Goal: Transaction & Acquisition: Purchase product/service

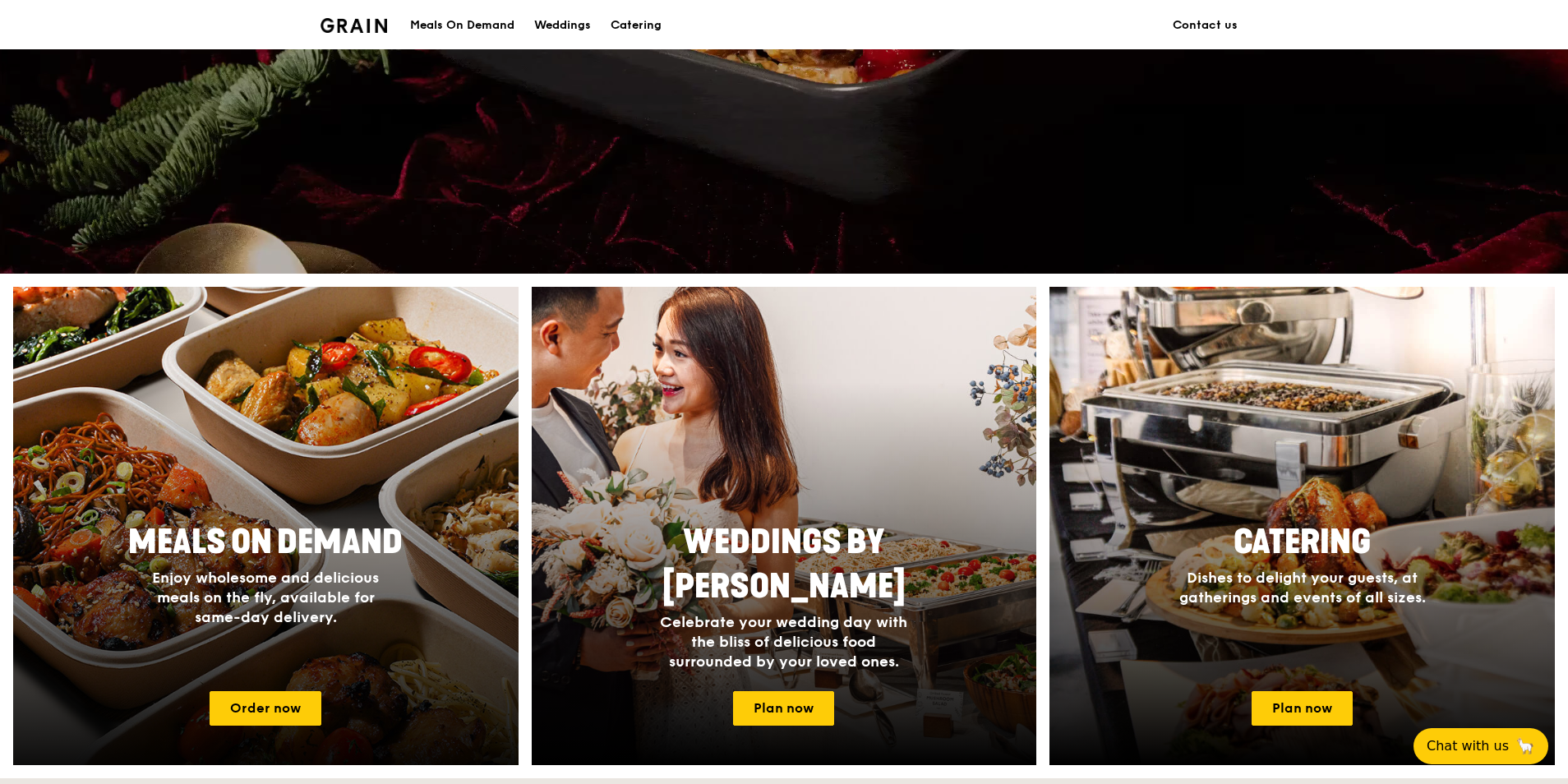
scroll to position [493, 0]
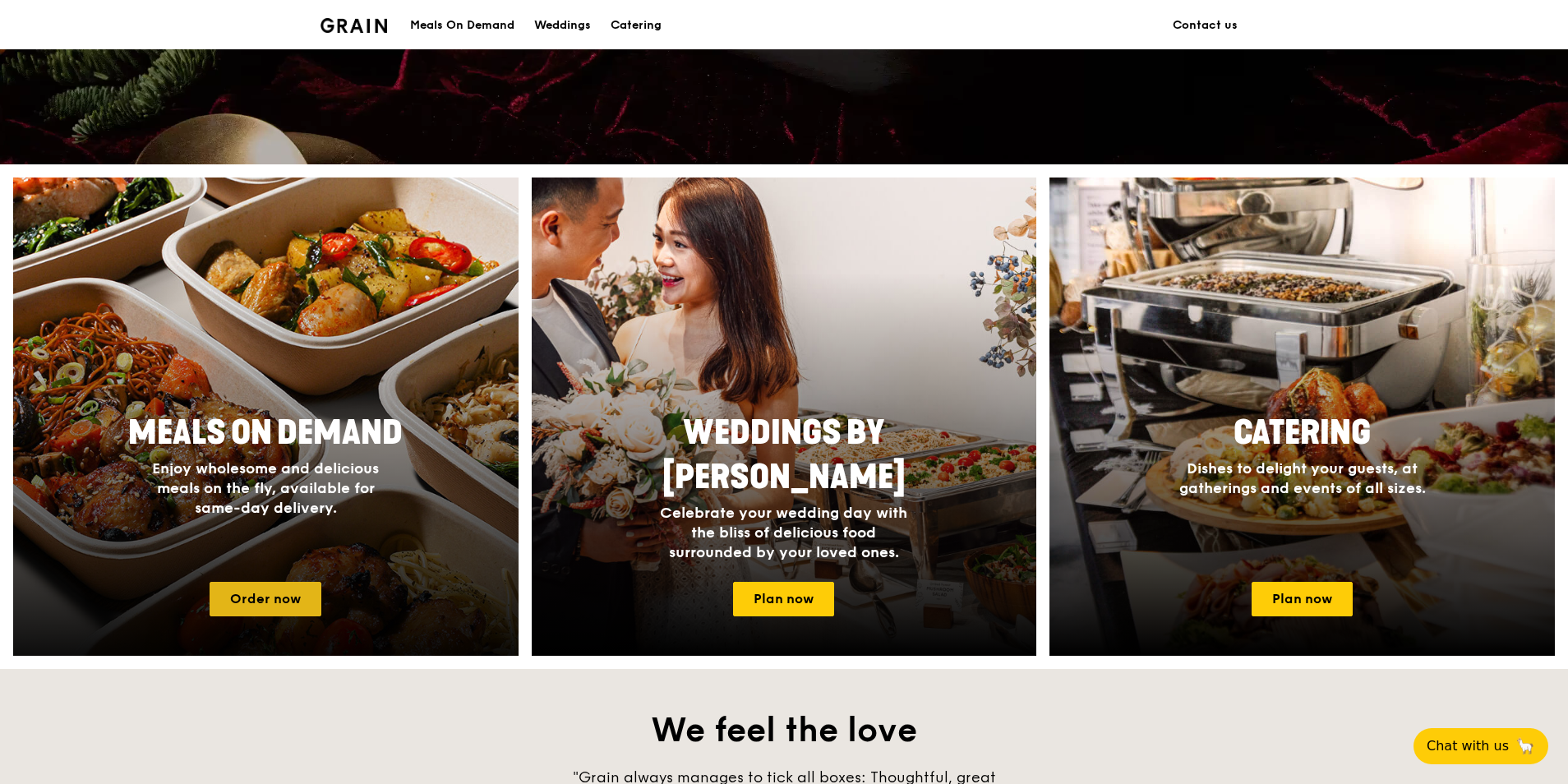
click at [275, 590] on link "Order now" at bounding box center [265, 599] width 111 height 34
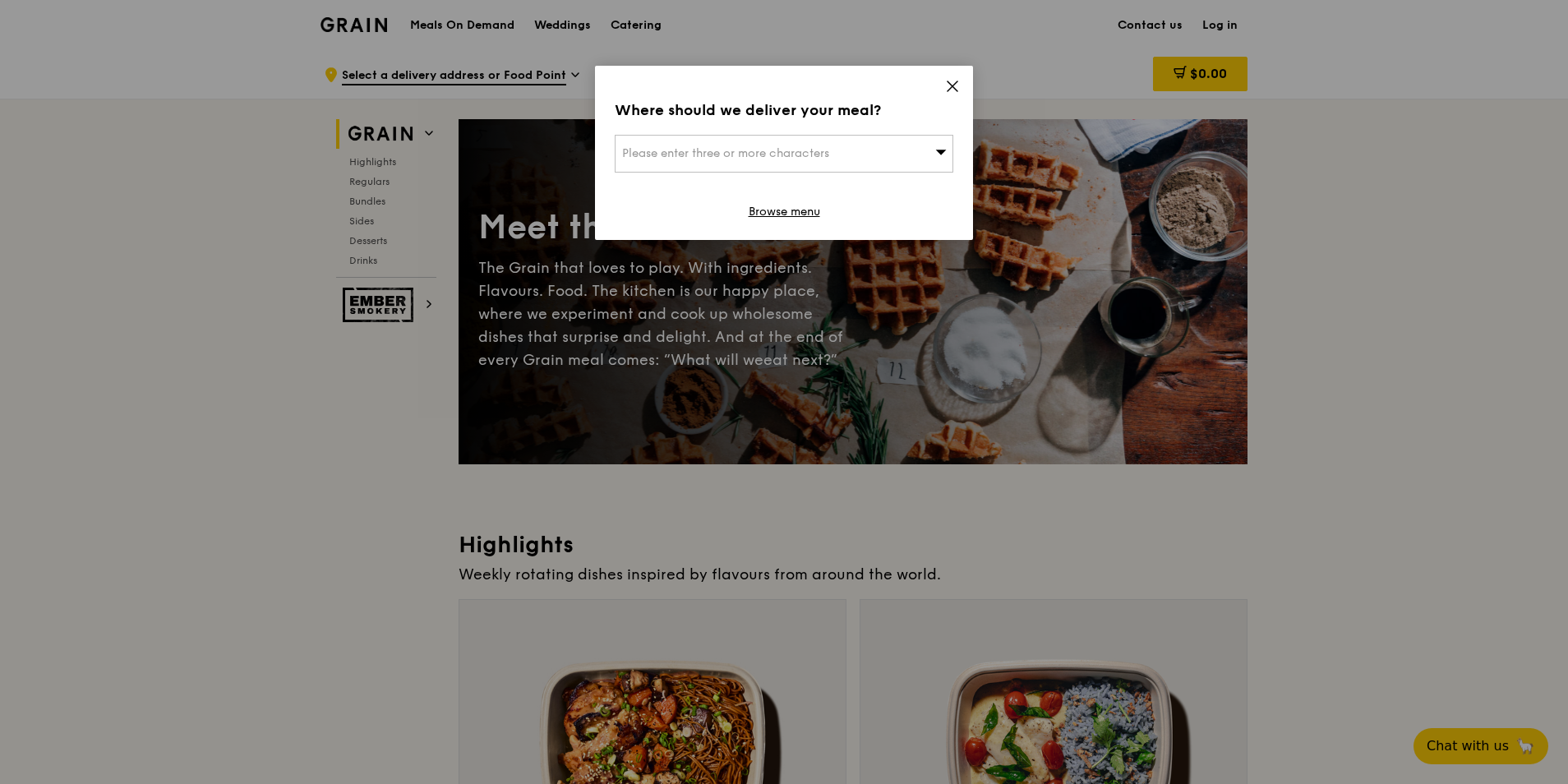
click at [961, 84] on div "Where should we deliver your meal? Please enter three or more characters Browse…" at bounding box center [784, 153] width 378 height 174
click at [957, 84] on icon at bounding box center [951, 86] width 15 height 15
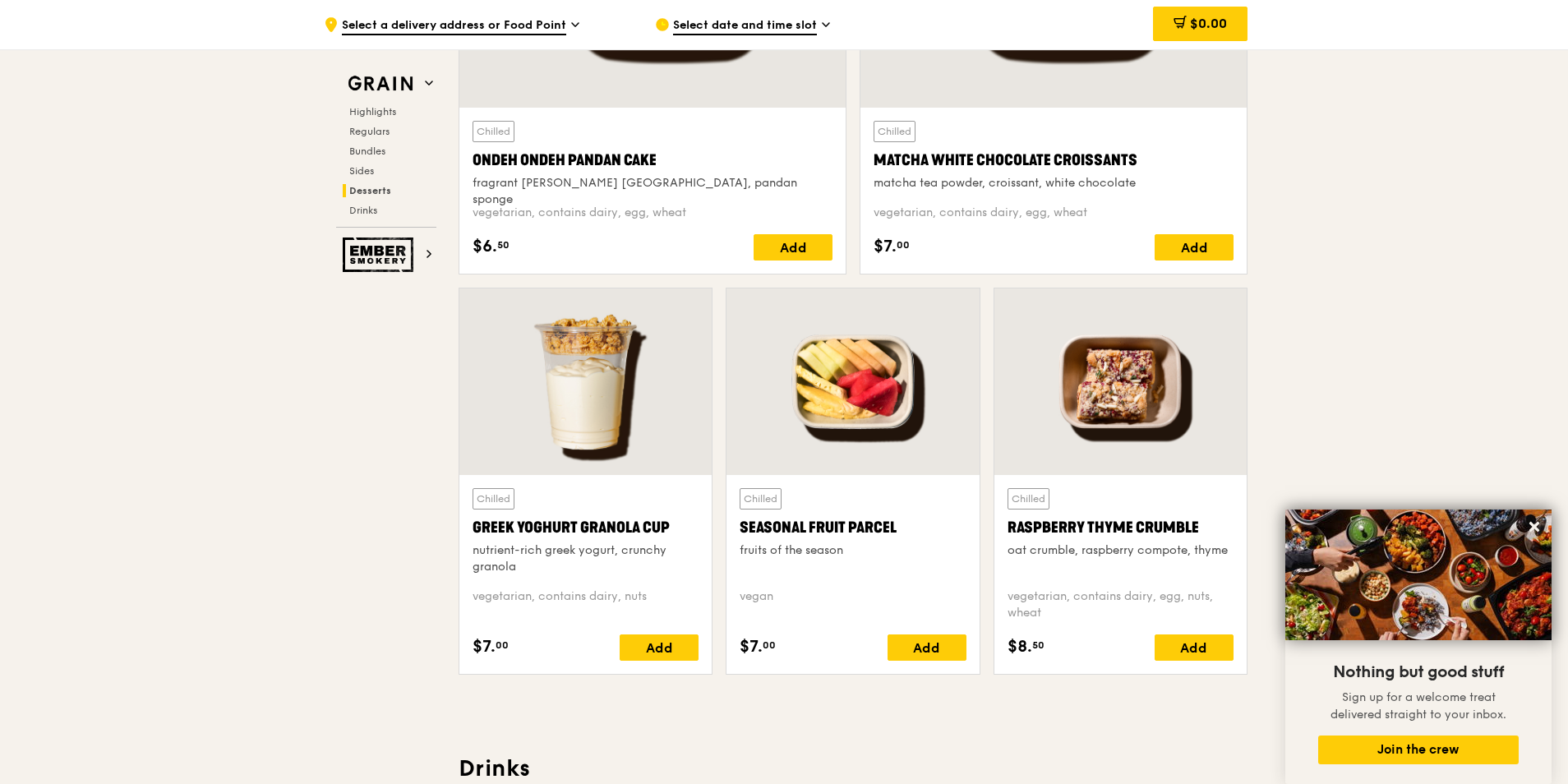
scroll to position [4996, 0]
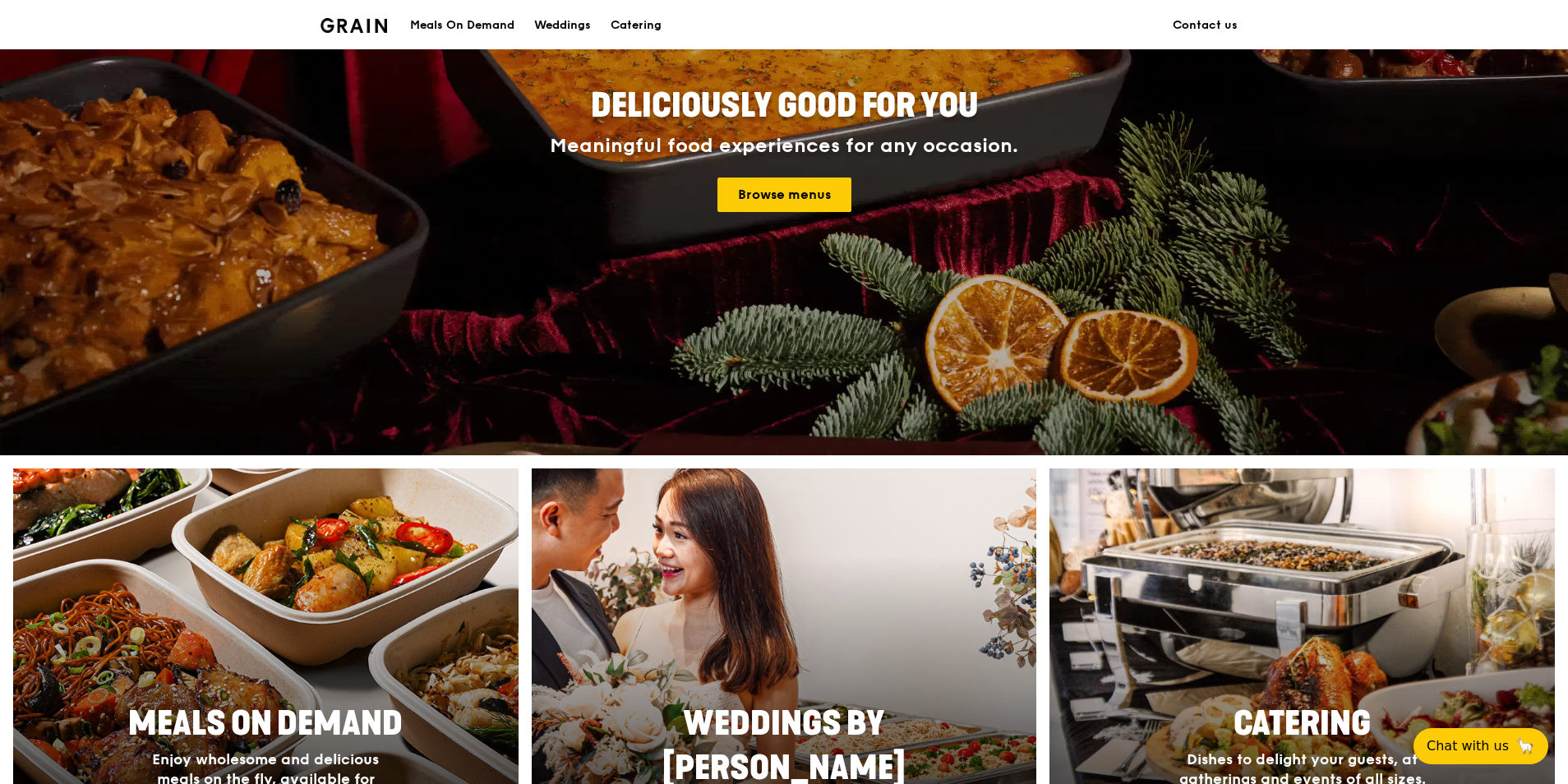
scroll to position [411, 0]
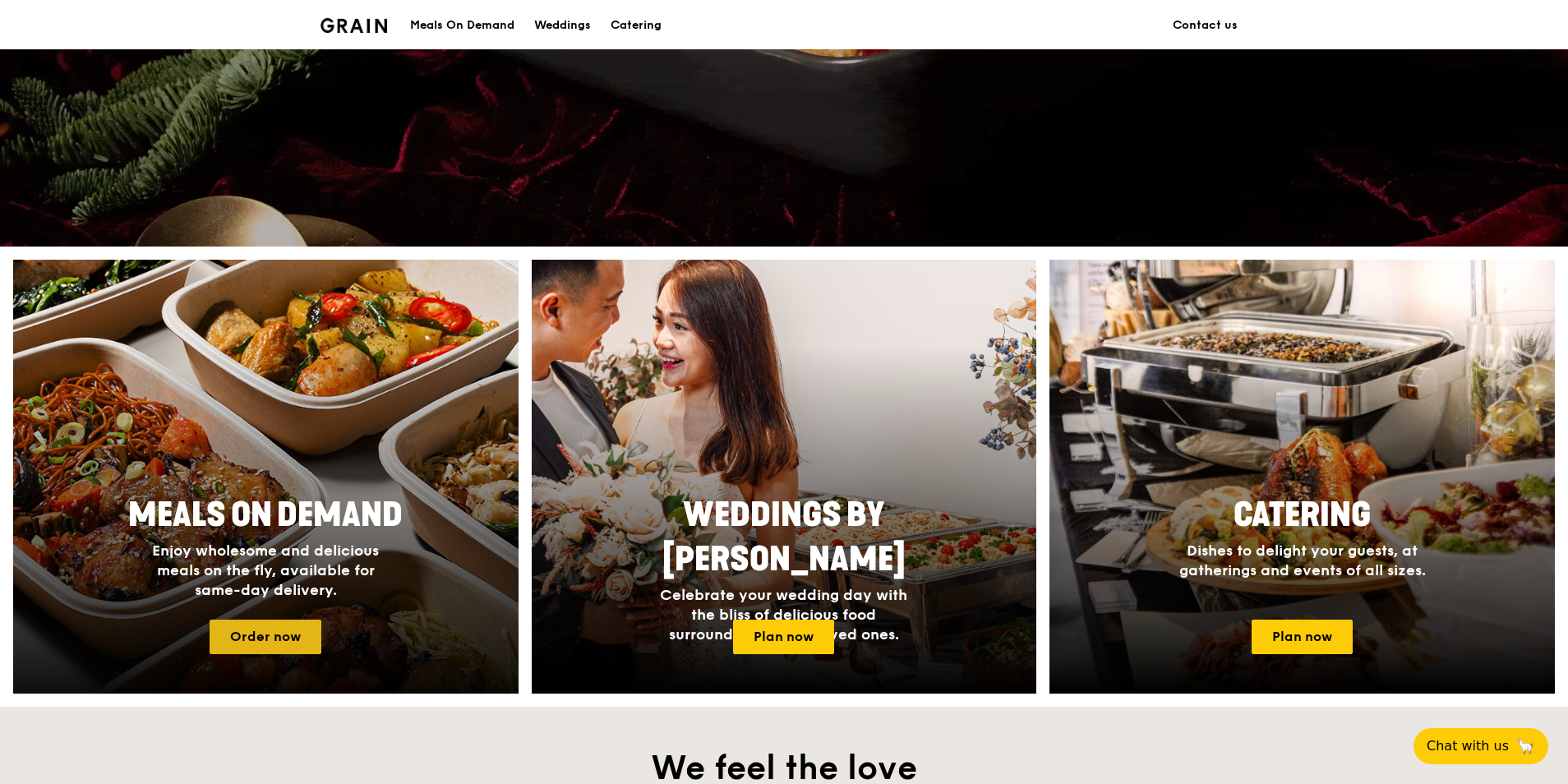
click at [298, 627] on link "Order now" at bounding box center [265, 636] width 111 height 34
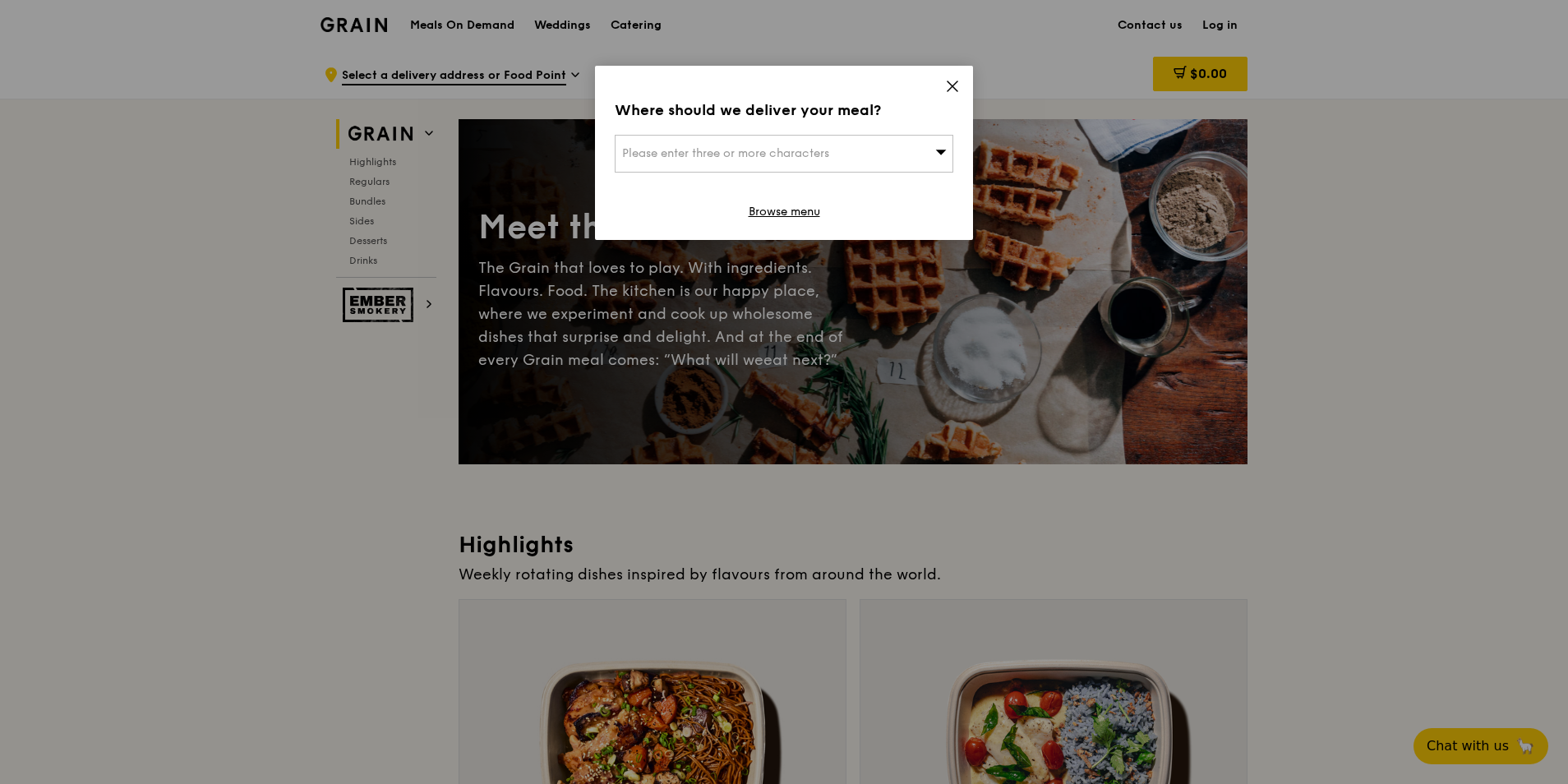
click at [959, 83] on icon at bounding box center [951, 86] width 15 height 15
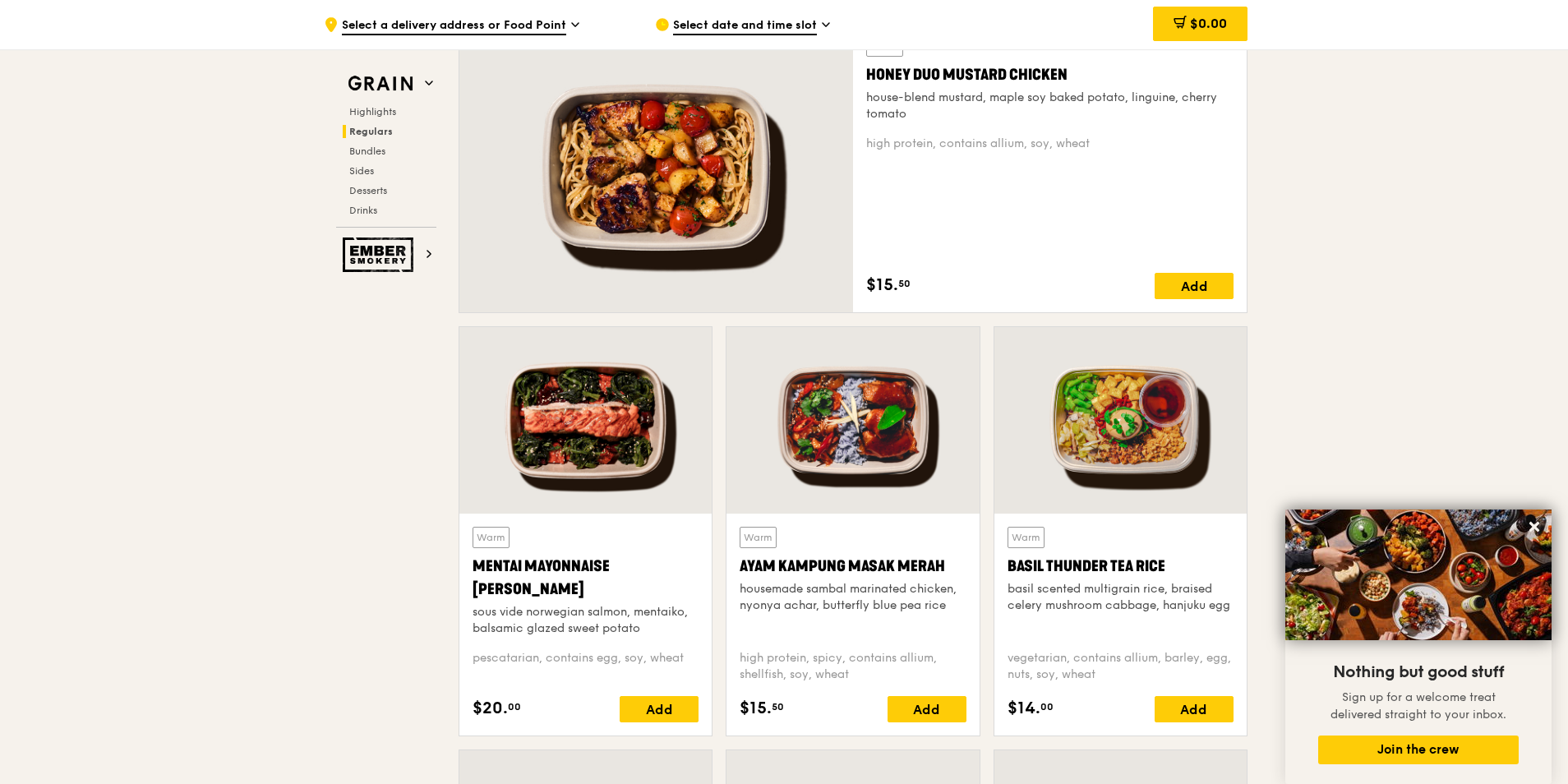
scroll to position [1397, 0]
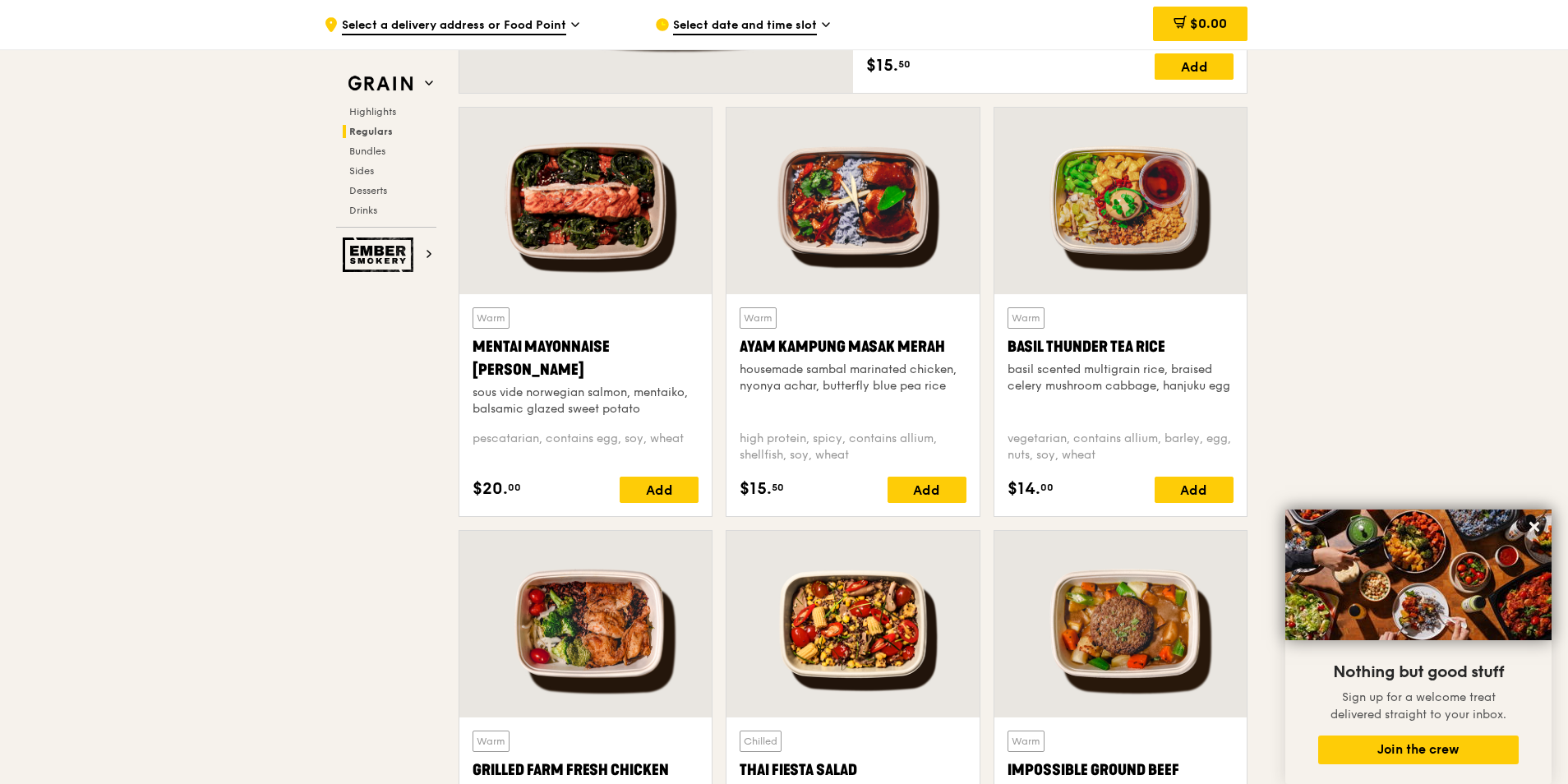
click at [1144, 226] on div at bounding box center [1120, 200] width 252 height 186
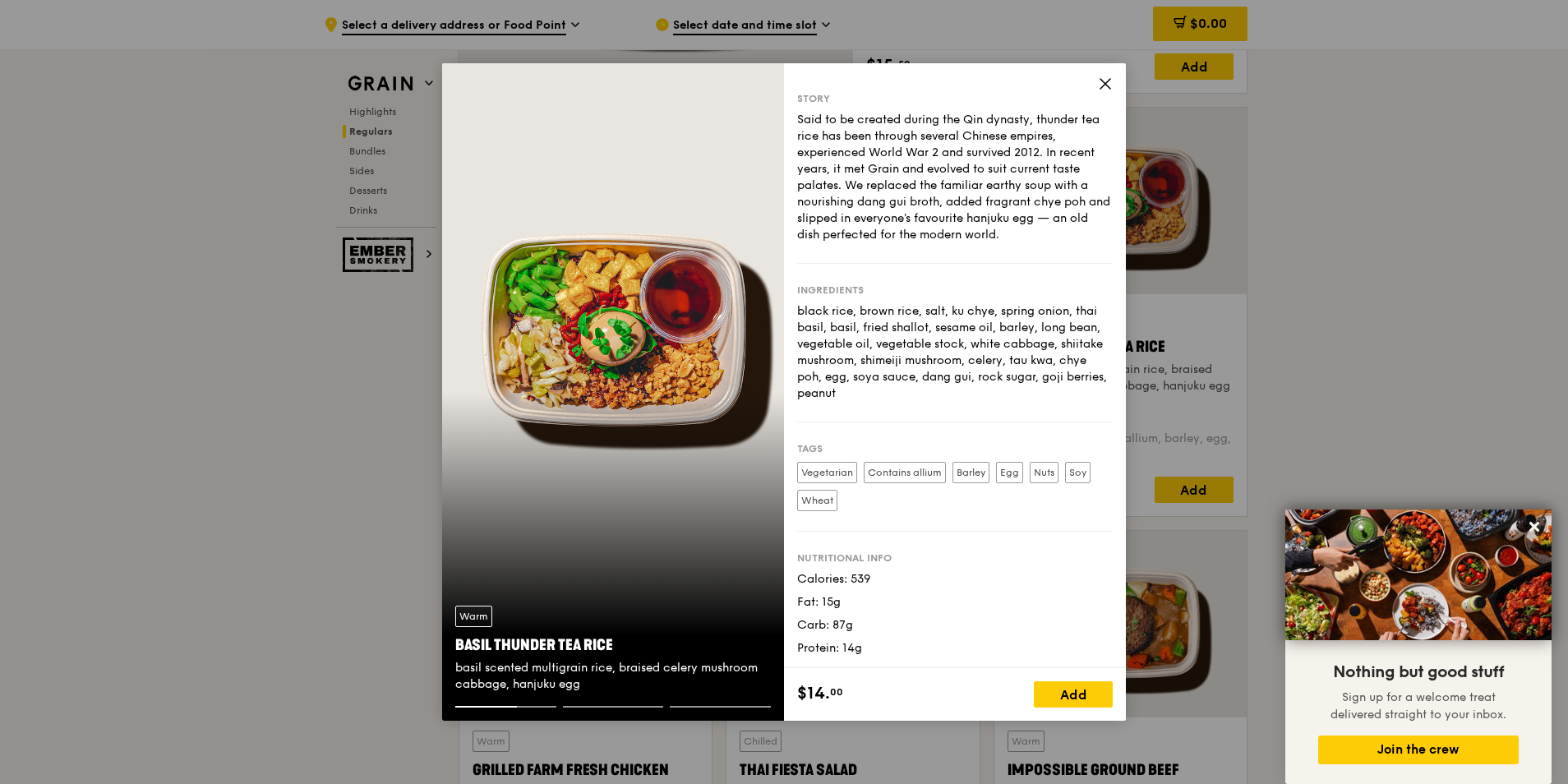
scroll to position [8, 0]
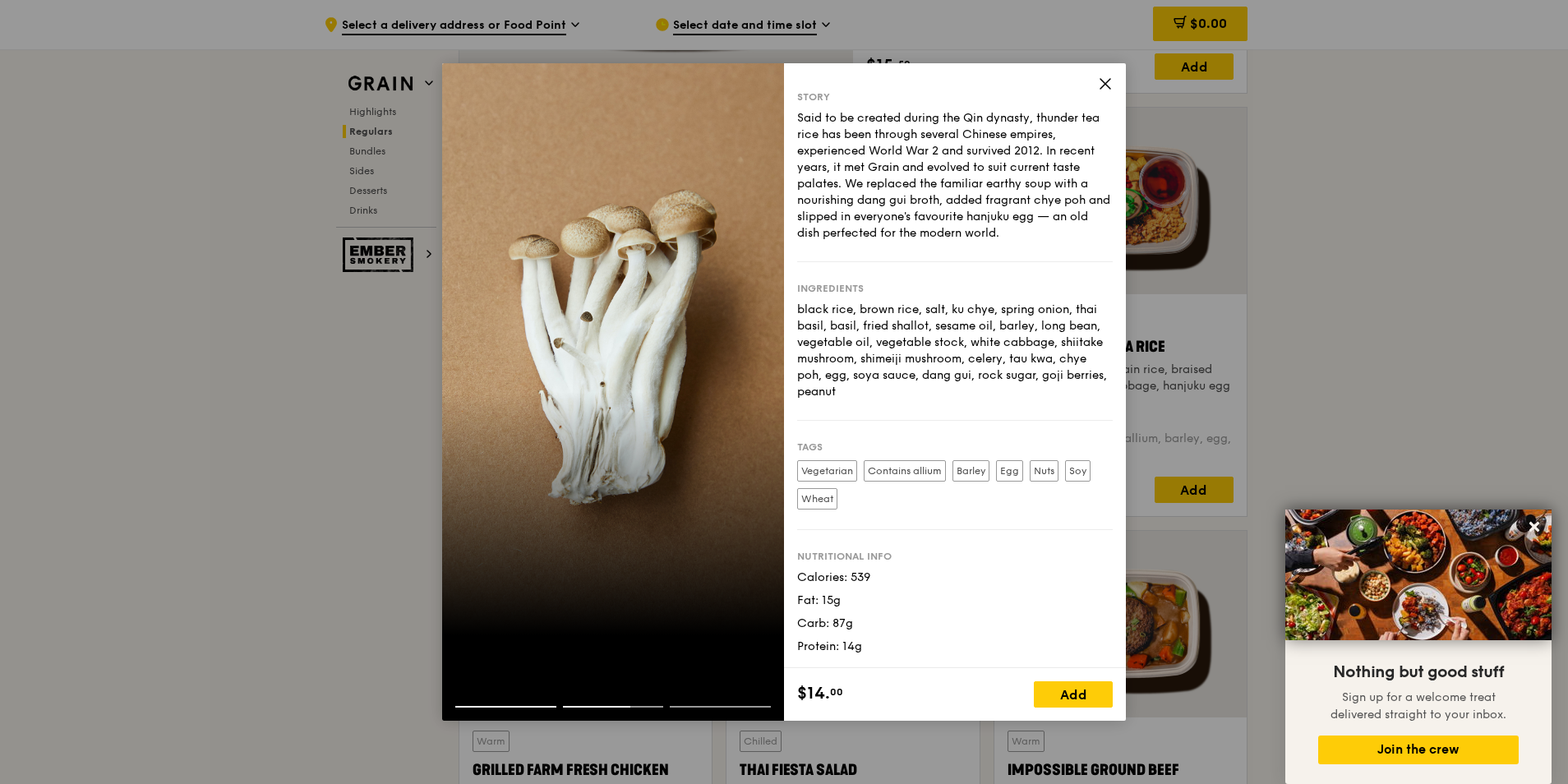
click at [1103, 84] on icon at bounding box center [1105, 84] width 15 height 15
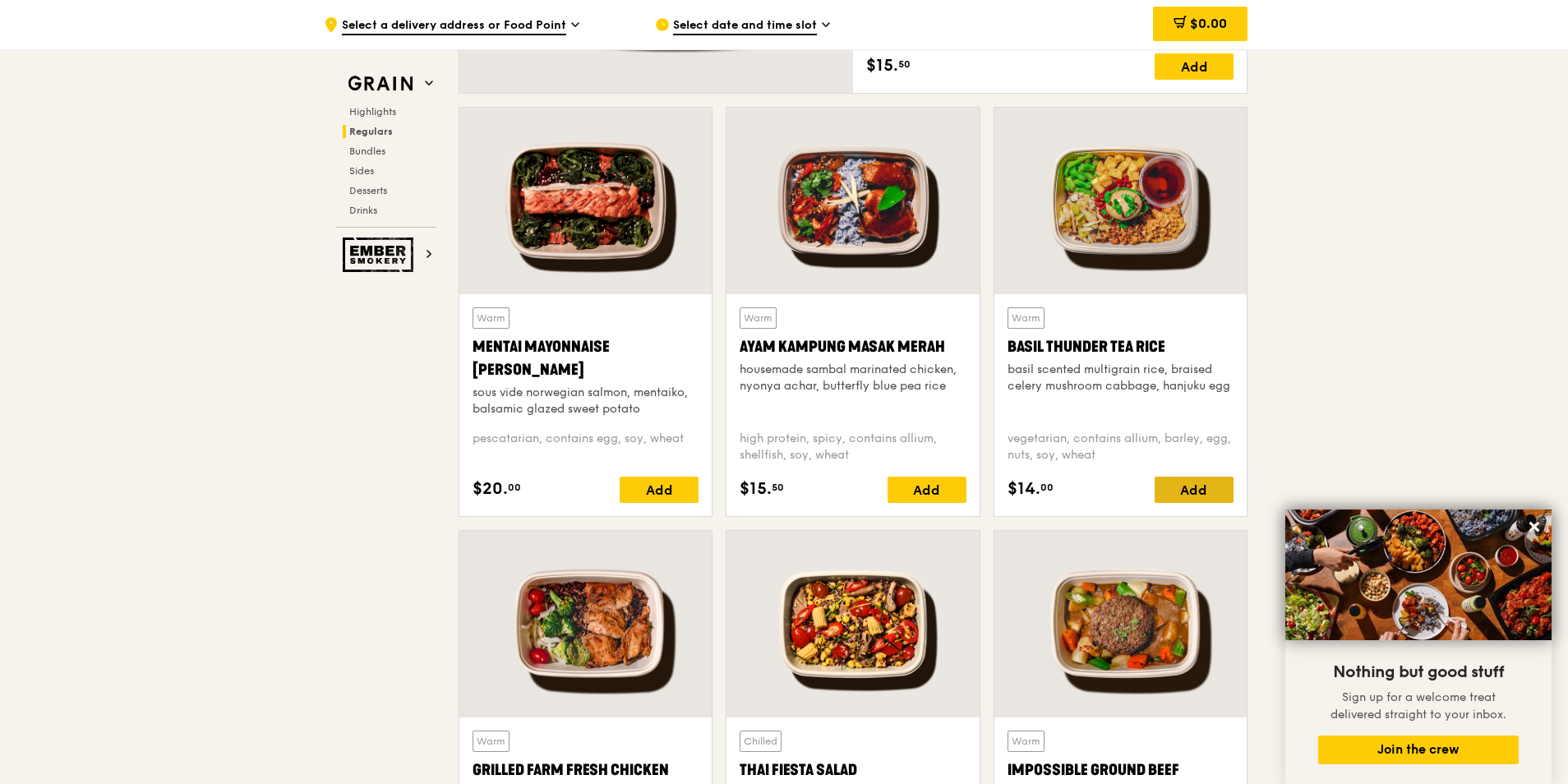
click at [1186, 491] on div "Add" at bounding box center [1194, 490] width 79 height 27
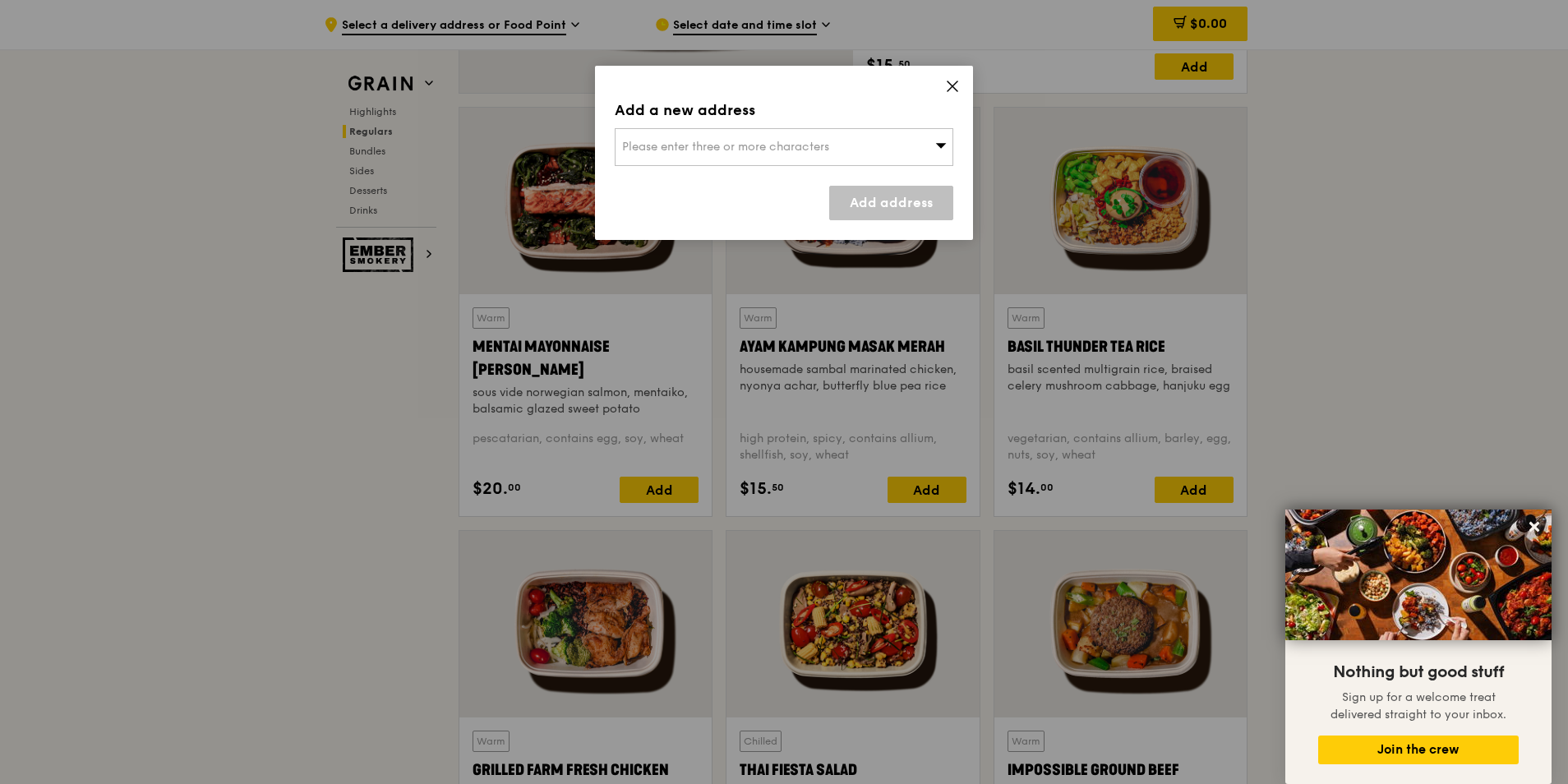
click at [953, 88] on icon at bounding box center [952, 87] width 10 height 10
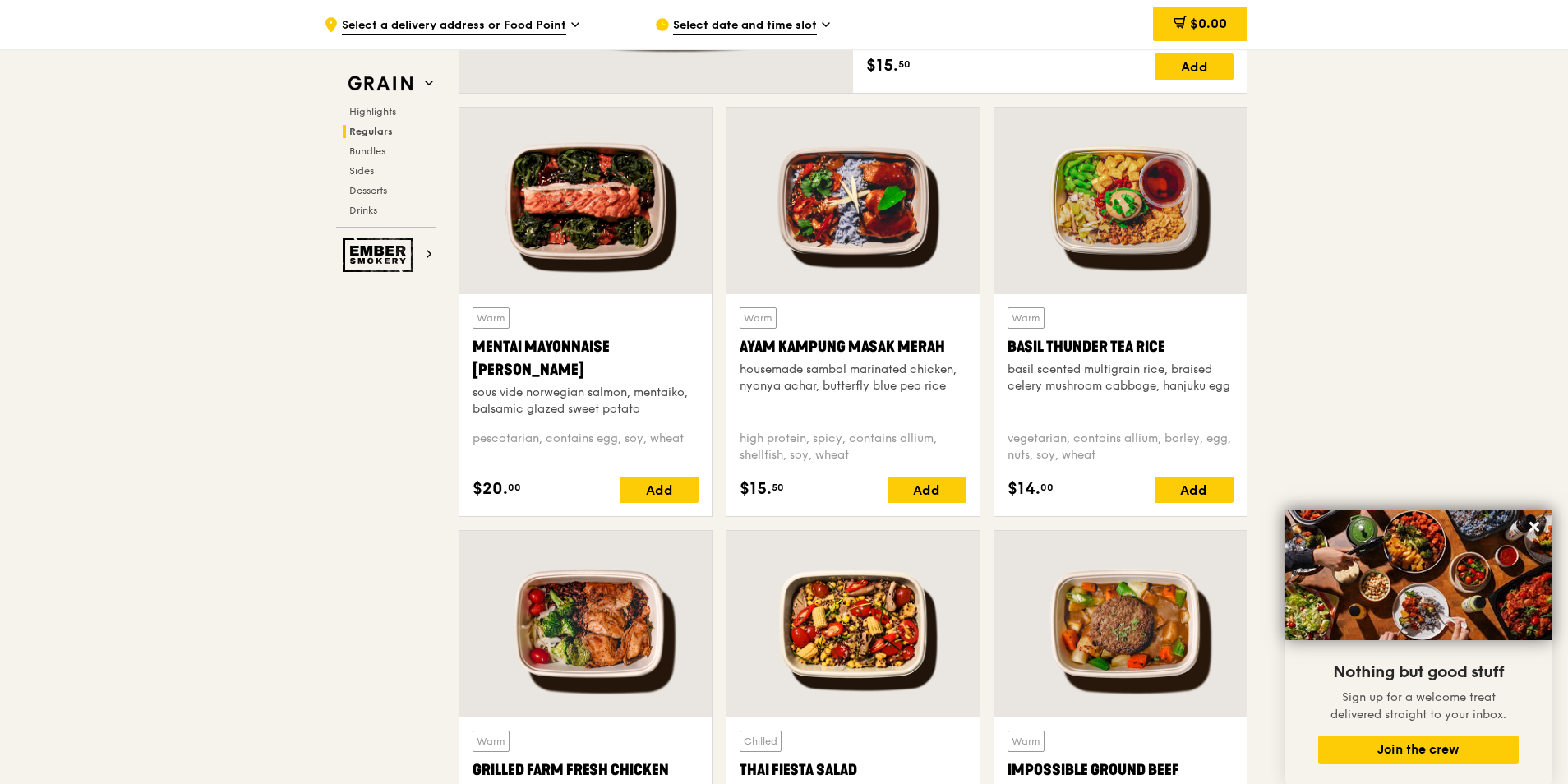
click at [790, 22] on span "Select date and time slot" at bounding box center [745, 27] width 144 height 18
click at [791, 22] on span "Select date and time slot" at bounding box center [745, 27] width 144 height 18
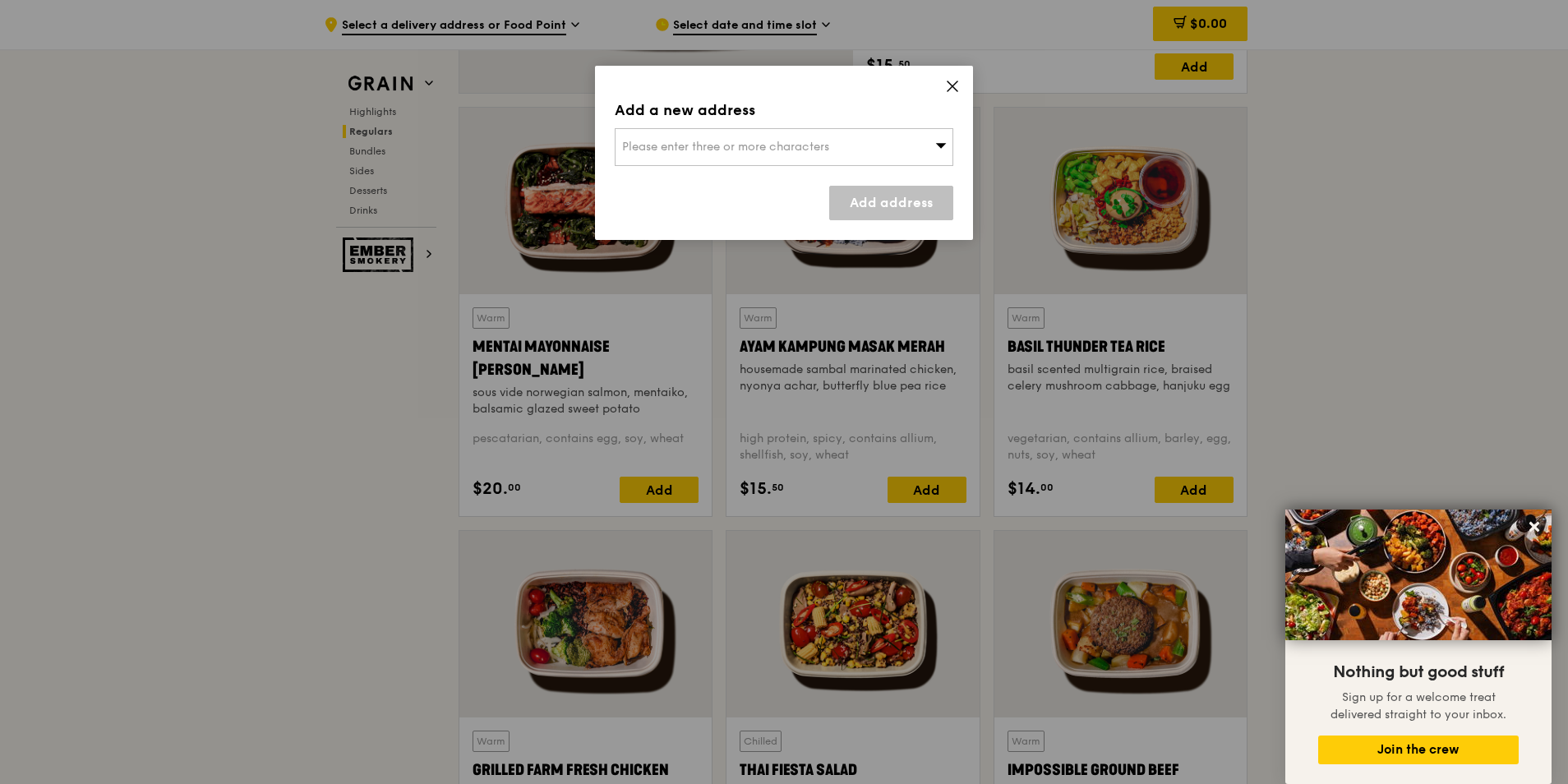
click at [780, 145] on span "Please enter three or more characters" at bounding box center [726, 147] width 207 height 14
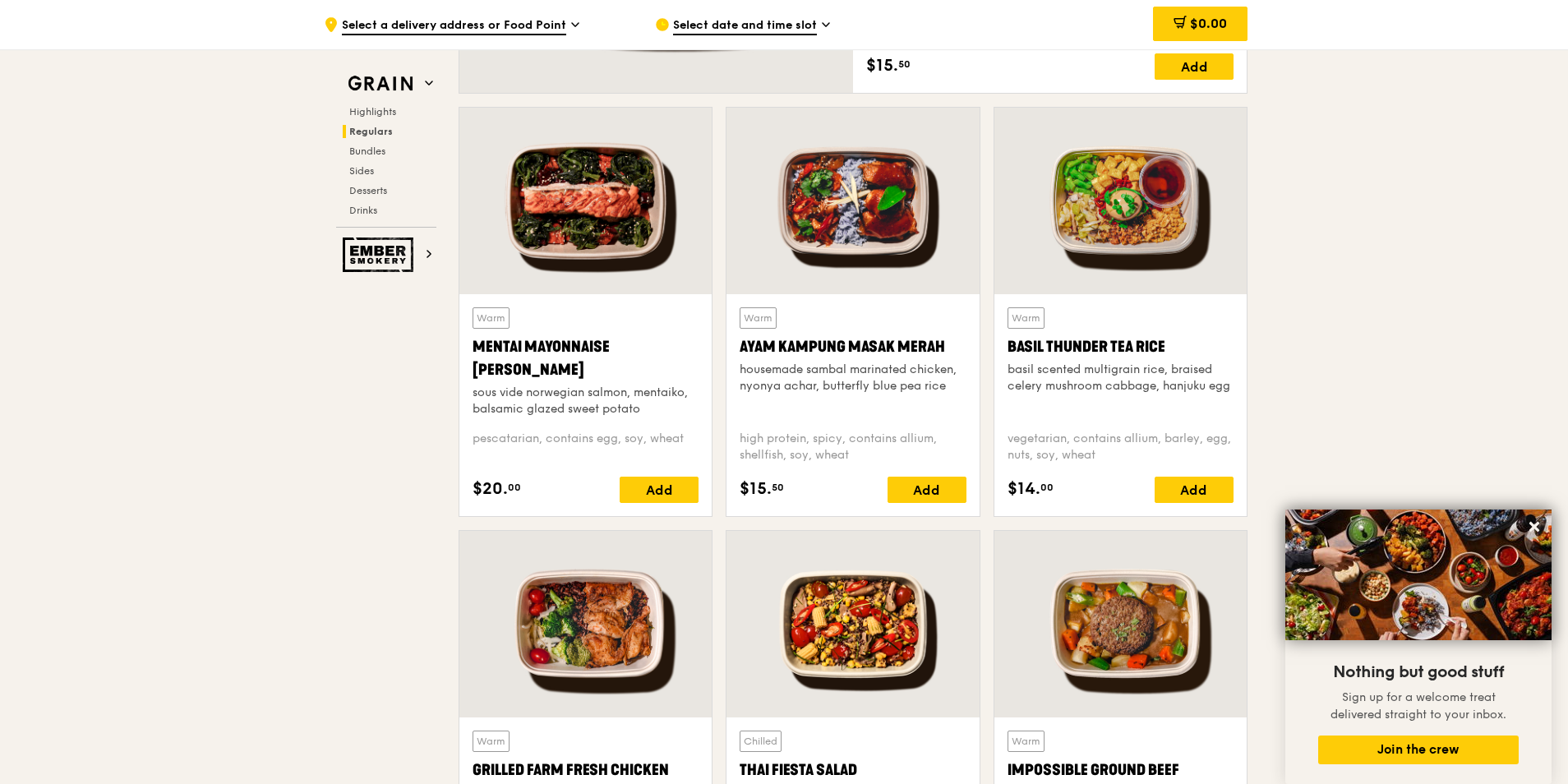
click at [447, 24] on span "Select a delivery address or Food Point" at bounding box center [454, 27] width 225 height 18
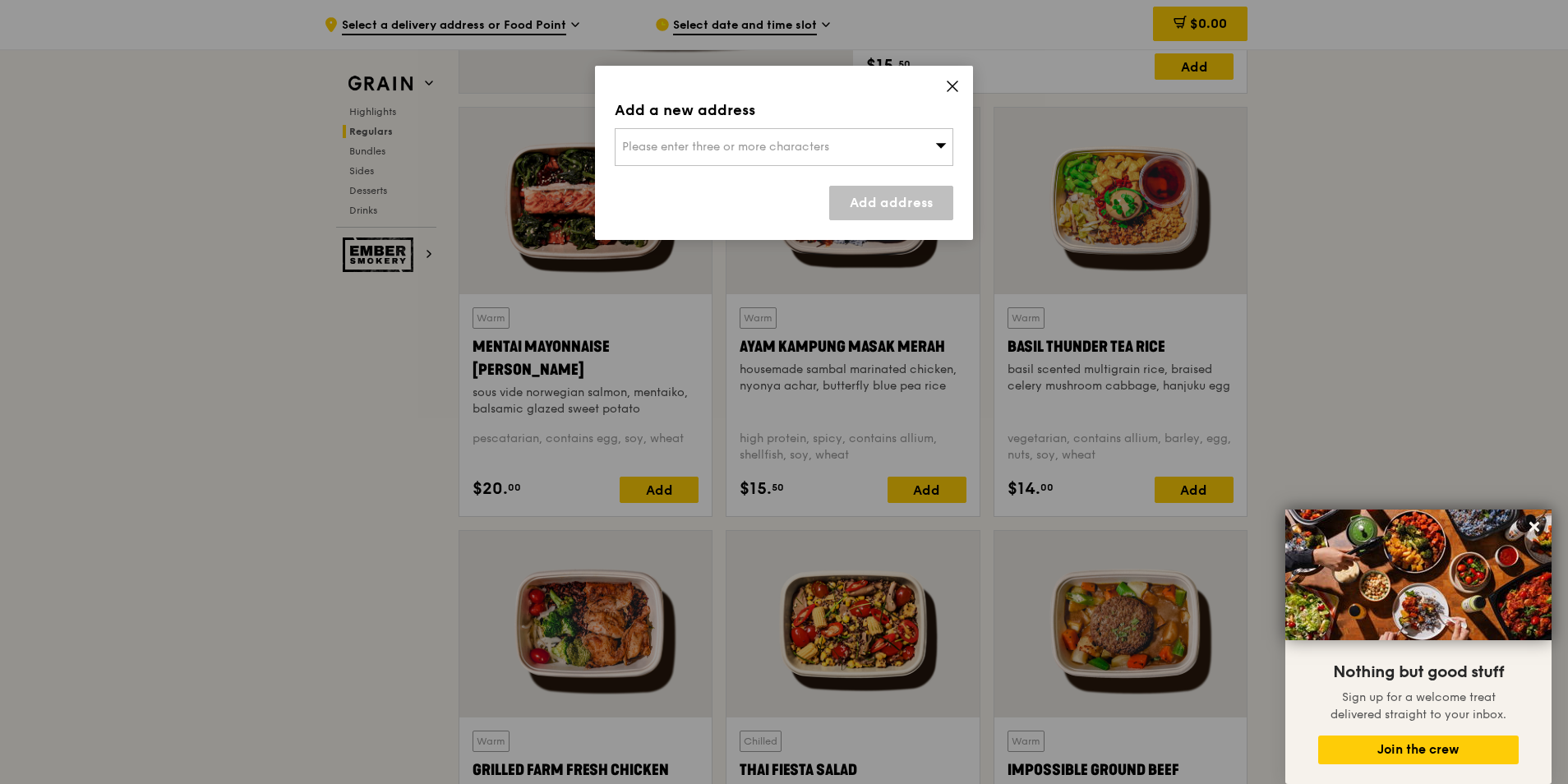
click at [933, 145] on div "Please enter three or more characters" at bounding box center [784, 147] width 339 height 37
click at [762, 181] on li "Please enter 3 or more characters" at bounding box center [784, 180] width 337 height 30
click at [768, 176] on li "Please enter 3 or more characters" at bounding box center [784, 180] width 337 height 30
click at [701, 139] on input "search" at bounding box center [784, 147] width 337 height 36
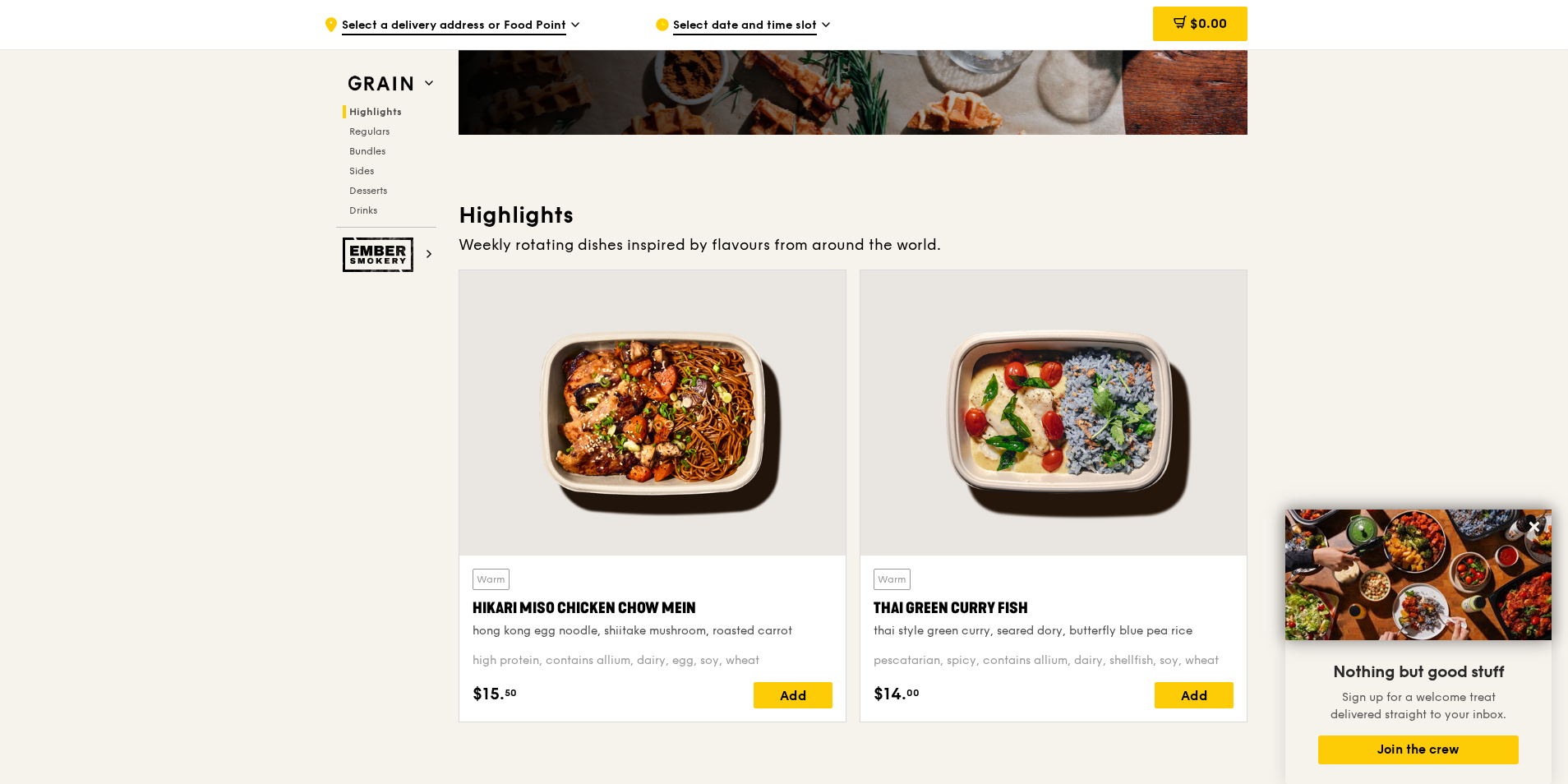
scroll to position [0, 0]
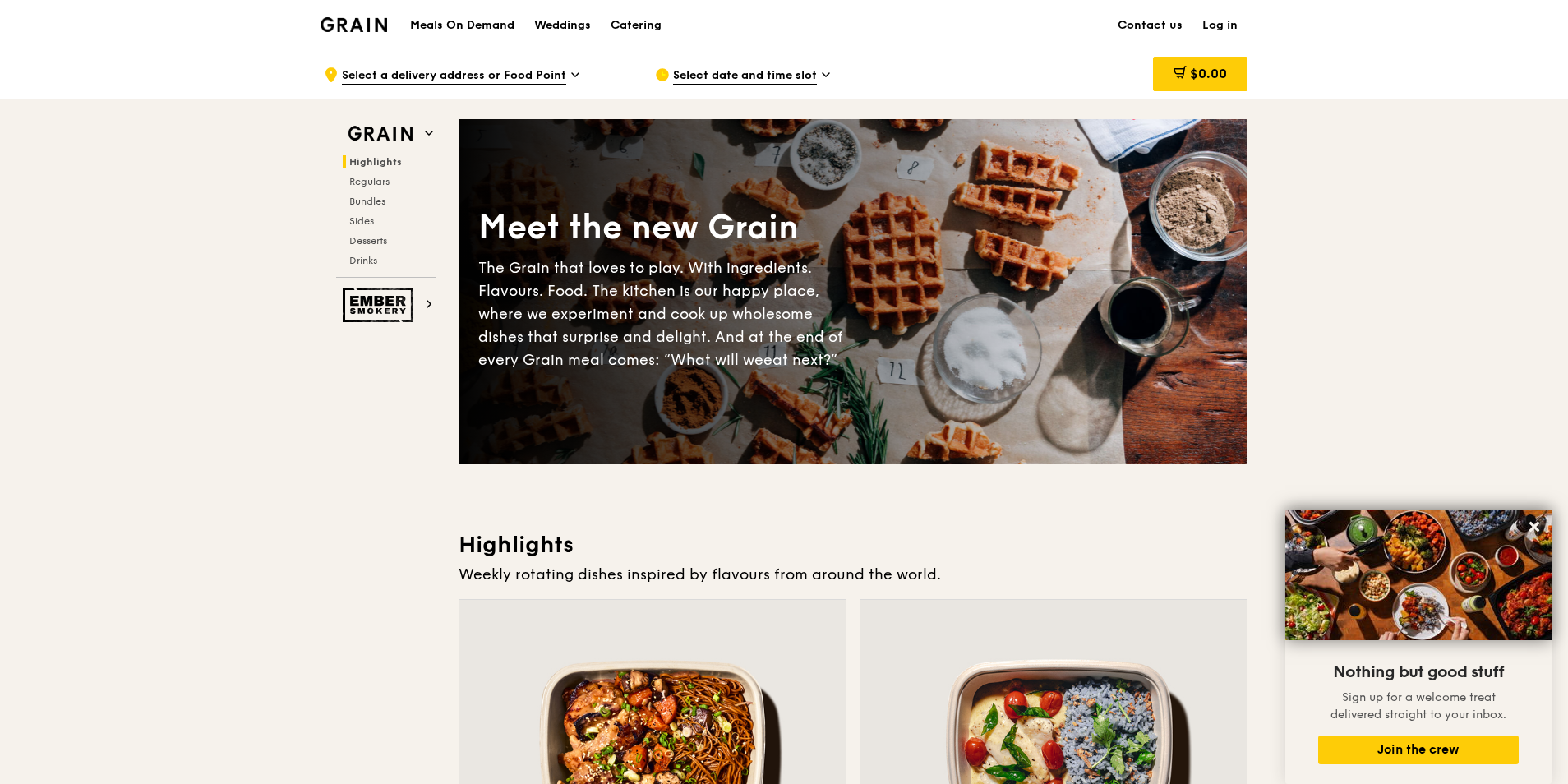
click at [1214, 27] on link "Log in" at bounding box center [1219, 26] width 55 height 49
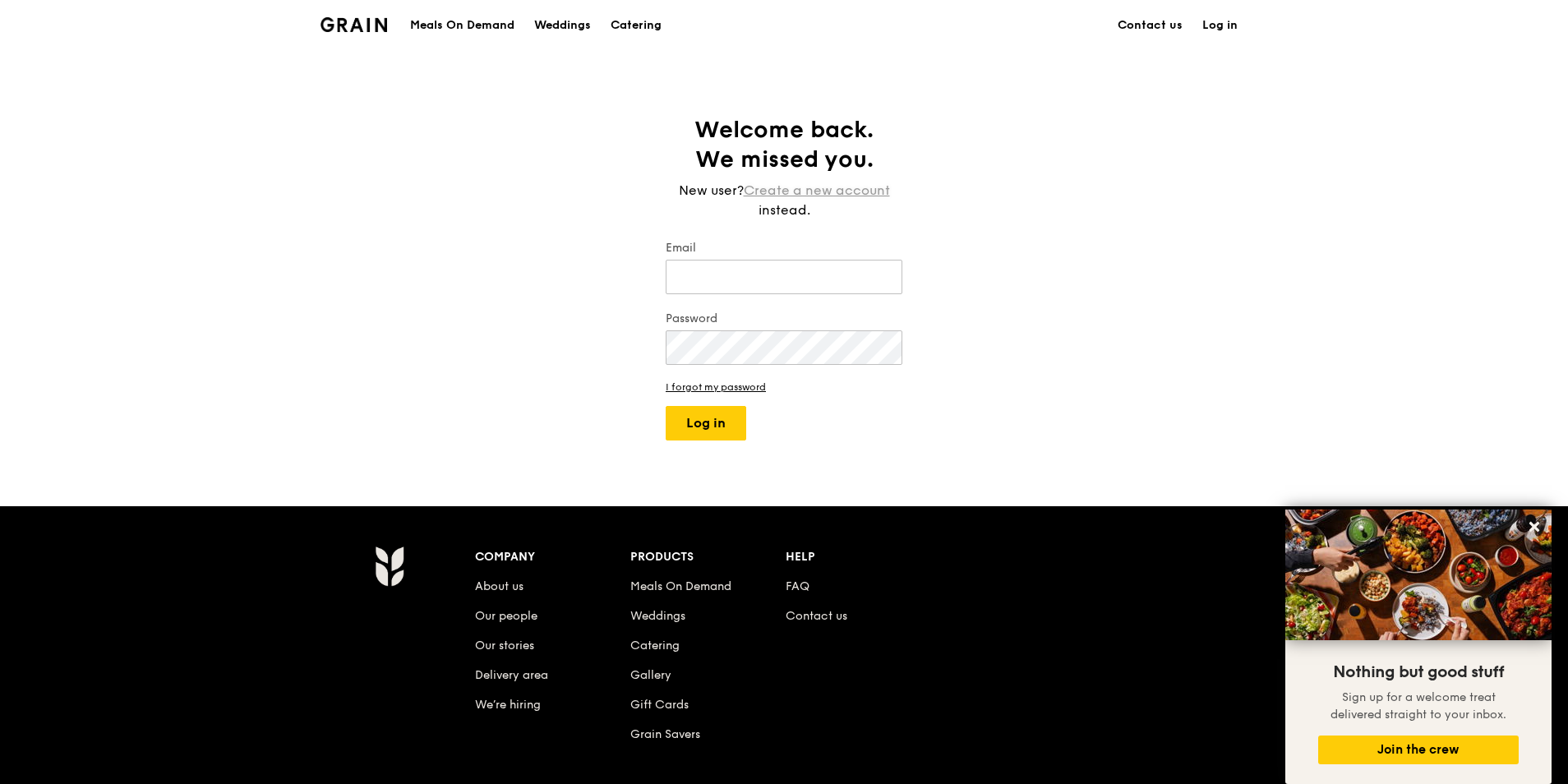
click at [774, 189] on link "Create a new account" at bounding box center [817, 191] width 146 height 20
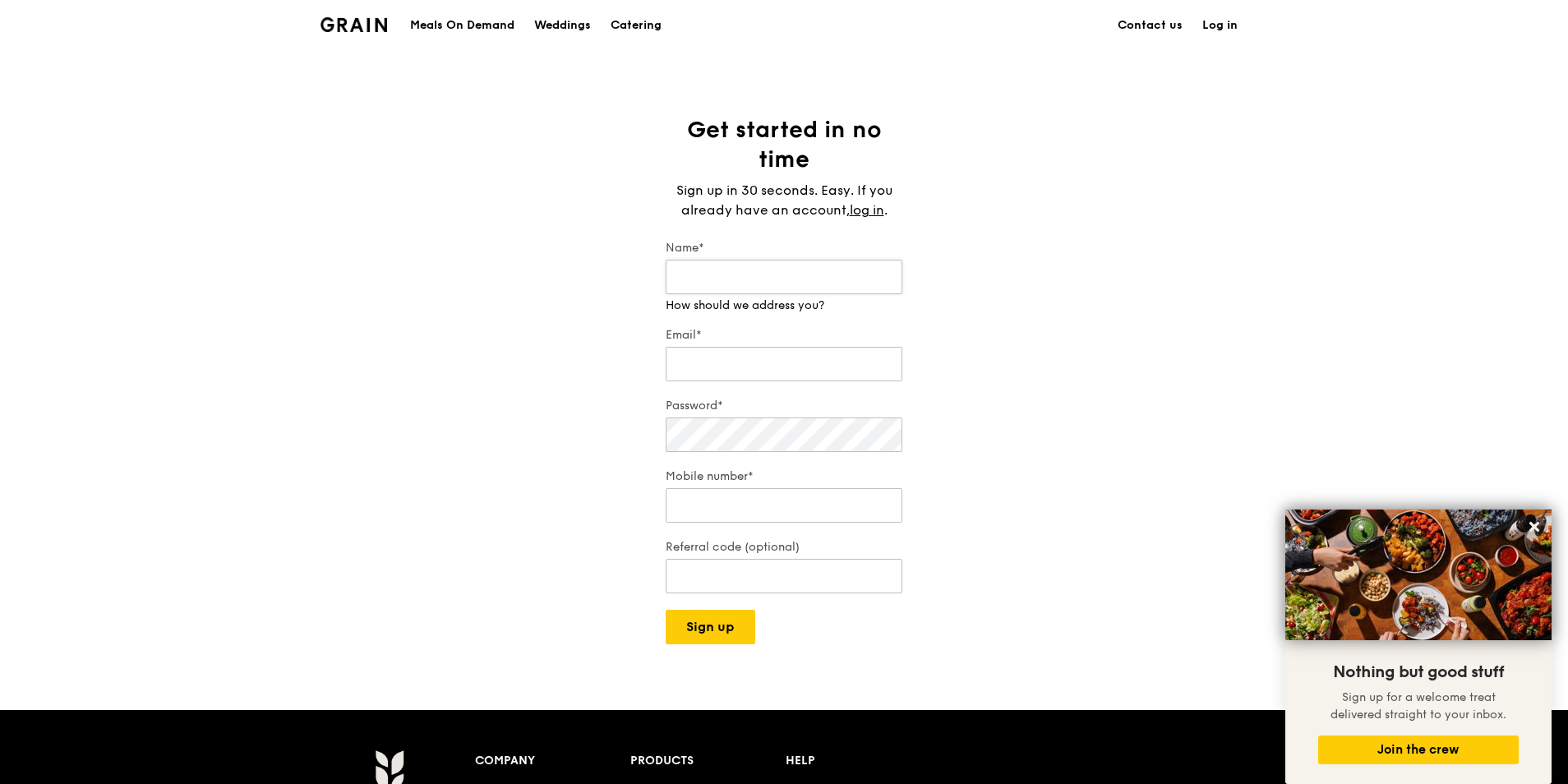
click at [726, 288] on input "Name*" at bounding box center [784, 277] width 236 height 34
type input "rina"
type input "[EMAIL_ADDRESS][DOMAIN_NAME]"
type input "97984700"
click at [711, 436] on div "Password*" at bounding box center [784, 426] width 236 height 57
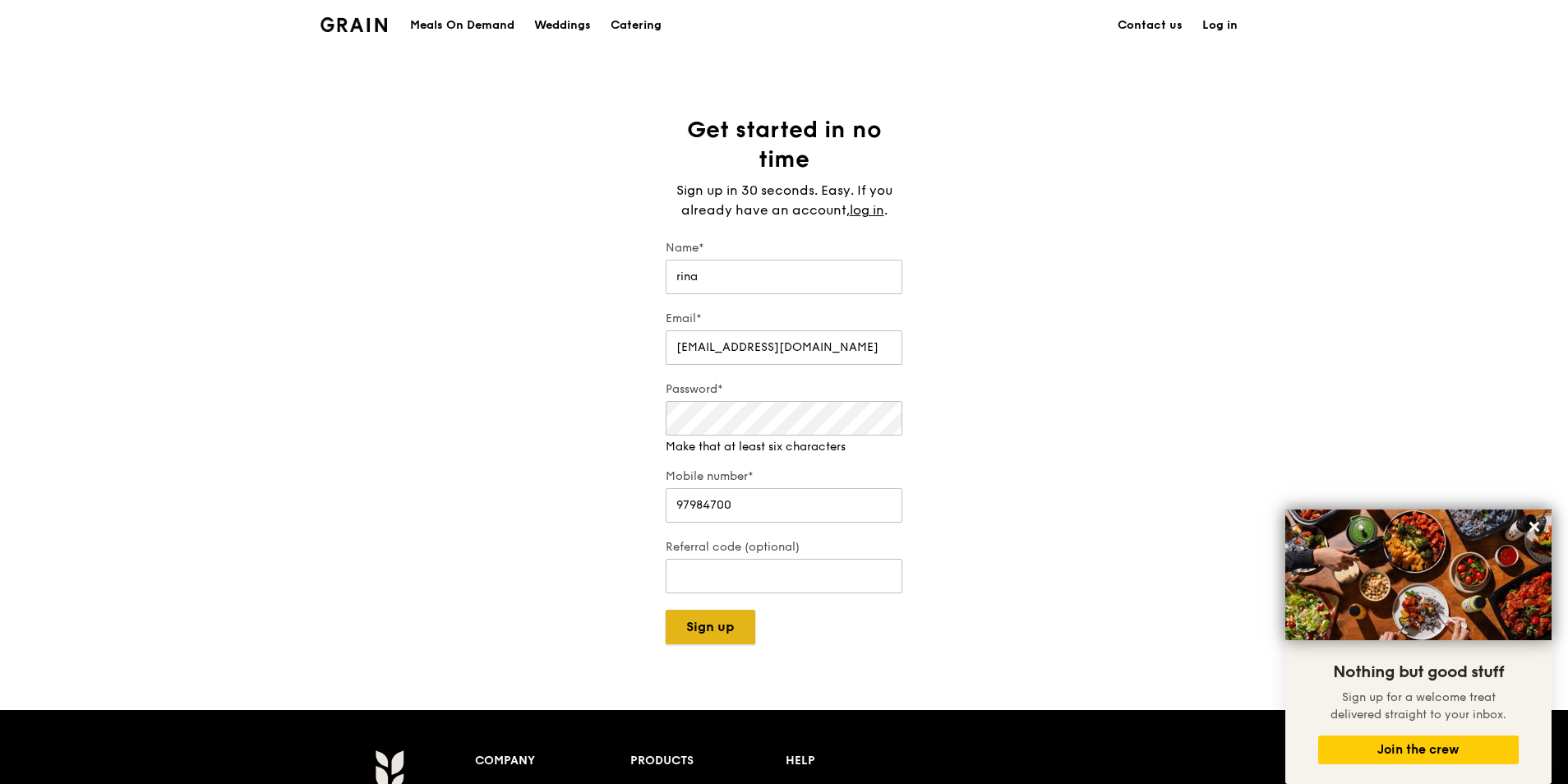
click at [715, 624] on button "Sign up" at bounding box center [710, 626] width 90 height 34
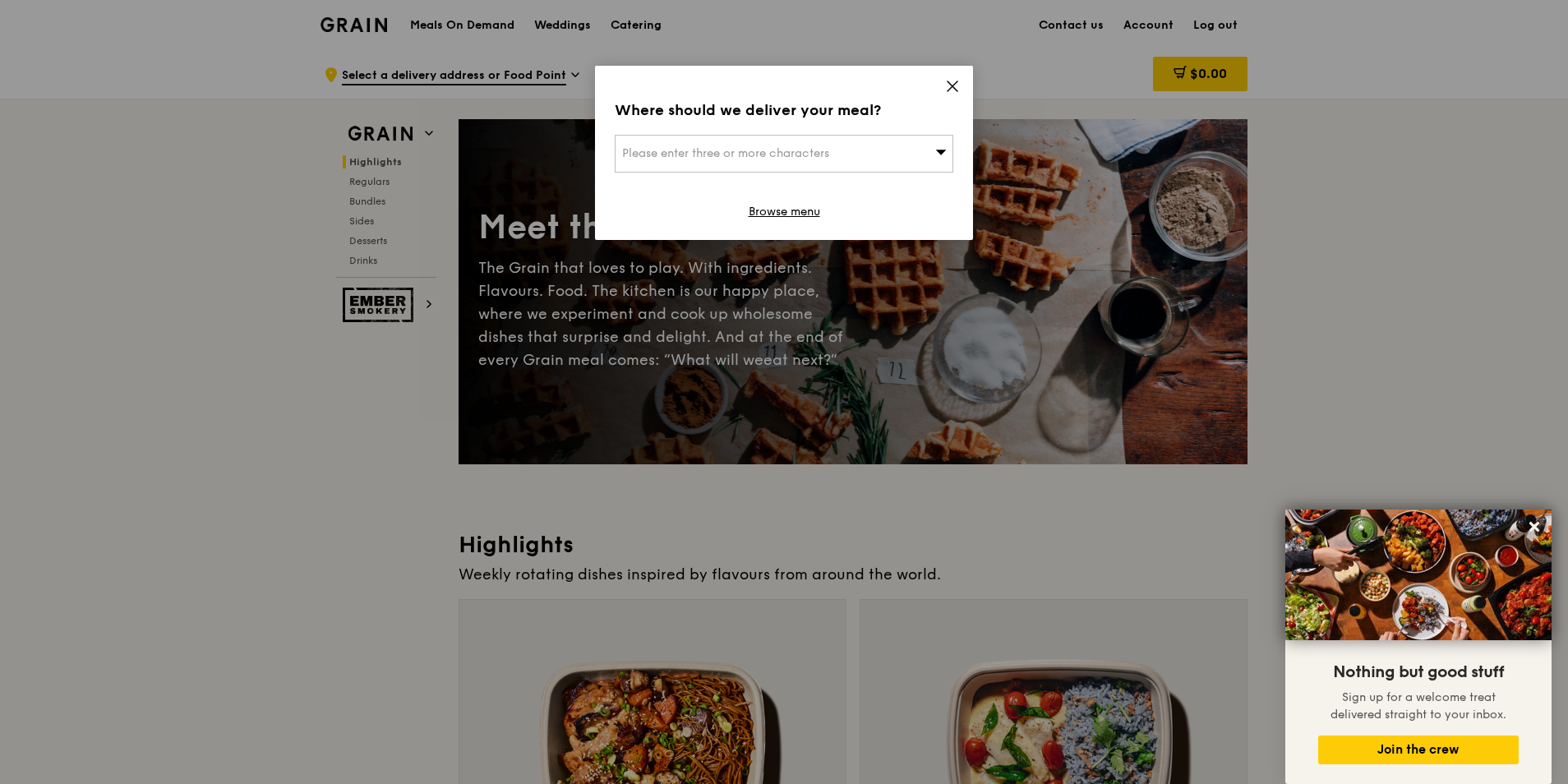
click at [953, 83] on icon at bounding box center [951, 86] width 15 height 15
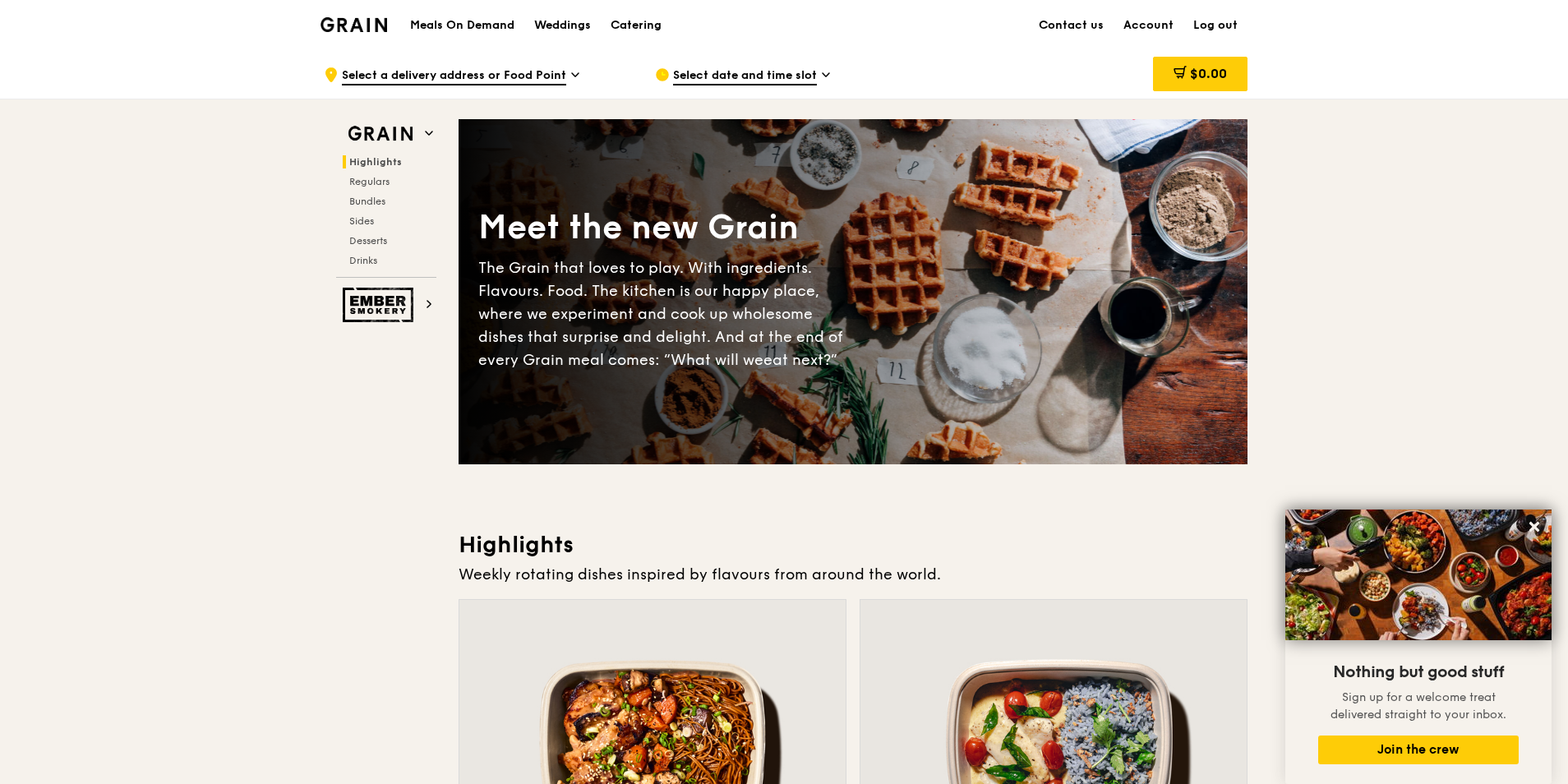
click at [816, 73] on span "Select date and time slot" at bounding box center [745, 76] width 144 height 18
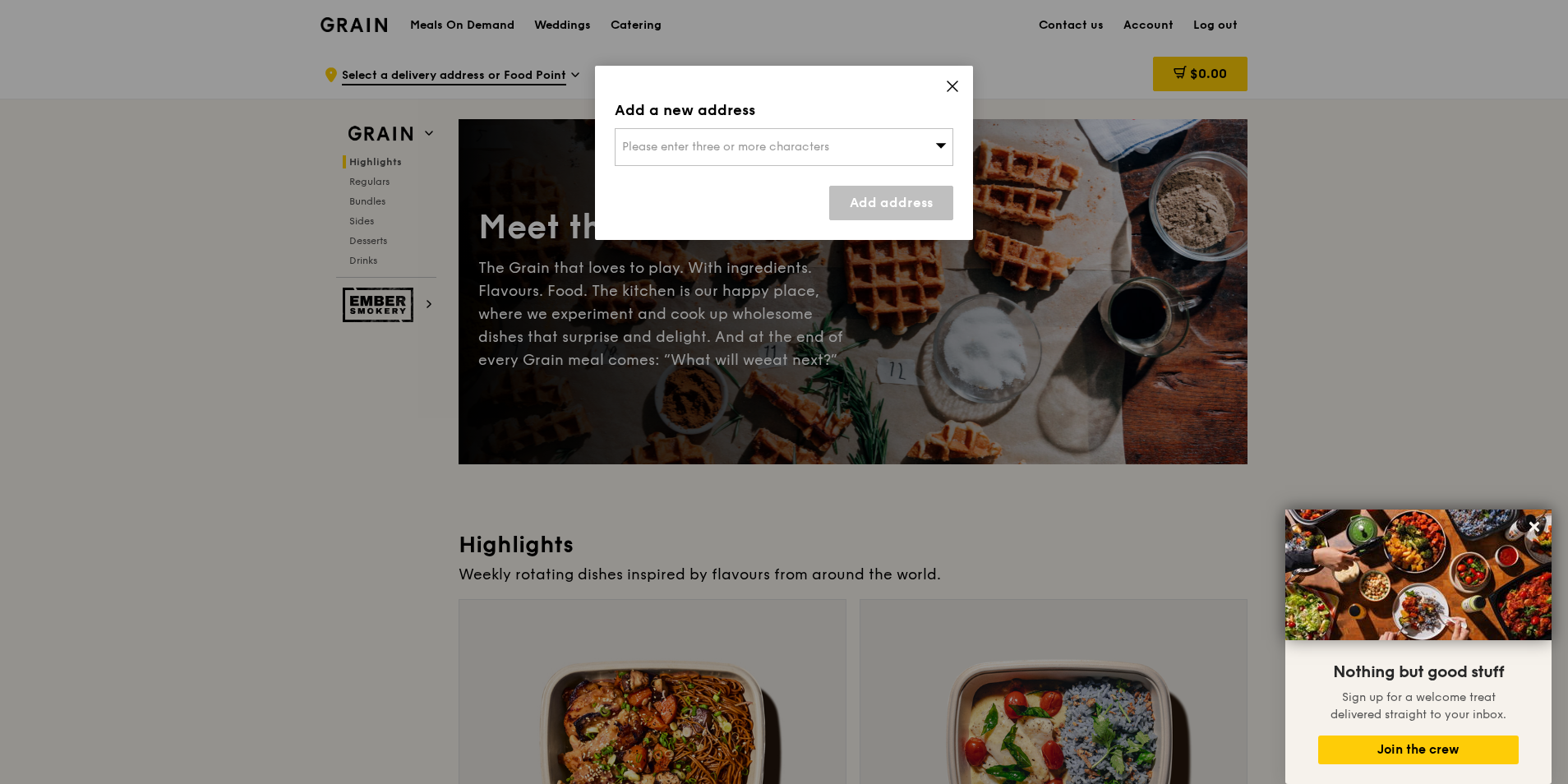
click at [816, 73] on div "Add a new address Please enter three or more characters Add address" at bounding box center [784, 153] width 378 height 174
click at [958, 83] on icon at bounding box center [951, 86] width 15 height 15
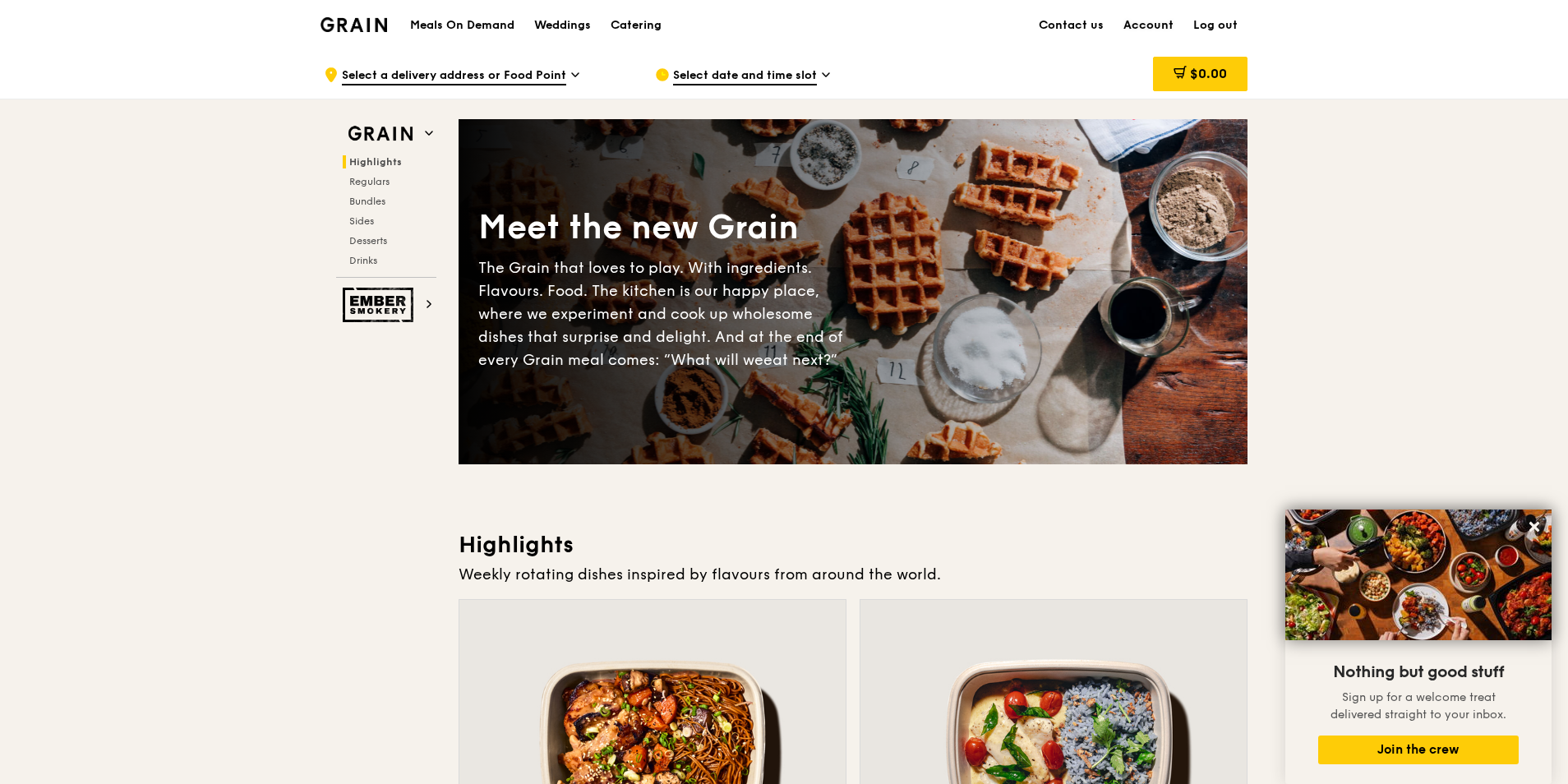
click at [1160, 28] on link "Account" at bounding box center [1147, 26] width 70 height 49
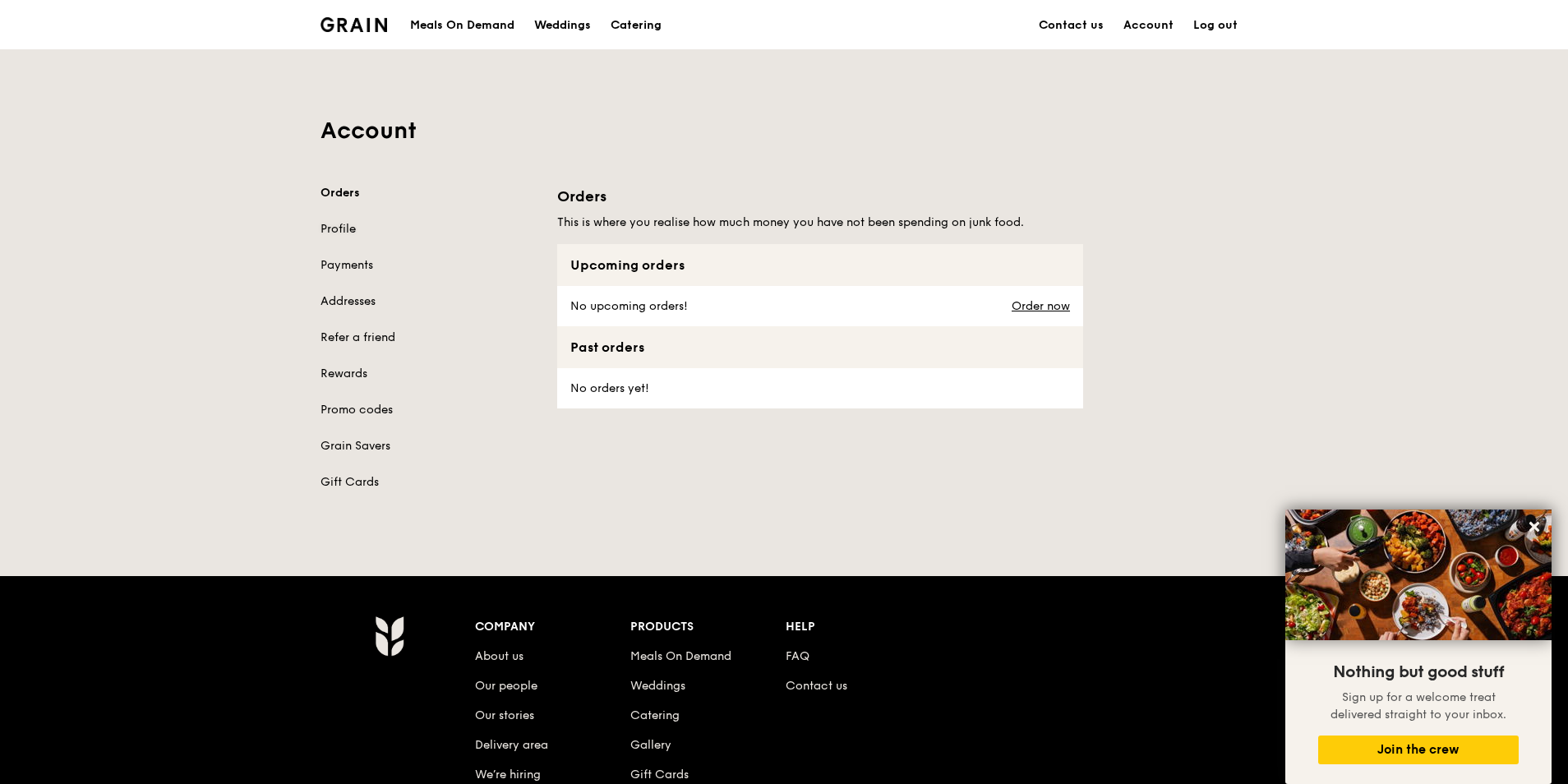
click at [348, 226] on link "Profile" at bounding box center [428, 229] width 217 height 17
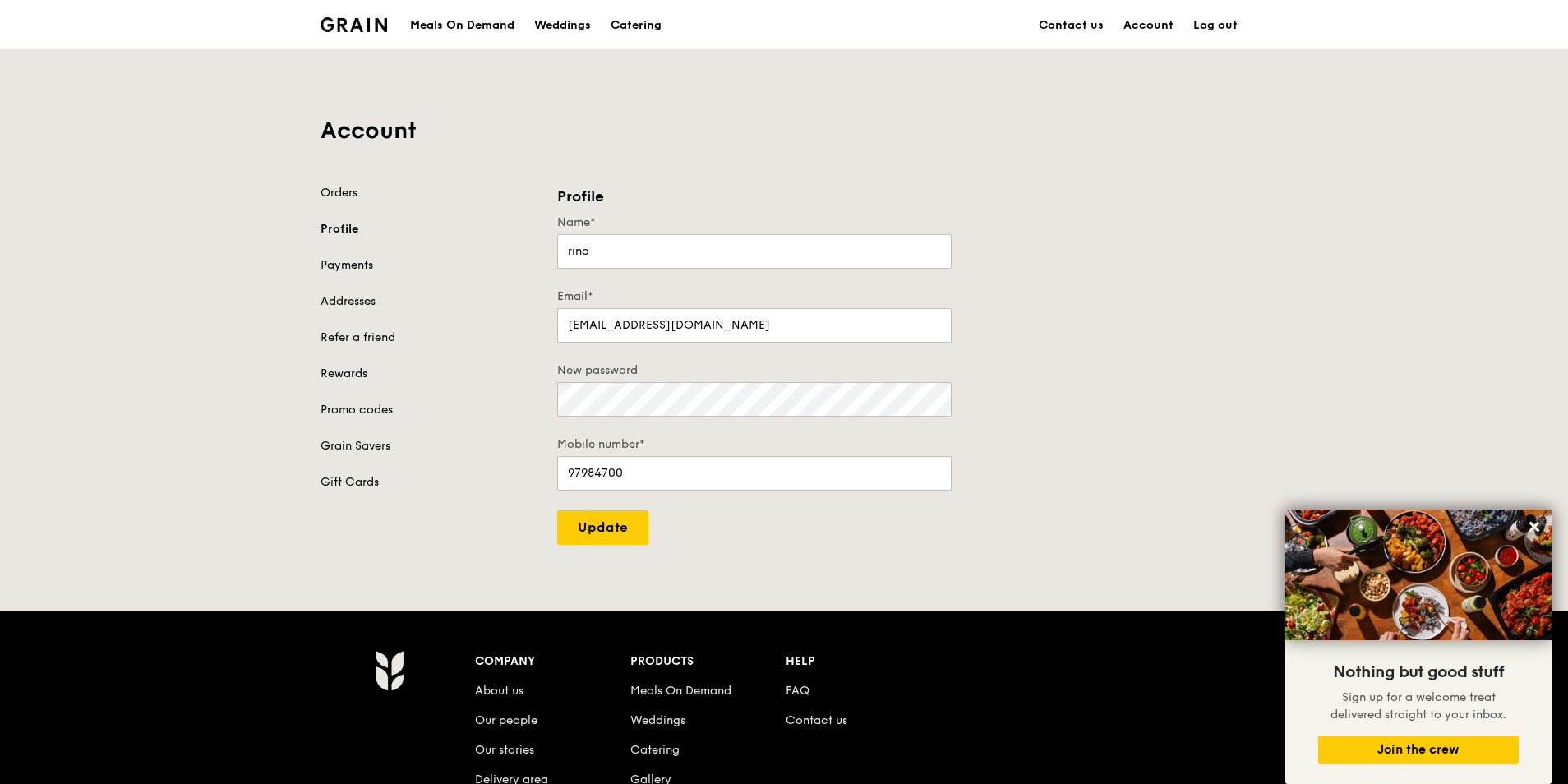
click at [484, 19] on div "Meals On Demand" at bounding box center [462, 26] width 104 height 49
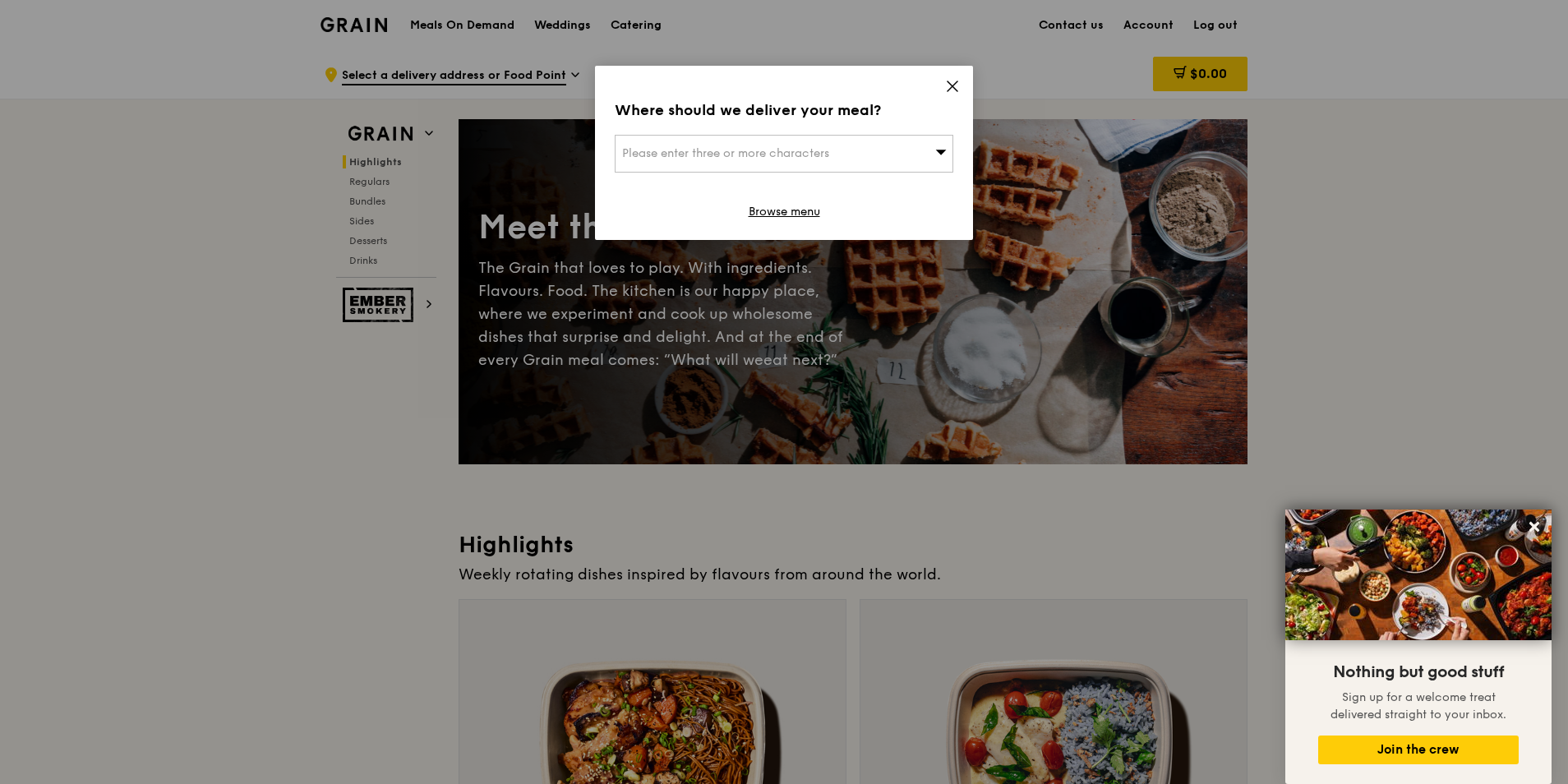
click at [820, 150] on span "Please enter three or more characters" at bounding box center [726, 153] width 207 height 14
click at [953, 87] on icon at bounding box center [952, 87] width 10 height 10
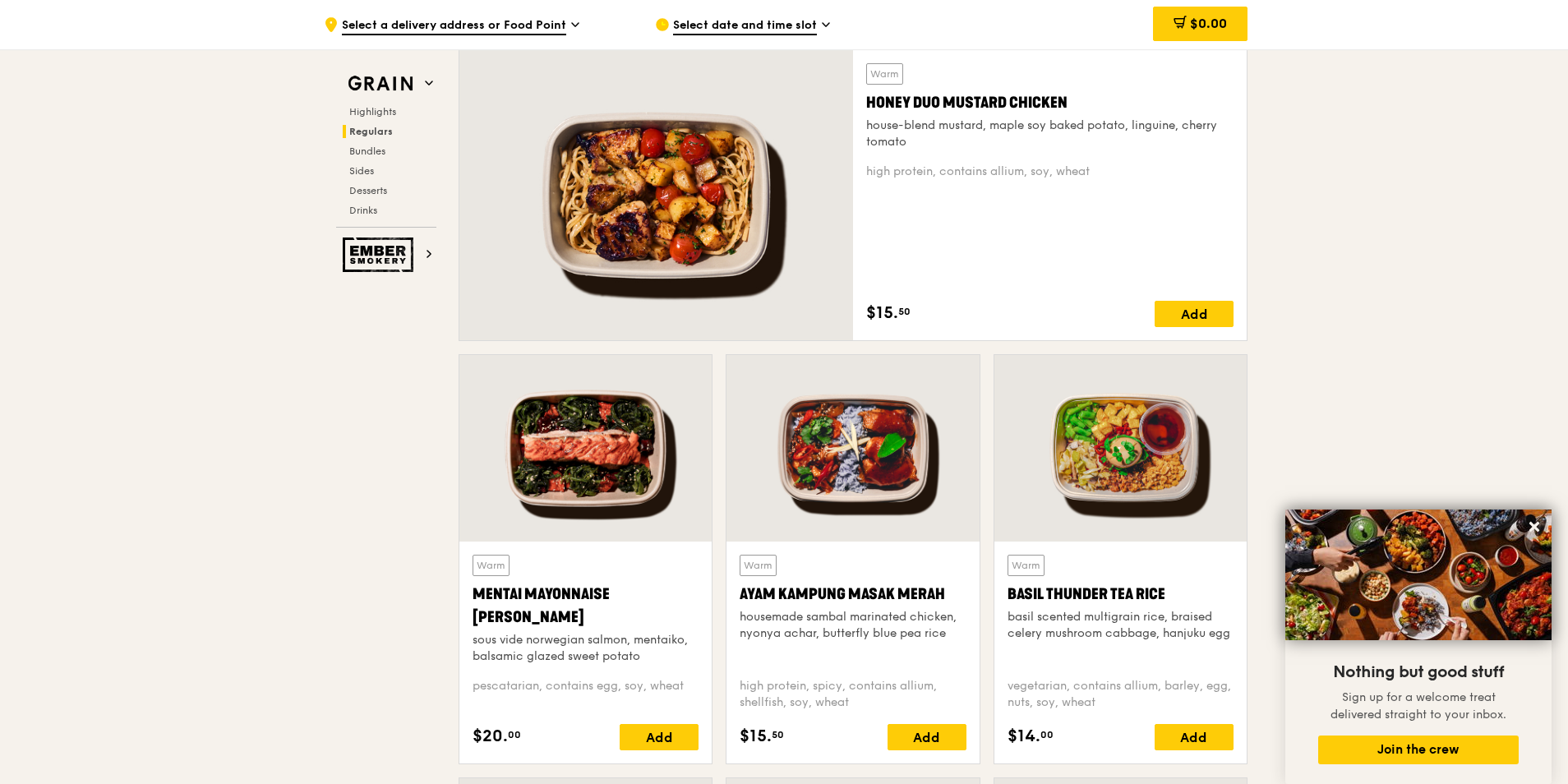
scroll to position [1150, 0]
click at [1100, 597] on div "Basil Thunder Tea Rice" at bounding box center [1120, 593] width 226 height 23
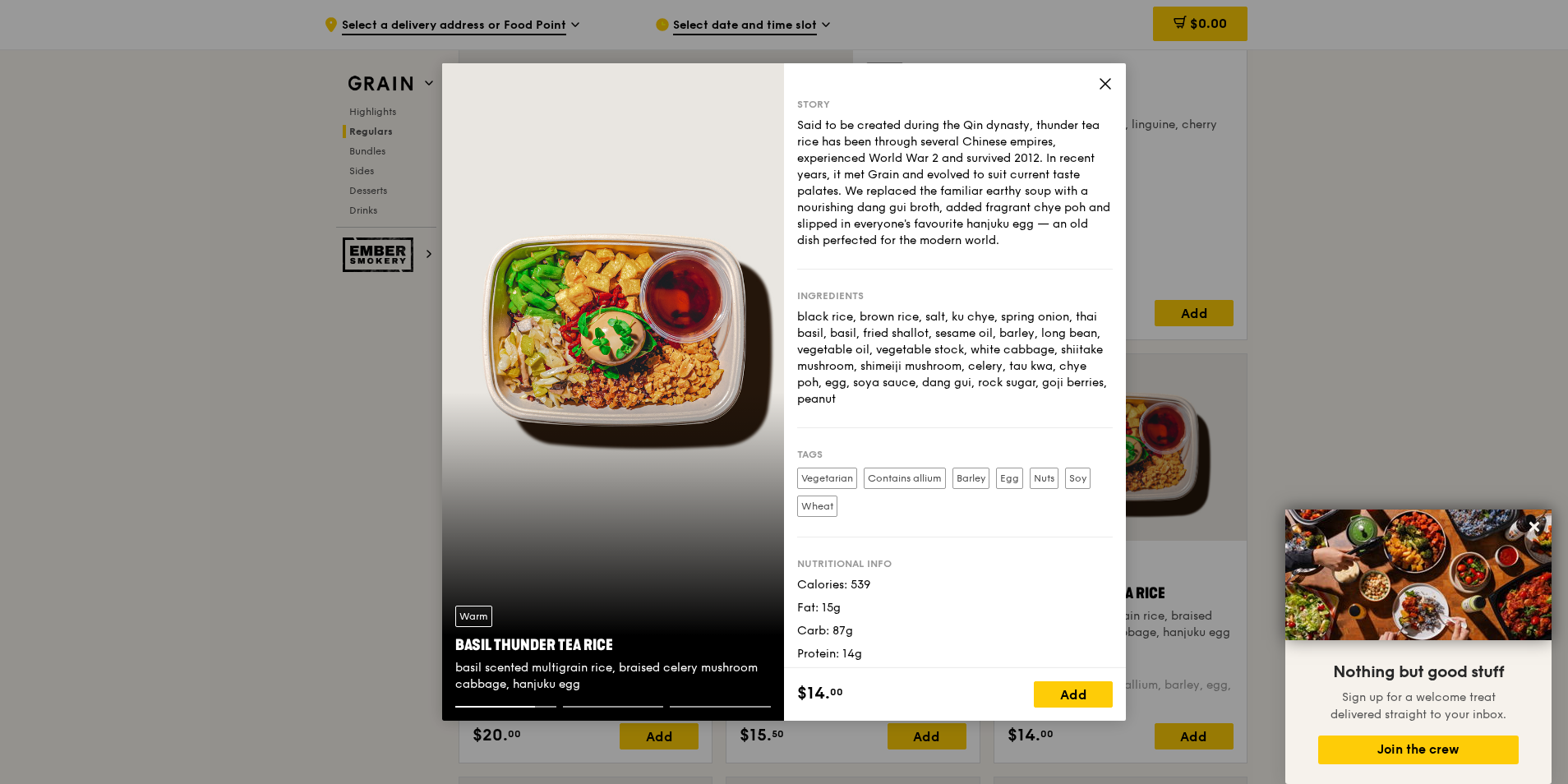
click at [1094, 78] on div "Story Said to be created during the Qin dynasty, thunder tea rice has been thro…" at bounding box center [954, 365] width 342 height 605
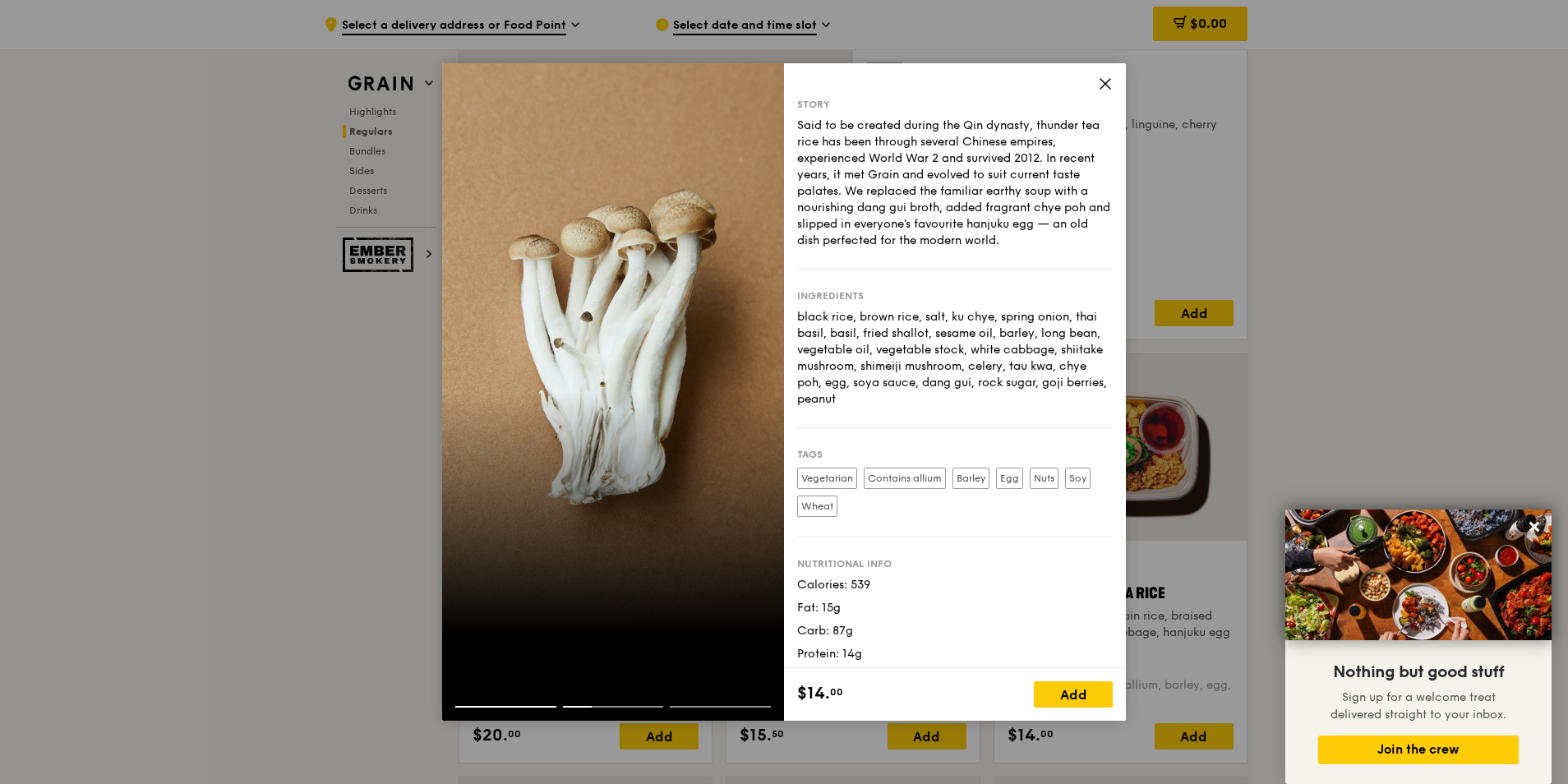
click at [1108, 85] on icon at bounding box center [1105, 84] width 15 height 15
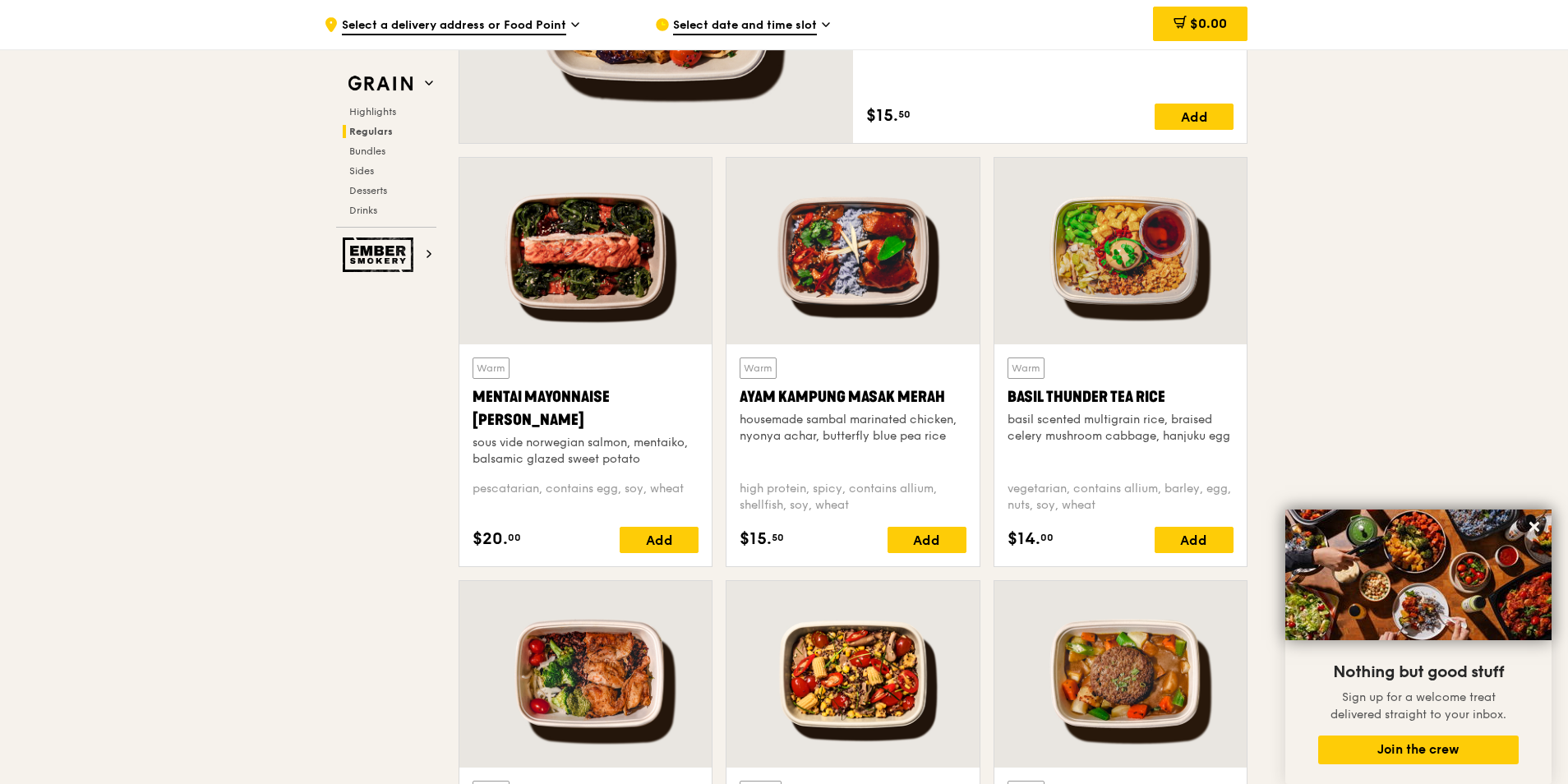
scroll to position [1397, 0]
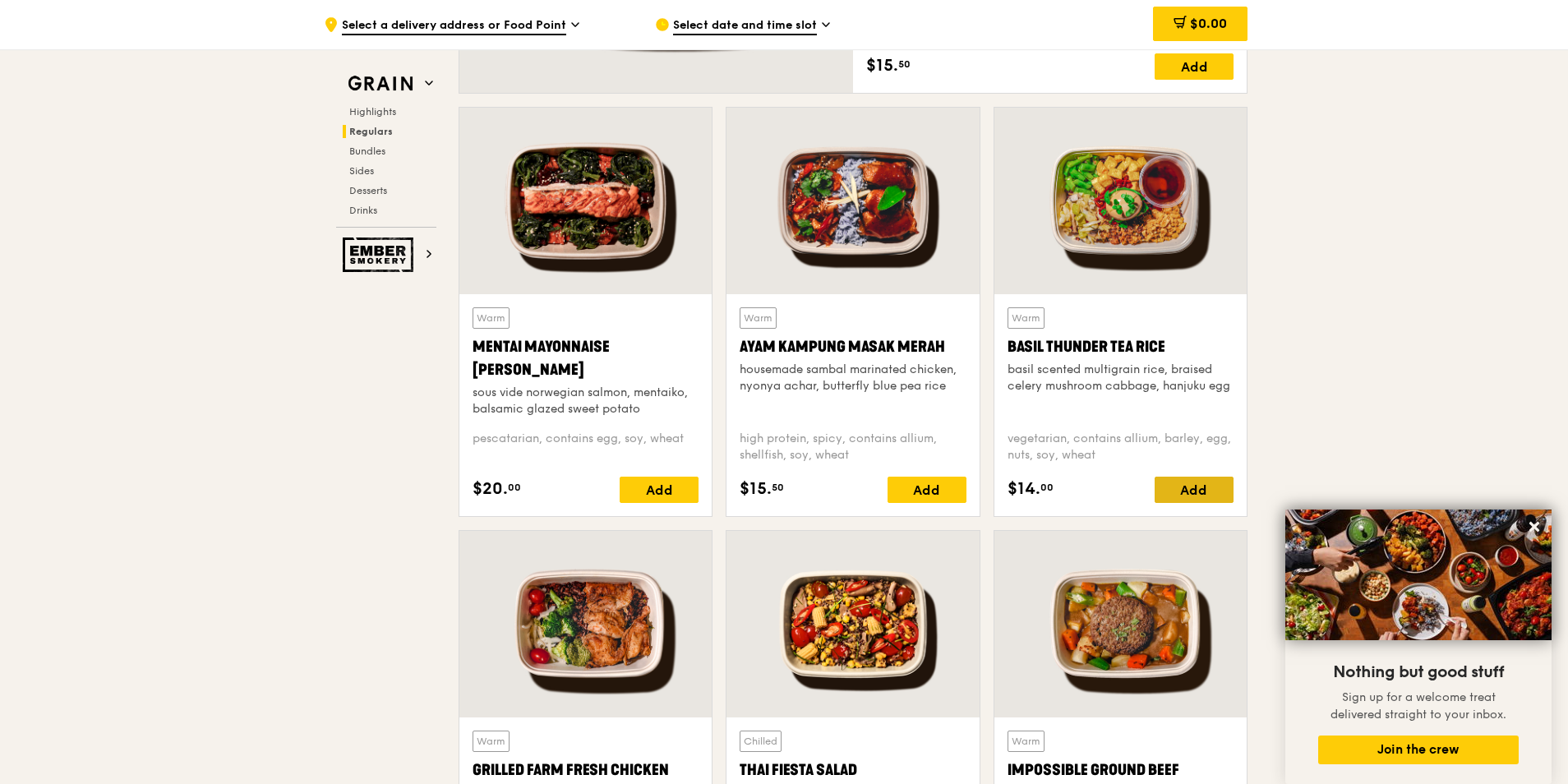
click at [1211, 485] on div "Add" at bounding box center [1194, 490] width 79 height 27
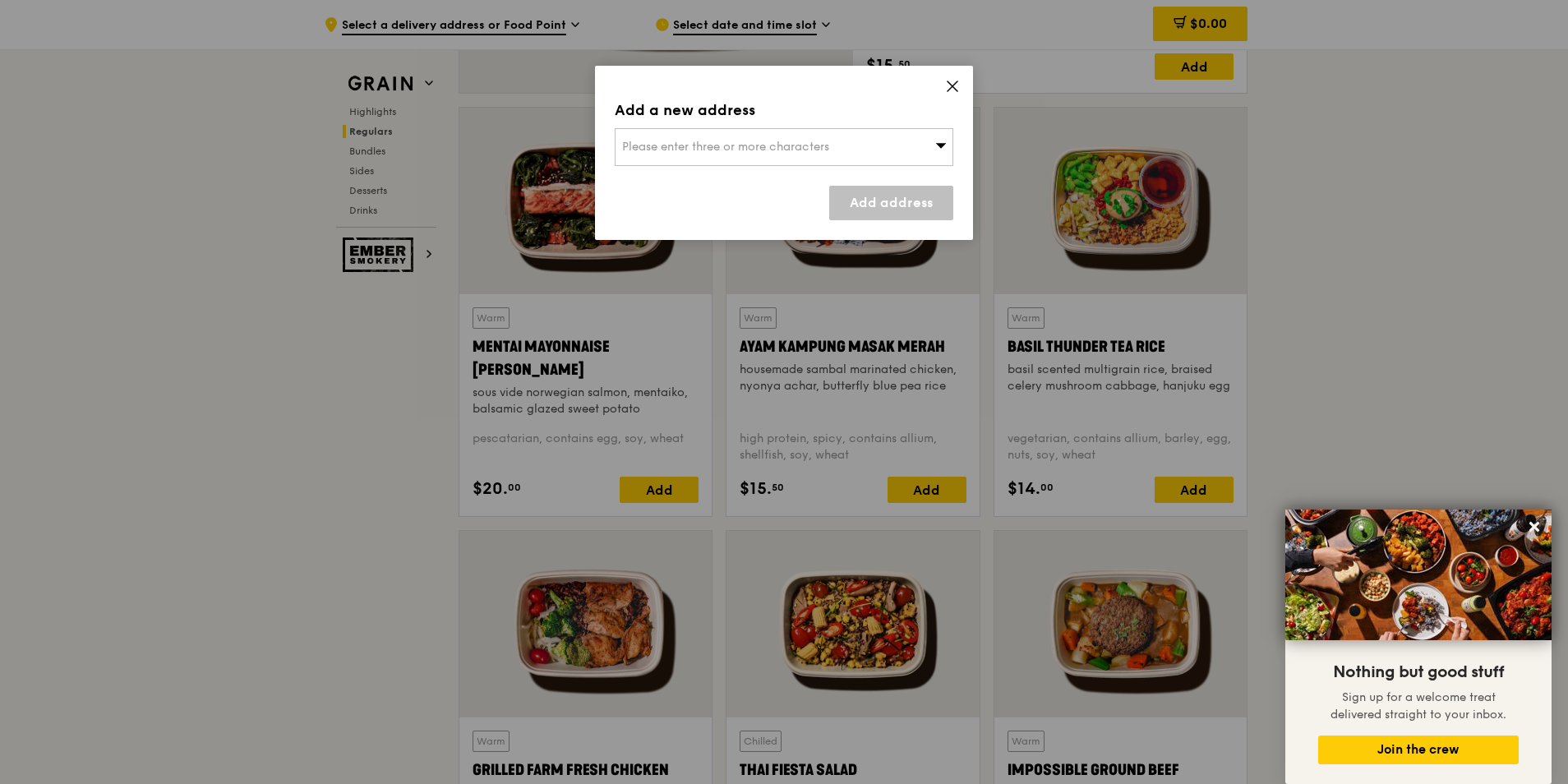
click at [768, 159] on div "Please enter three or more characters" at bounding box center [784, 147] width 339 height 37
click at [757, 180] on li "Please enter 3 or more characters" at bounding box center [784, 180] width 337 height 30
drag, startPoint x: 757, startPoint y: 180, endPoint x: 950, endPoint y: 82, distance: 216.5
click at [950, 82] on icon at bounding box center [951, 86] width 15 height 15
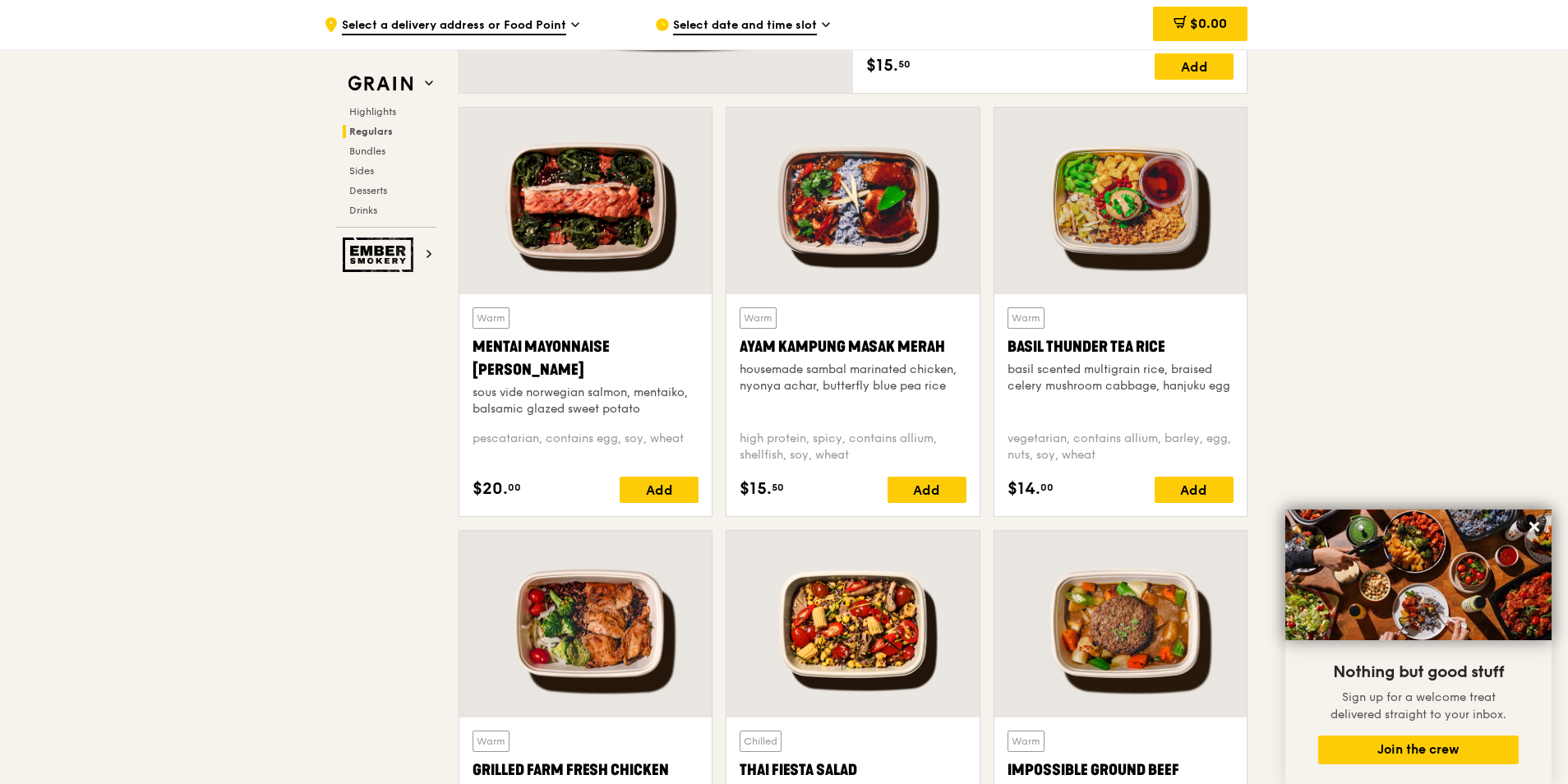
click at [819, 23] on div "Select date and time slot" at bounding box center [808, 25] width 305 height 49
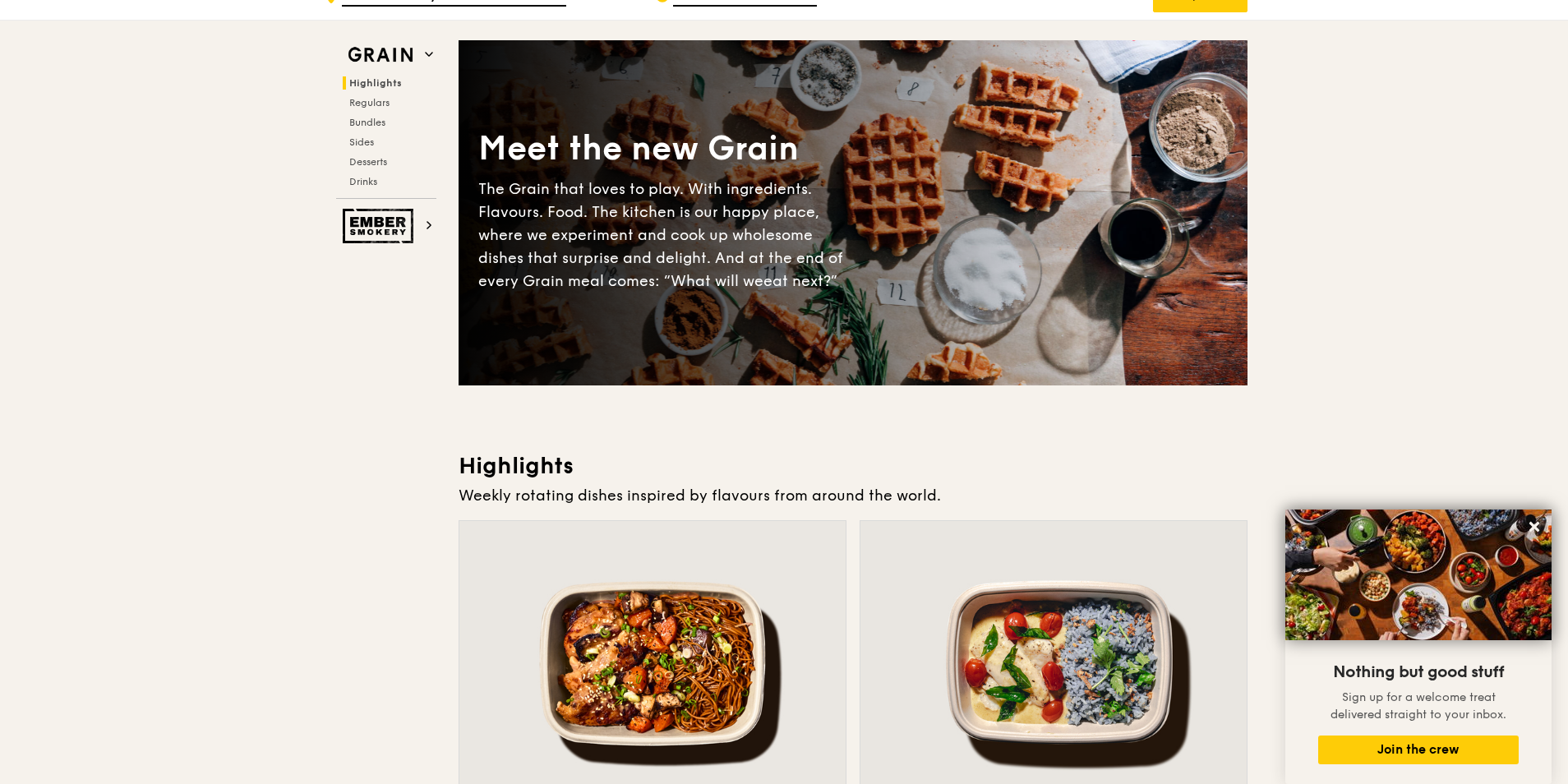
scroll to position [0, 0]
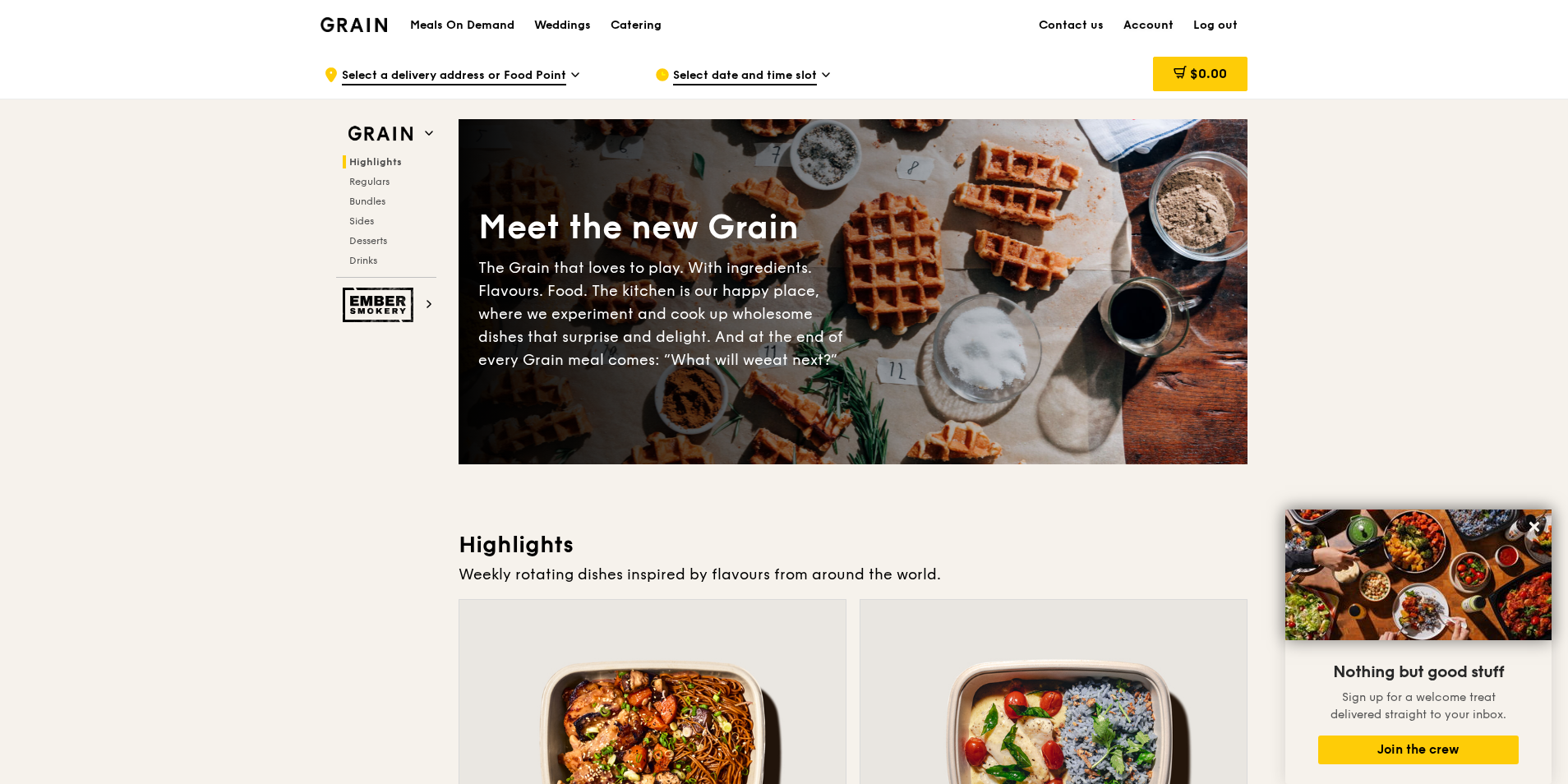
click at [1162, 26] on link "Account" at bounding box center [1147, 26] width 70 height 49
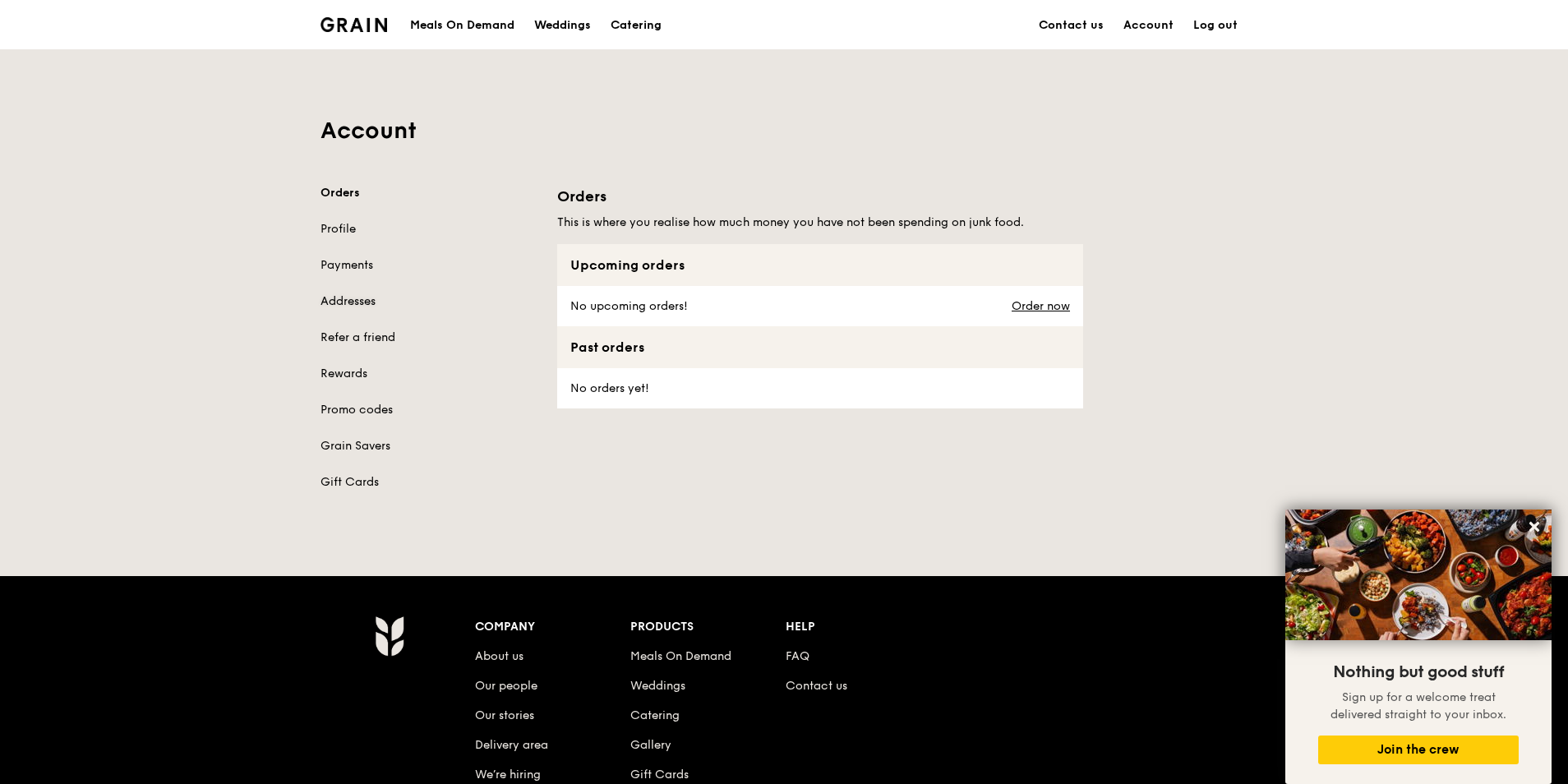
click at [364, 299] on link "Addresses" at bounding box center [428, 301] width 217 height 17
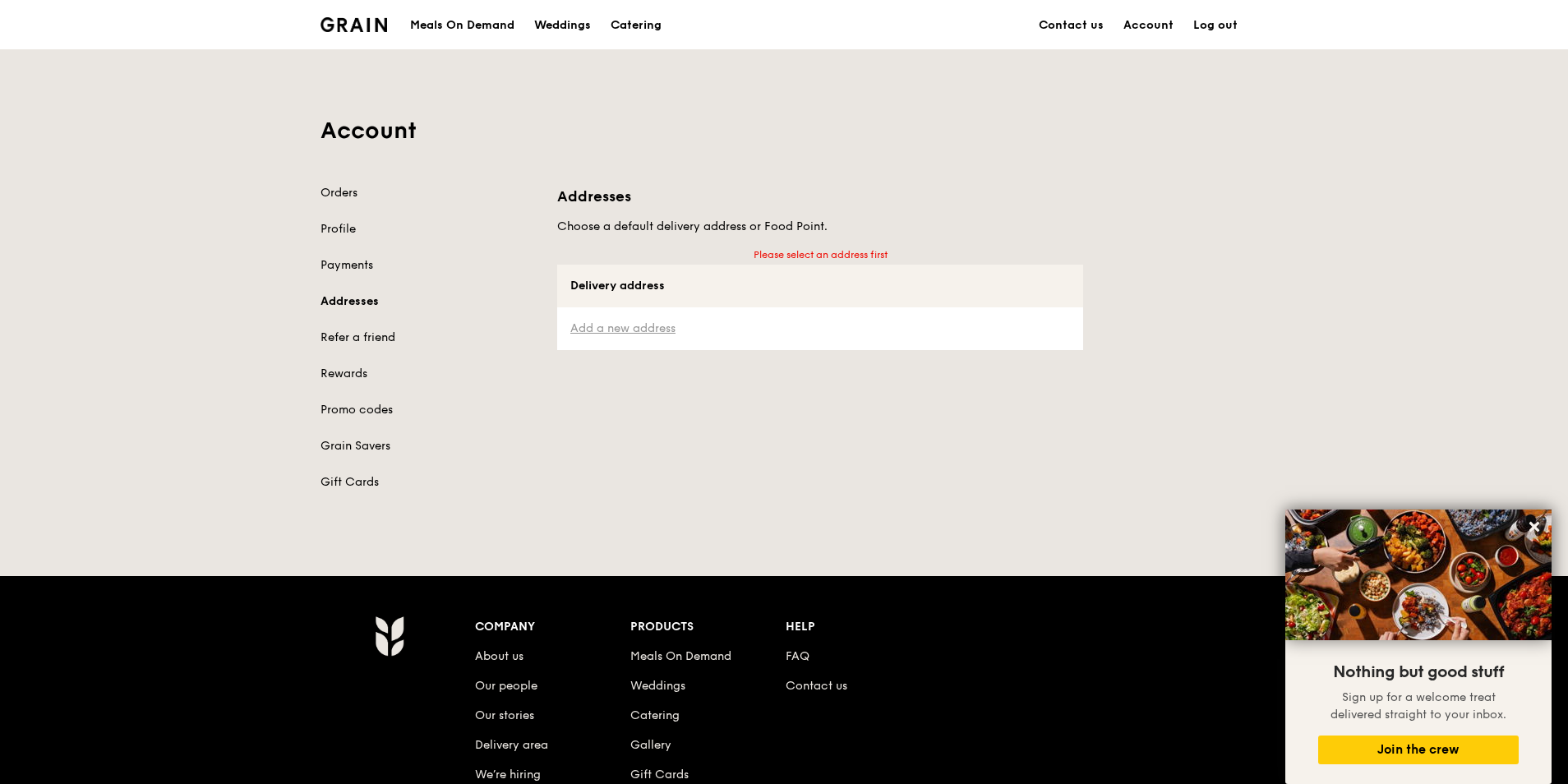
click at [658, 330] on link "Add a new address" at bounding box center [819, 328] width 499 height 17
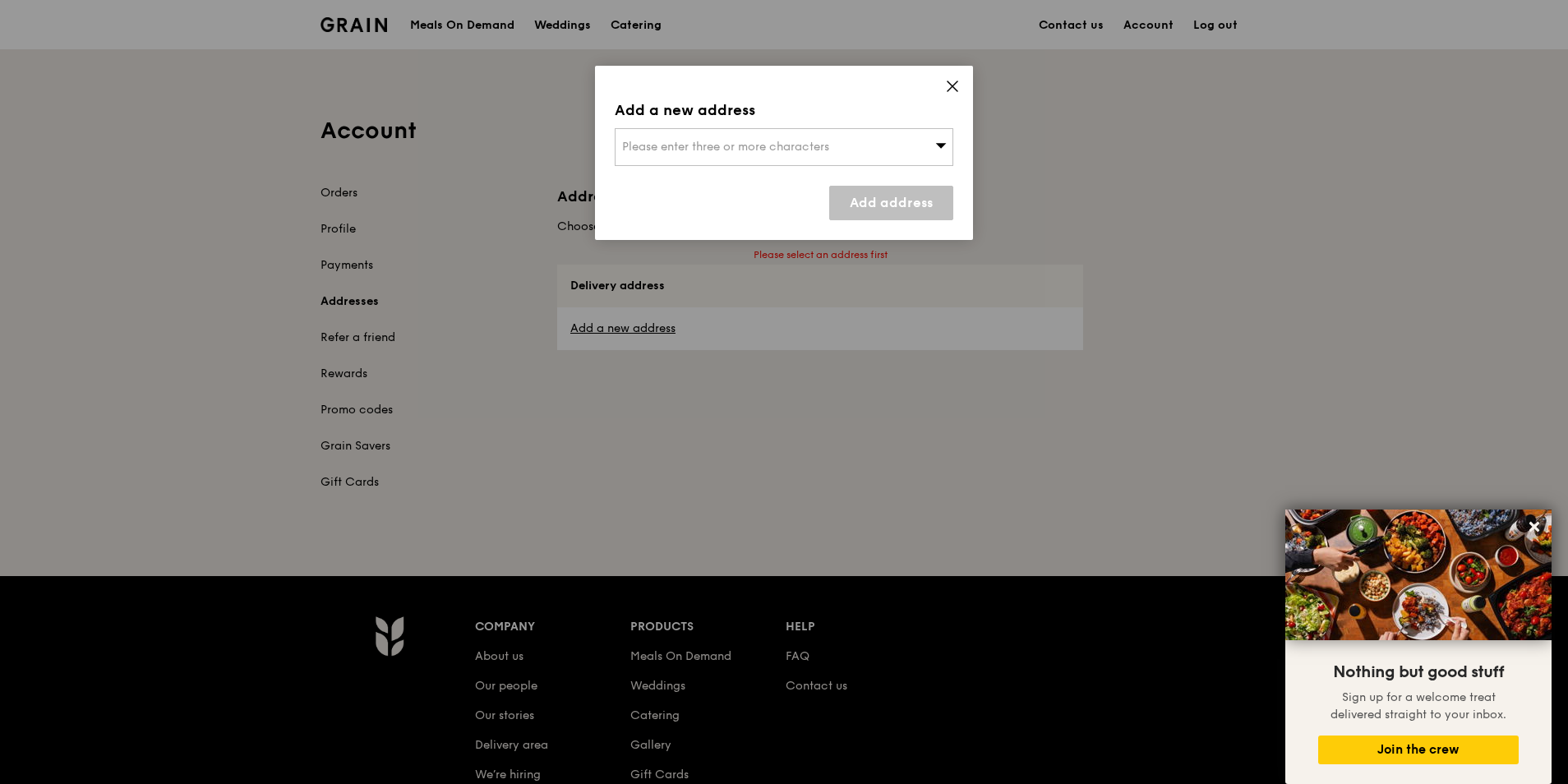
click at [928, 150] on div "Please enter three or more characters" at bounding box center [784, 147] width 339 height 37
click at [955, 86] on icon at bounding box center [951, 86] width 15 height 15
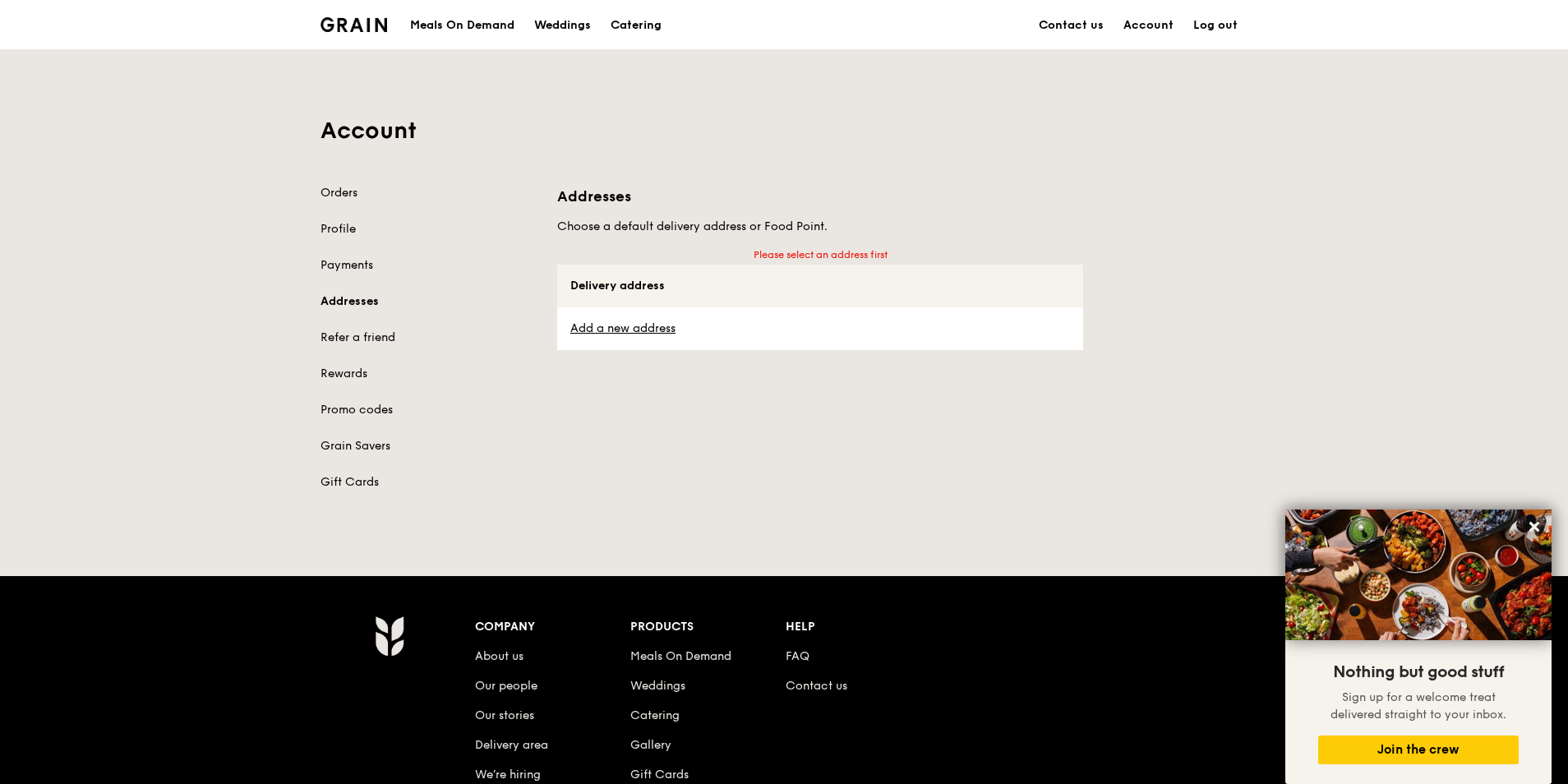
click at [509, 33] on div "Meals On Demand" at bounding box center [462, 26] width 104 height 49
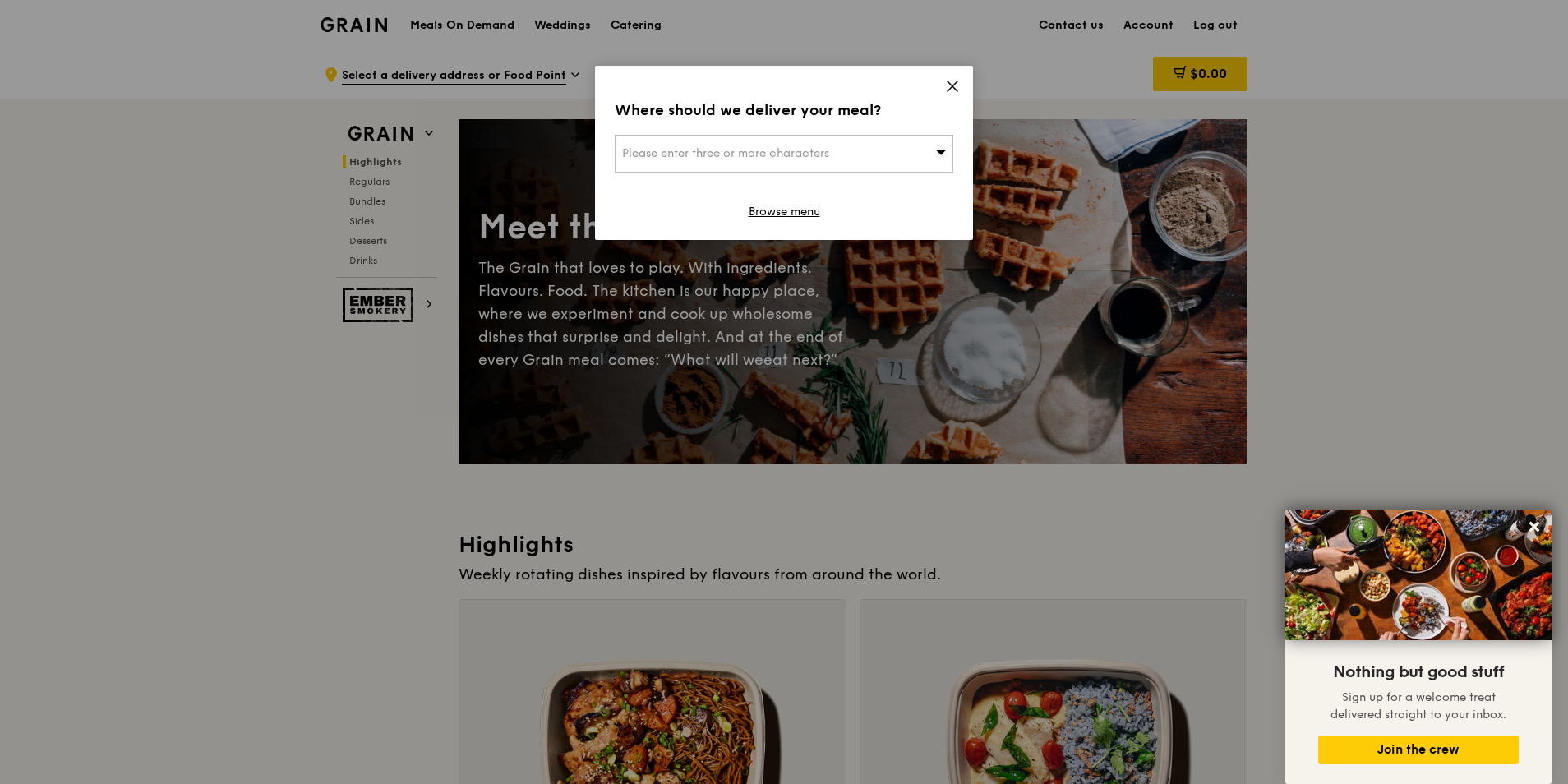
click at [955, 84] on icon at bounding box center [952, 87] width 10 height 10
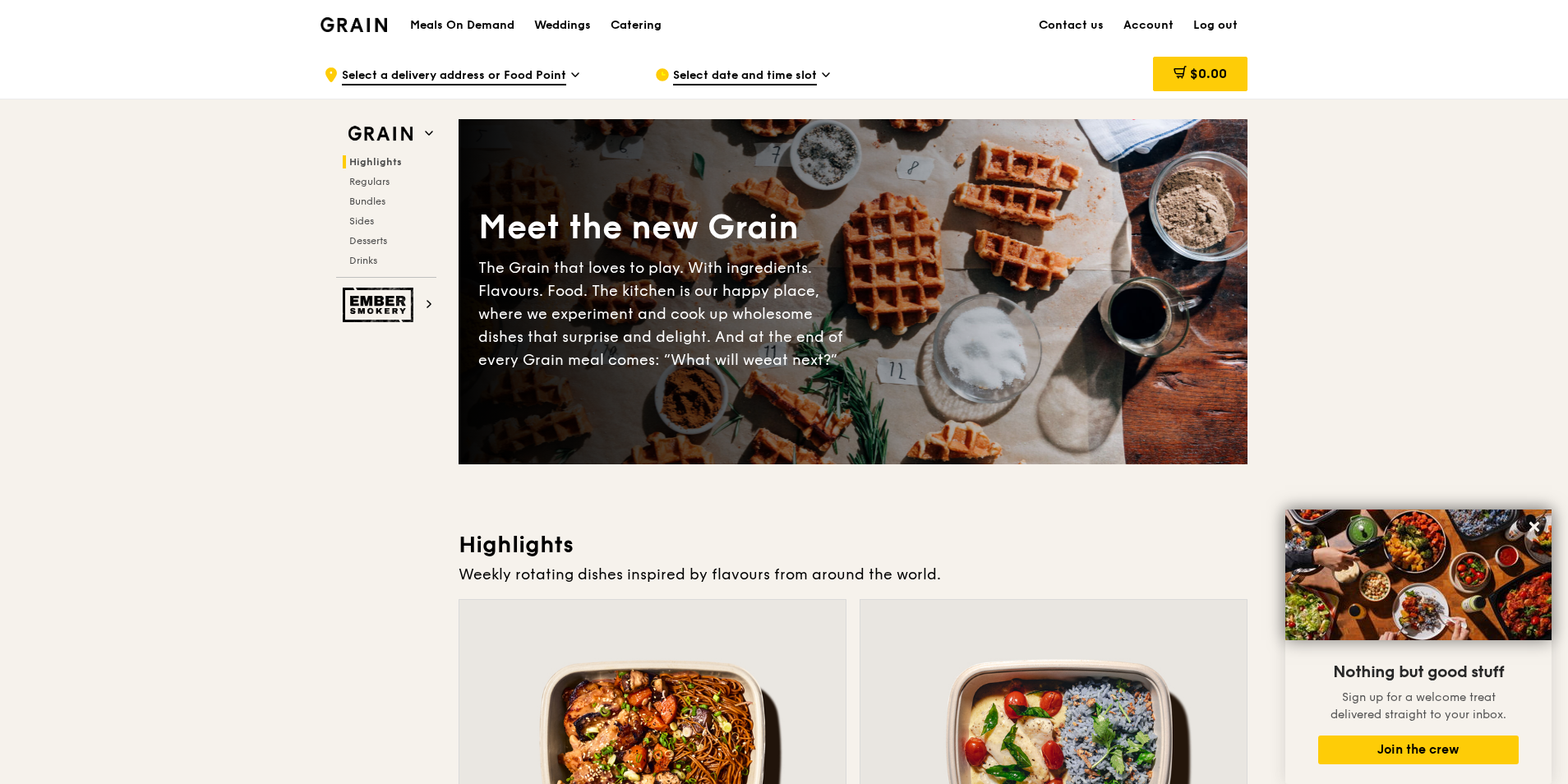
click at [567, 74] on div ".cls-1 { fill: none; stroke: #fff; stroke-linecap: round; stroke-linejoin: roun…" at bounding box center [477, 75] width 305 height 49
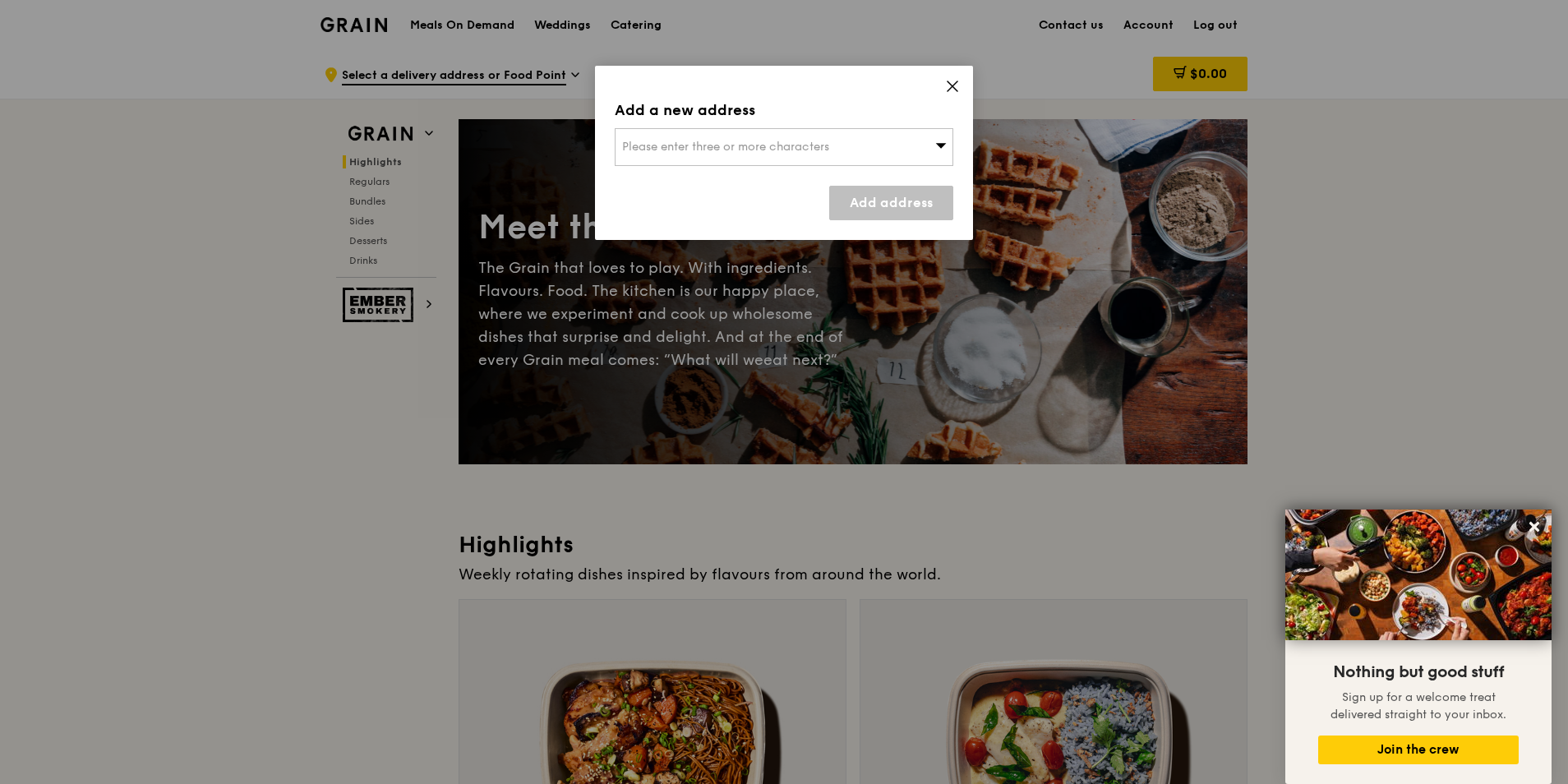
click at [700, 151] on span "Please enter three or more characters" at bounding box center [726, 147] width 207 height 14
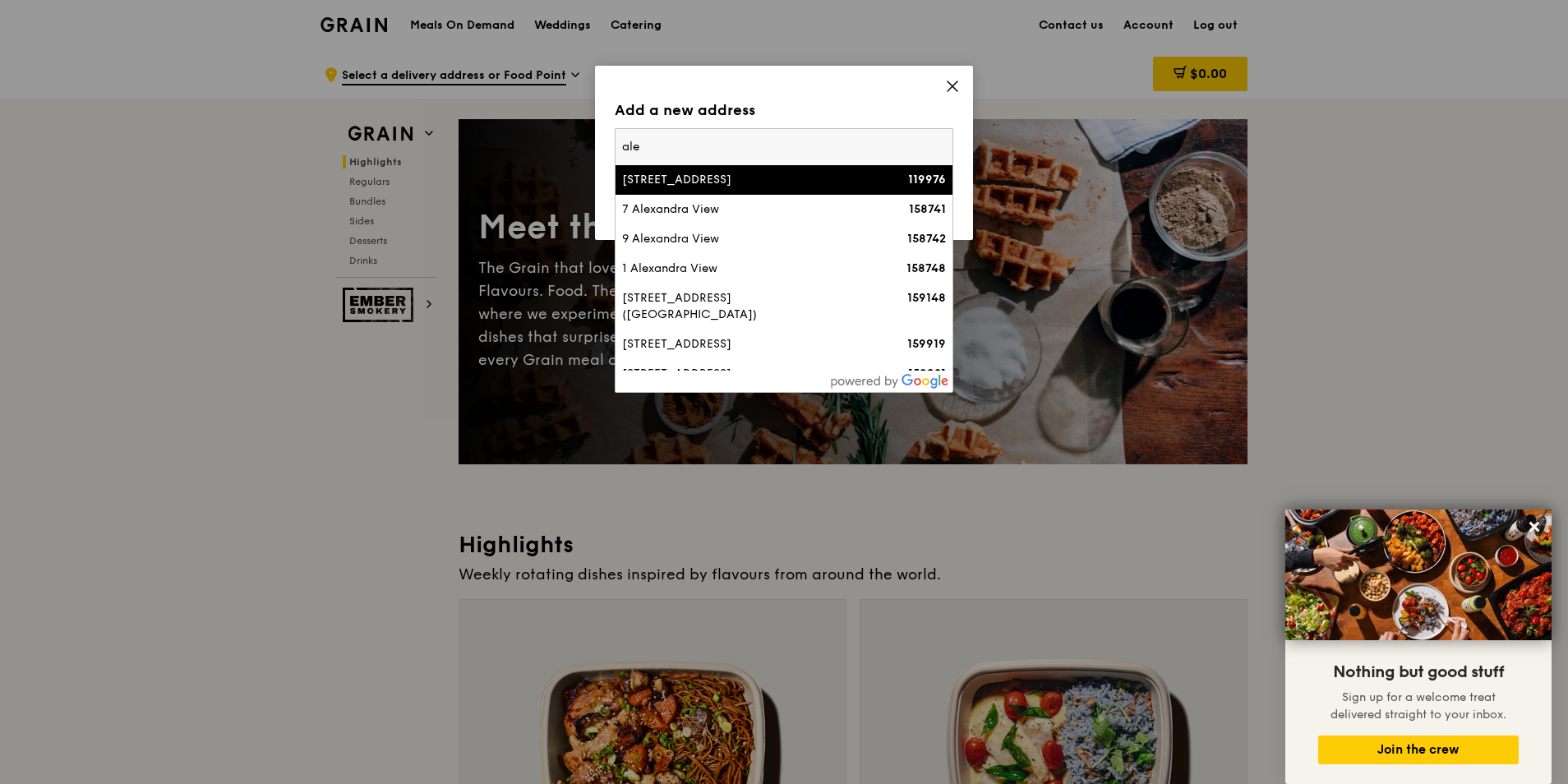
type input "ale"
click at [733, 188] on div "[STREET_ADDRESS]" at bounding box center [744, 179] width 243 height 17
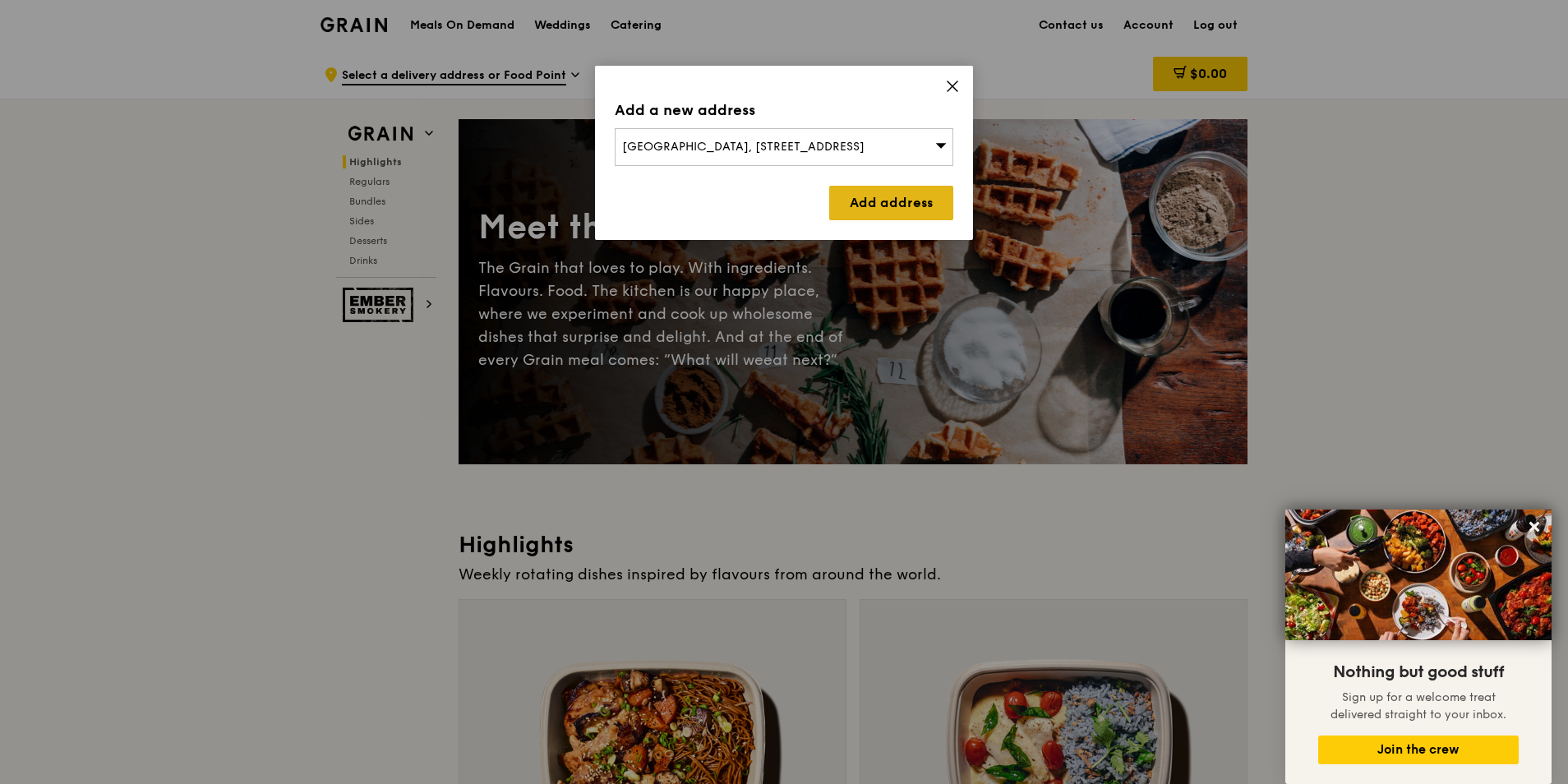
click at [877, 208] on link "Add address" at bounding box center [891, 203] width 124 height 34
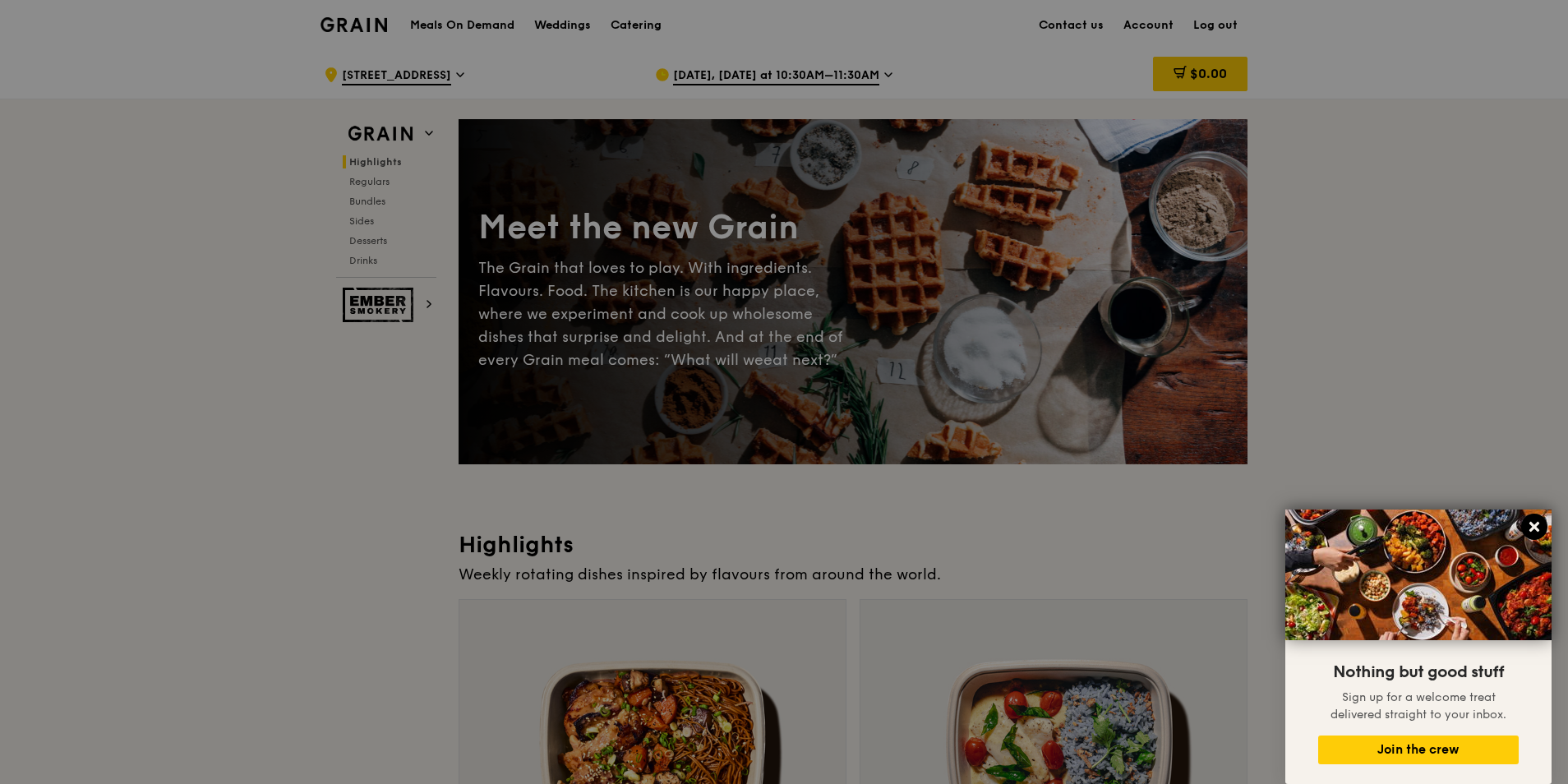
click at [1531, 529] on icon at bounding box center [1535, 527] width 10 height 10
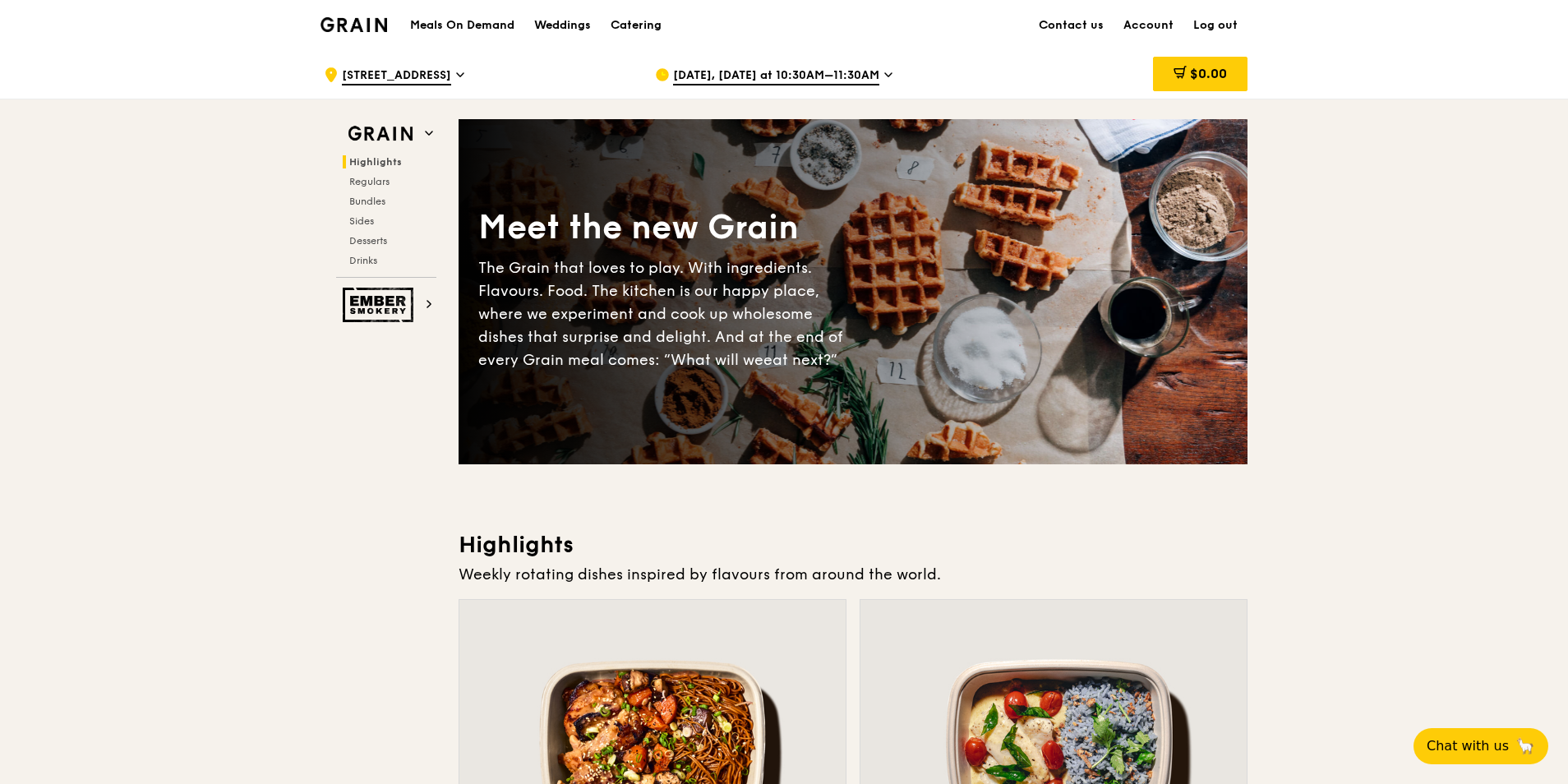
click at [450, 76] on span "[STREET_ADDRESS]" at bounding box center [396, 76] width 109 height 18
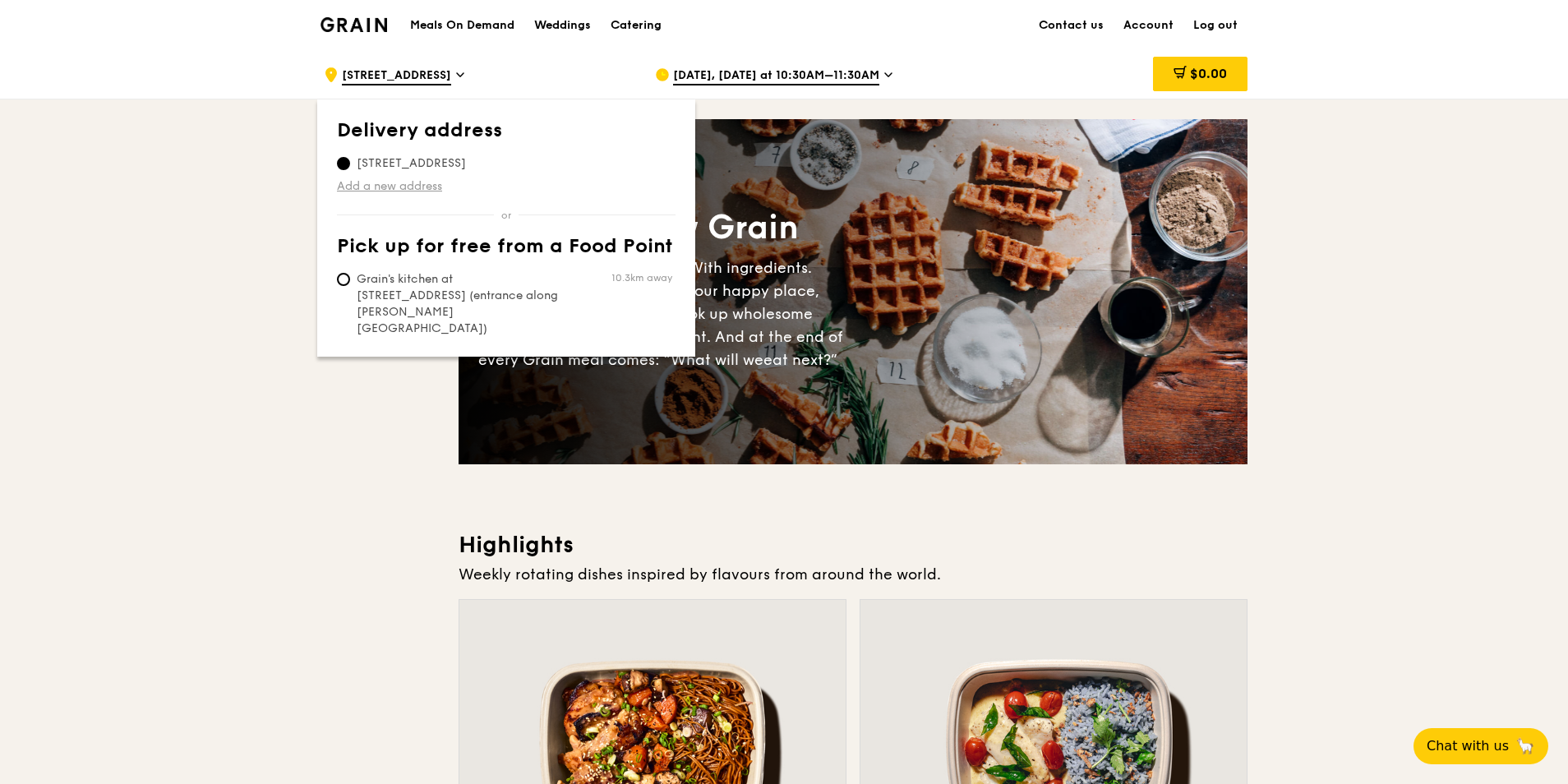
click at [399, 186] on link "Add a new address" at bounding box center [506, 186] width 339 height 17
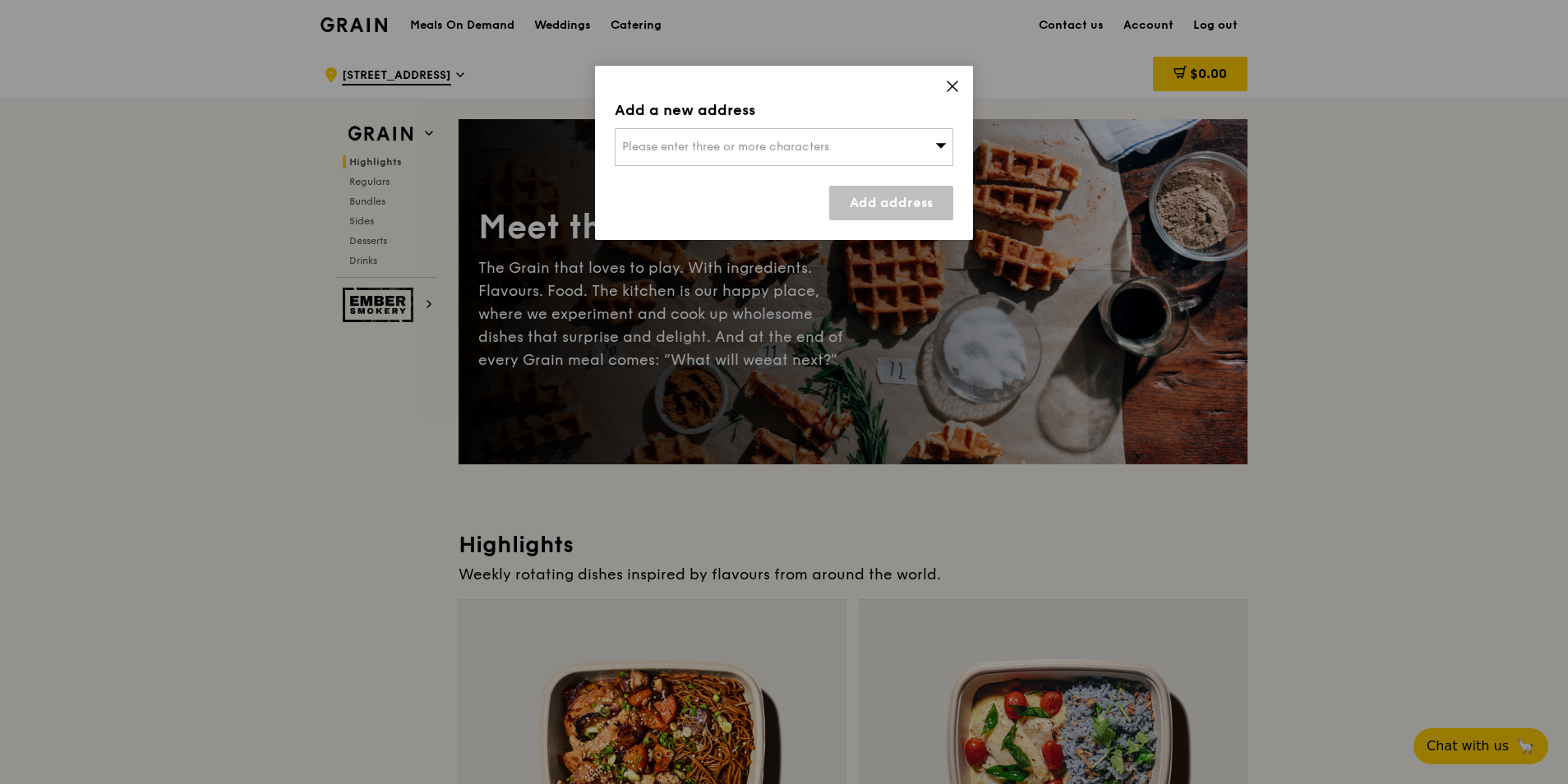
click at [645, 158] on div "Please enter three or more characters" at bounding box center [784, 147] width 339 height 37
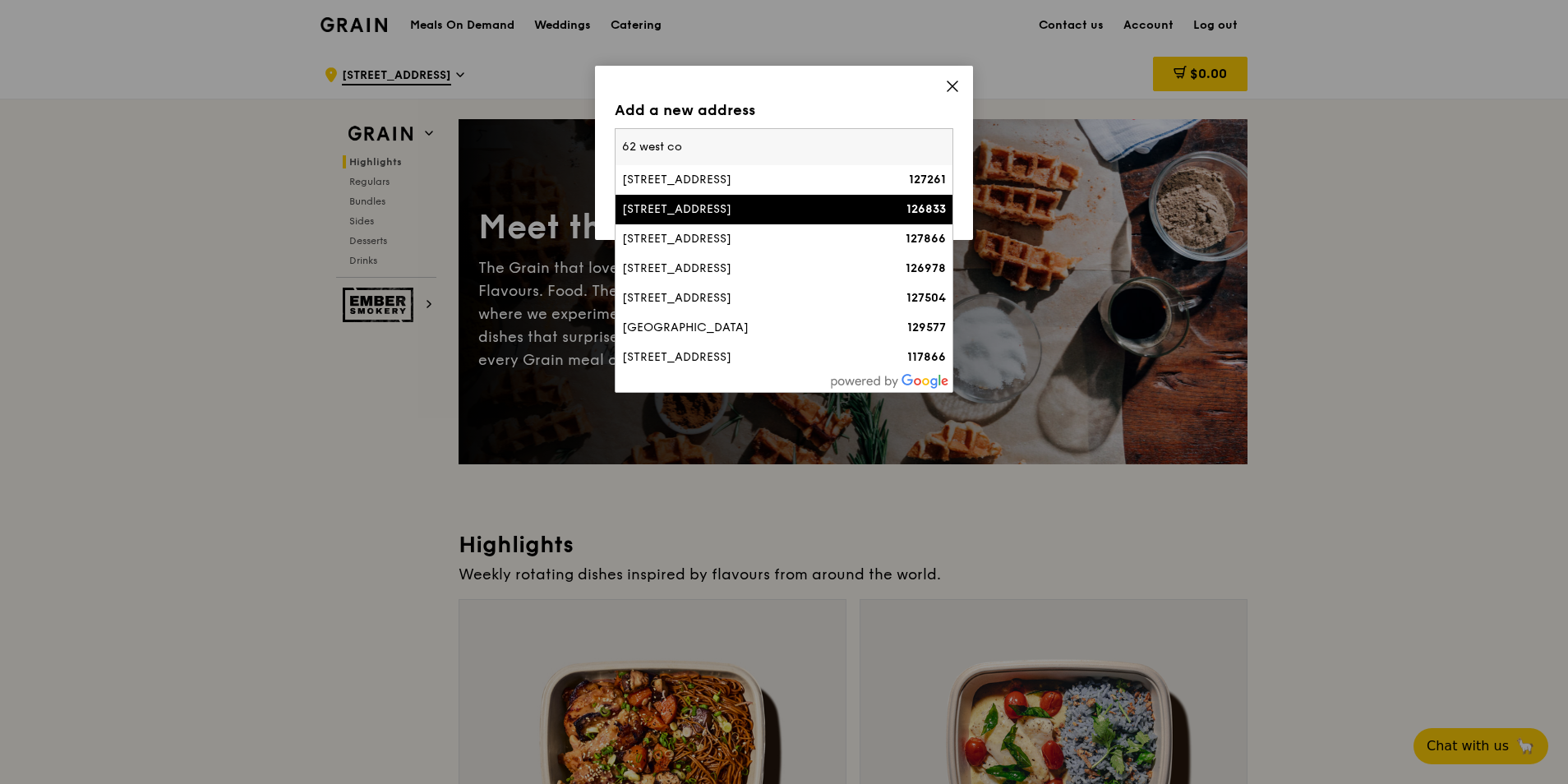
type input "62 west co"
click at [721, 211] on div "[STREET_ADDRESS]" at bounding box center [744, 209] width 243 height 17
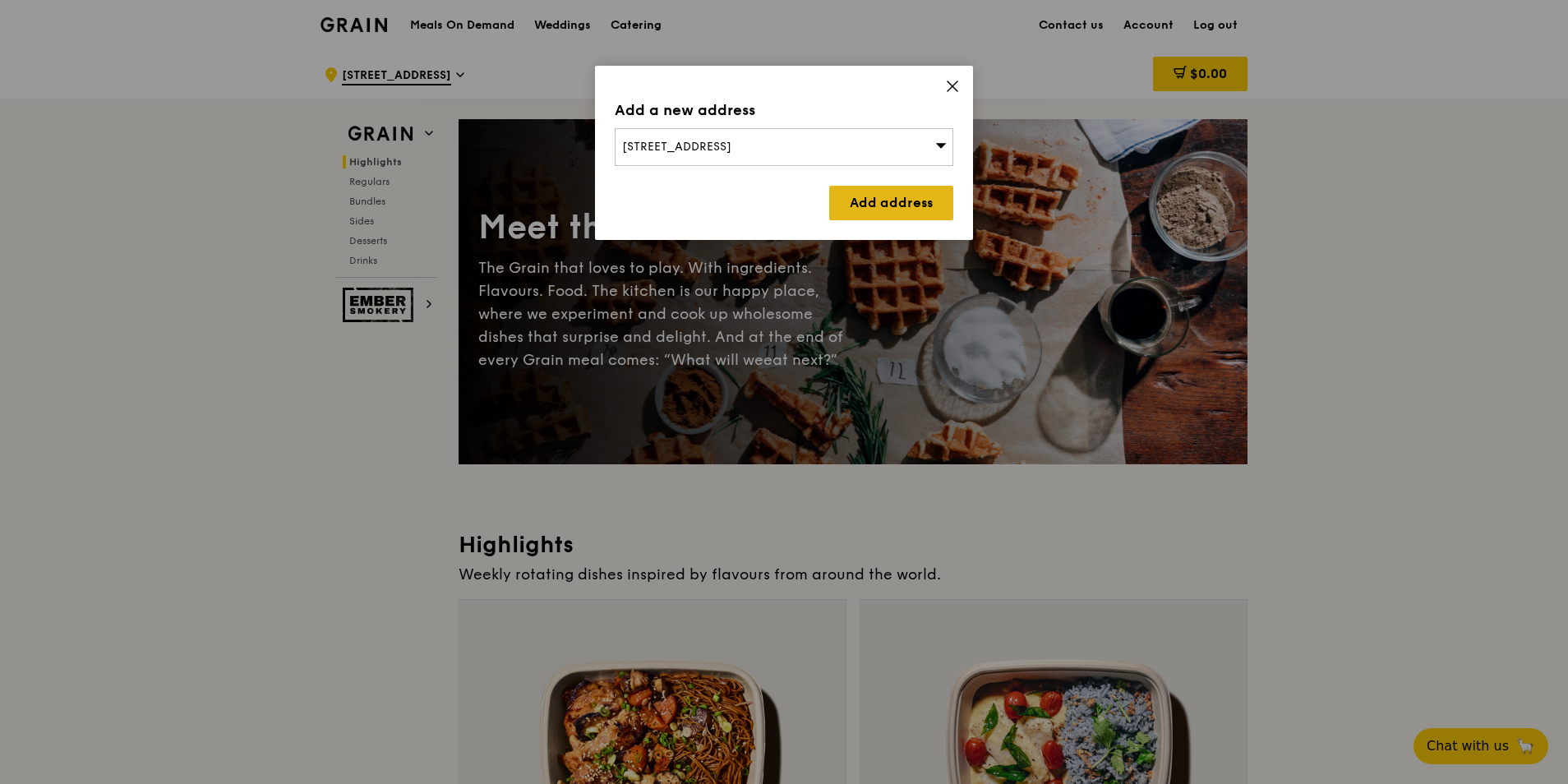
click at [889, 201] on link "Add address" at bounding box center [891, 203] width 124 height 34
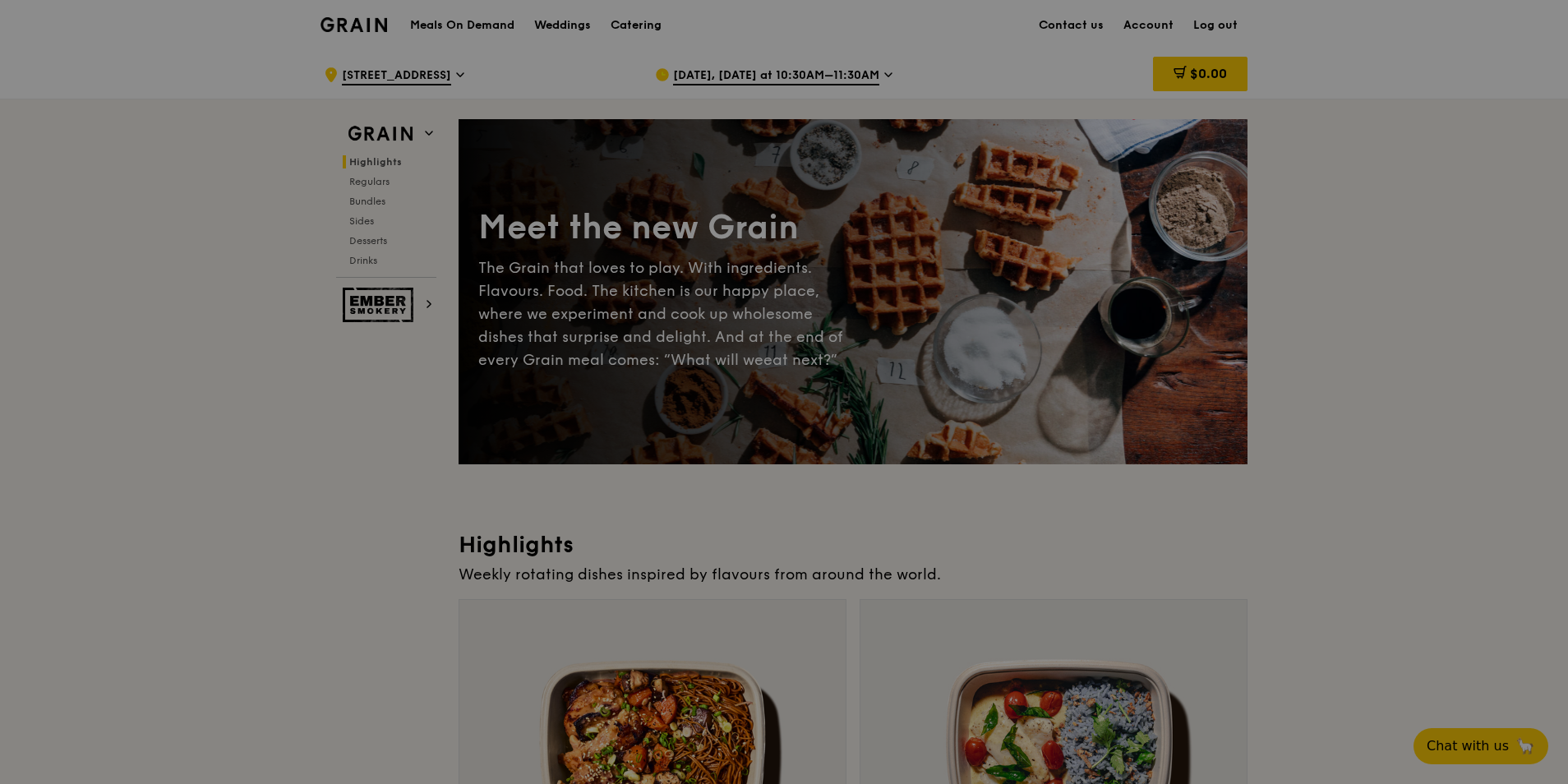
click at [478, 72] on div at bounding box center [784, 392] width 1568 height 784
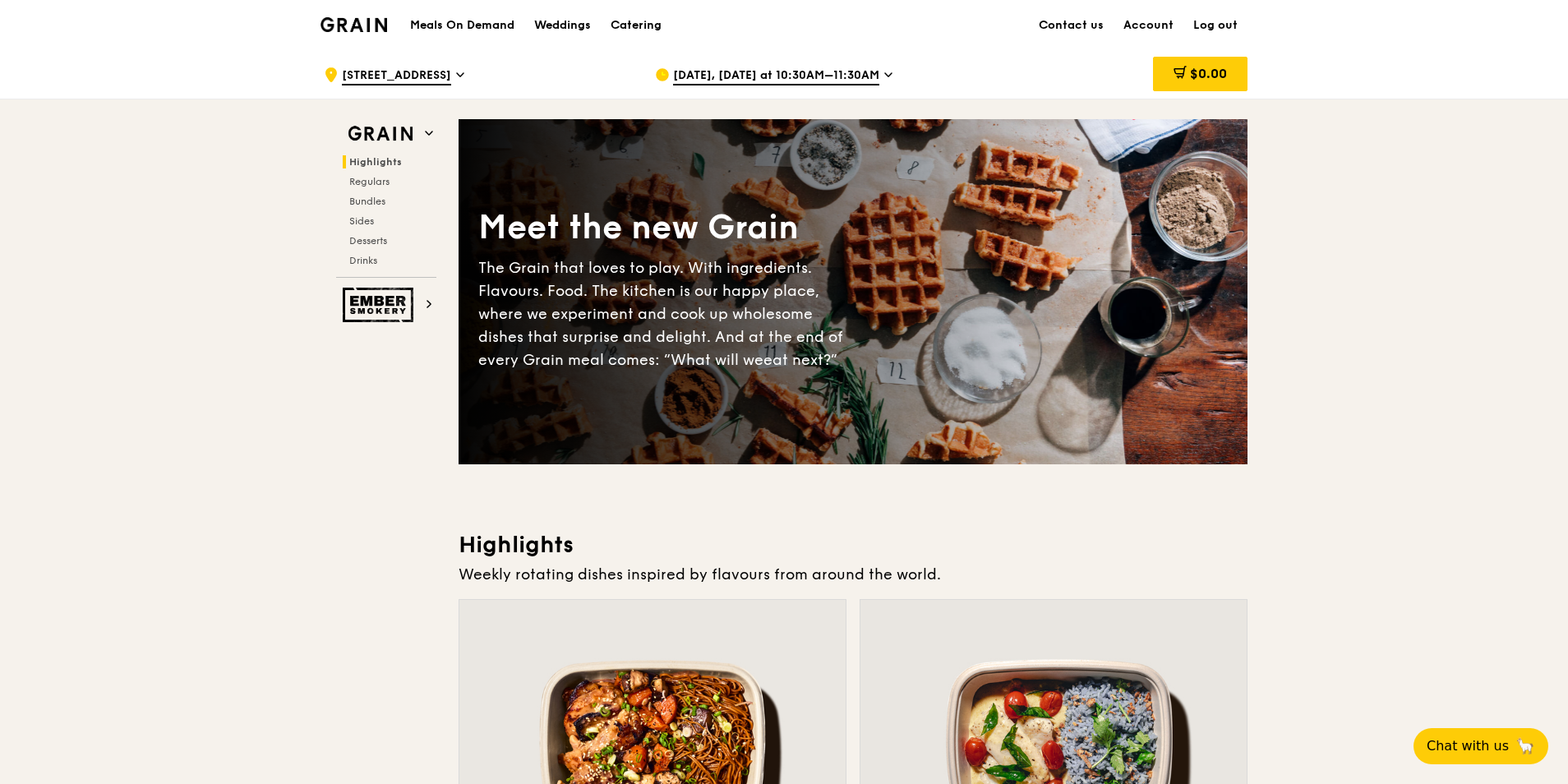
click at [464, 77] on icon at bounding box center [460, 74] width 8 height 15
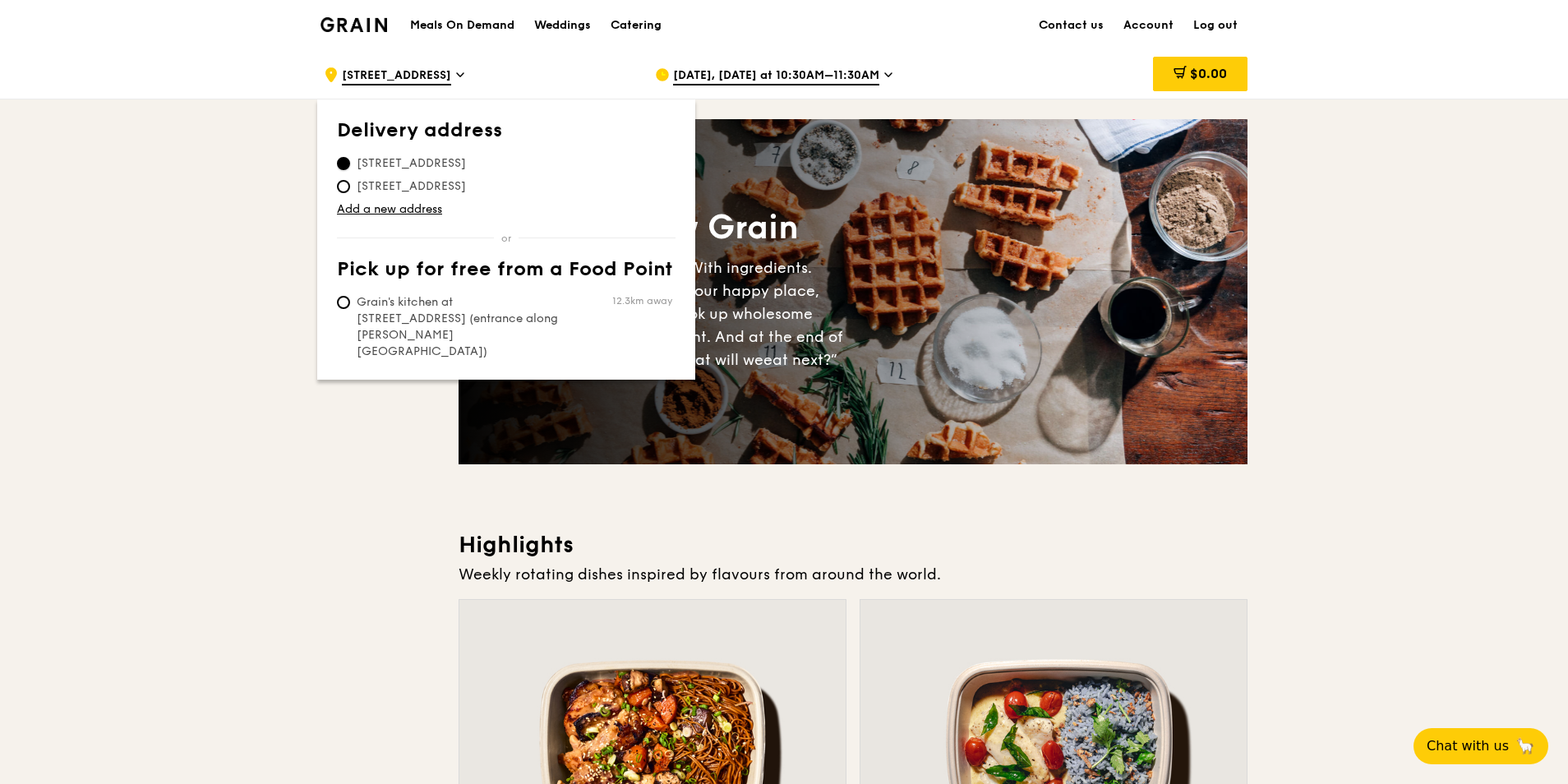
click at [347, 162] on input "[STREET_ADDRESS]" at bounding box center [343, 163] width 13 height 13
click at [886, 72] on icon at bounding box center [888, 74] width 8 height 15
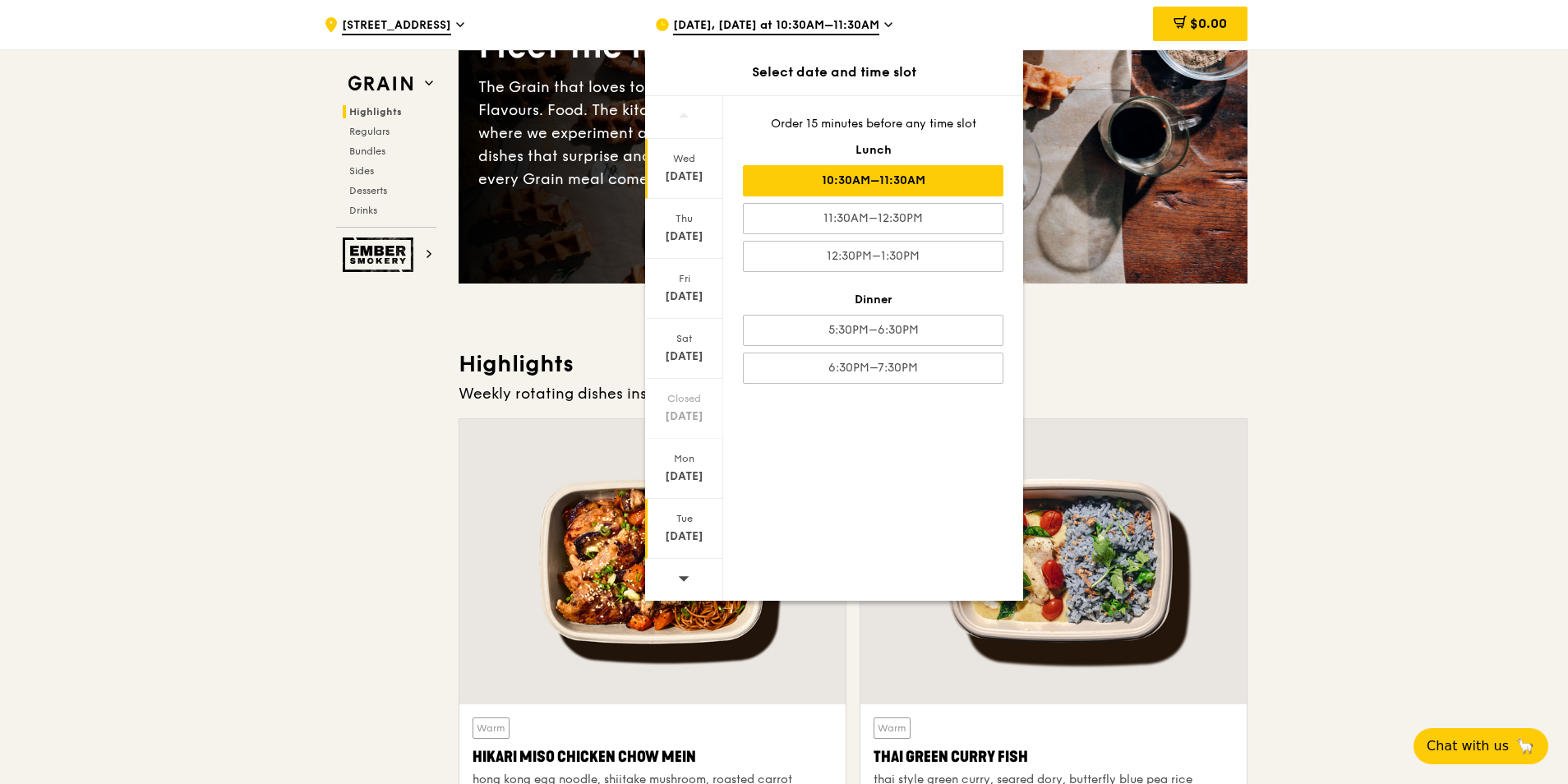
scroll to position [164, 0]
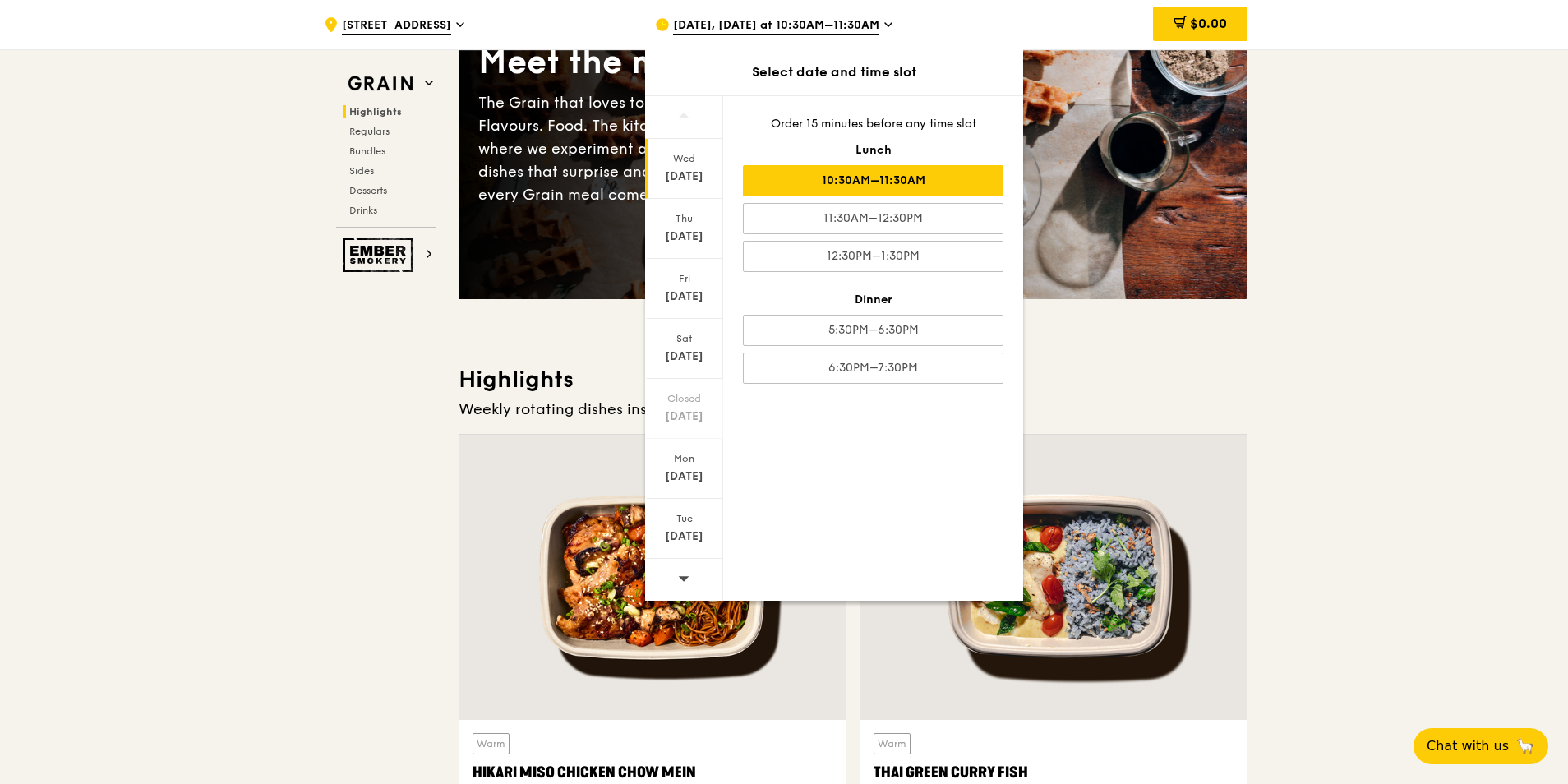
click at [684, 582] on icon at bounding box center [684, 578] width 12 height 13
click at [681, 235] on div "[DATE]" at bounding box center [684, 236] width 73 height 17
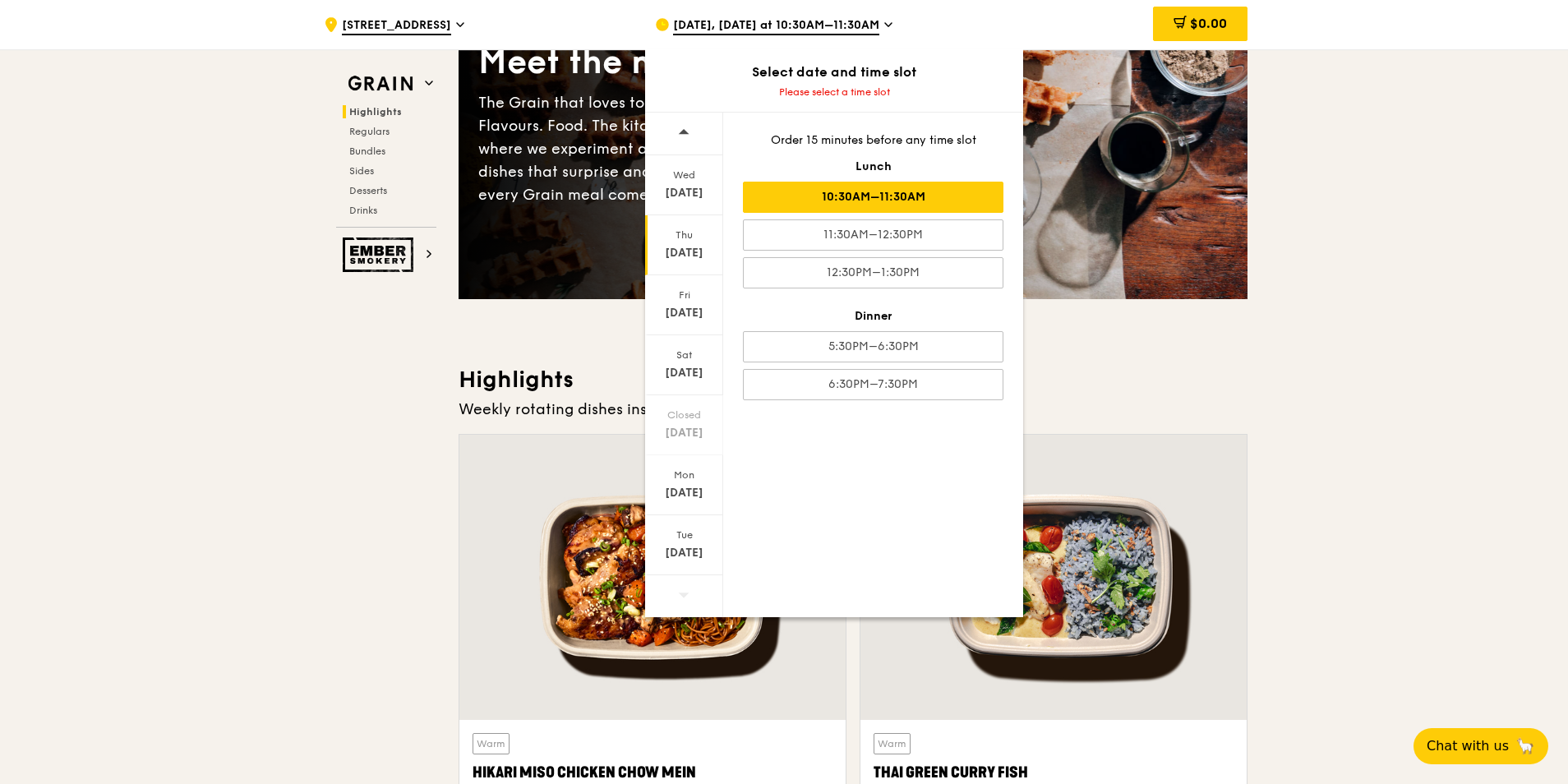
click at [929, 201] on div "10:30AM–11:30AM" at bounding box center [873, 197] width 260 height 32
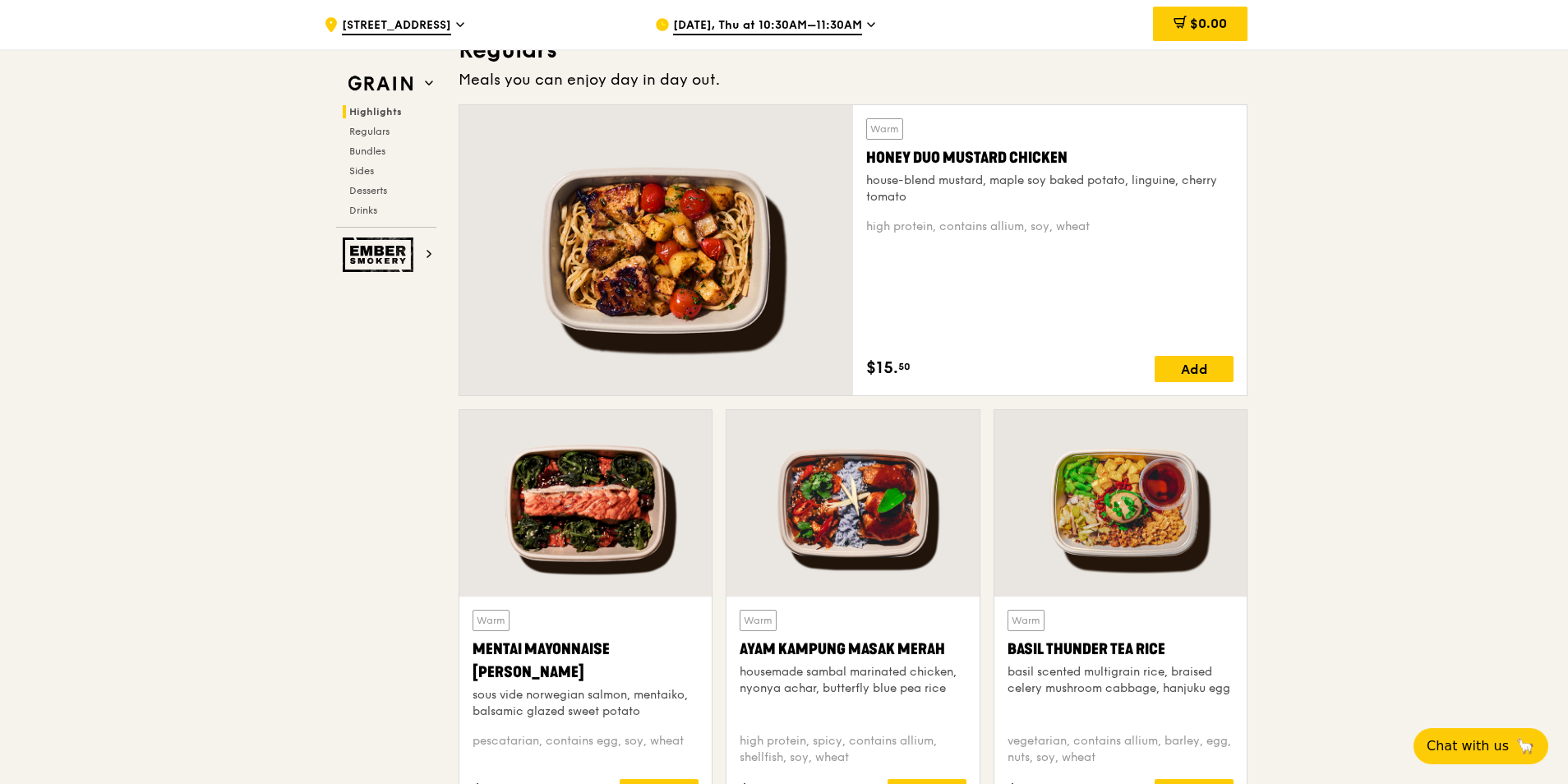
scroll to position [1150, 0]
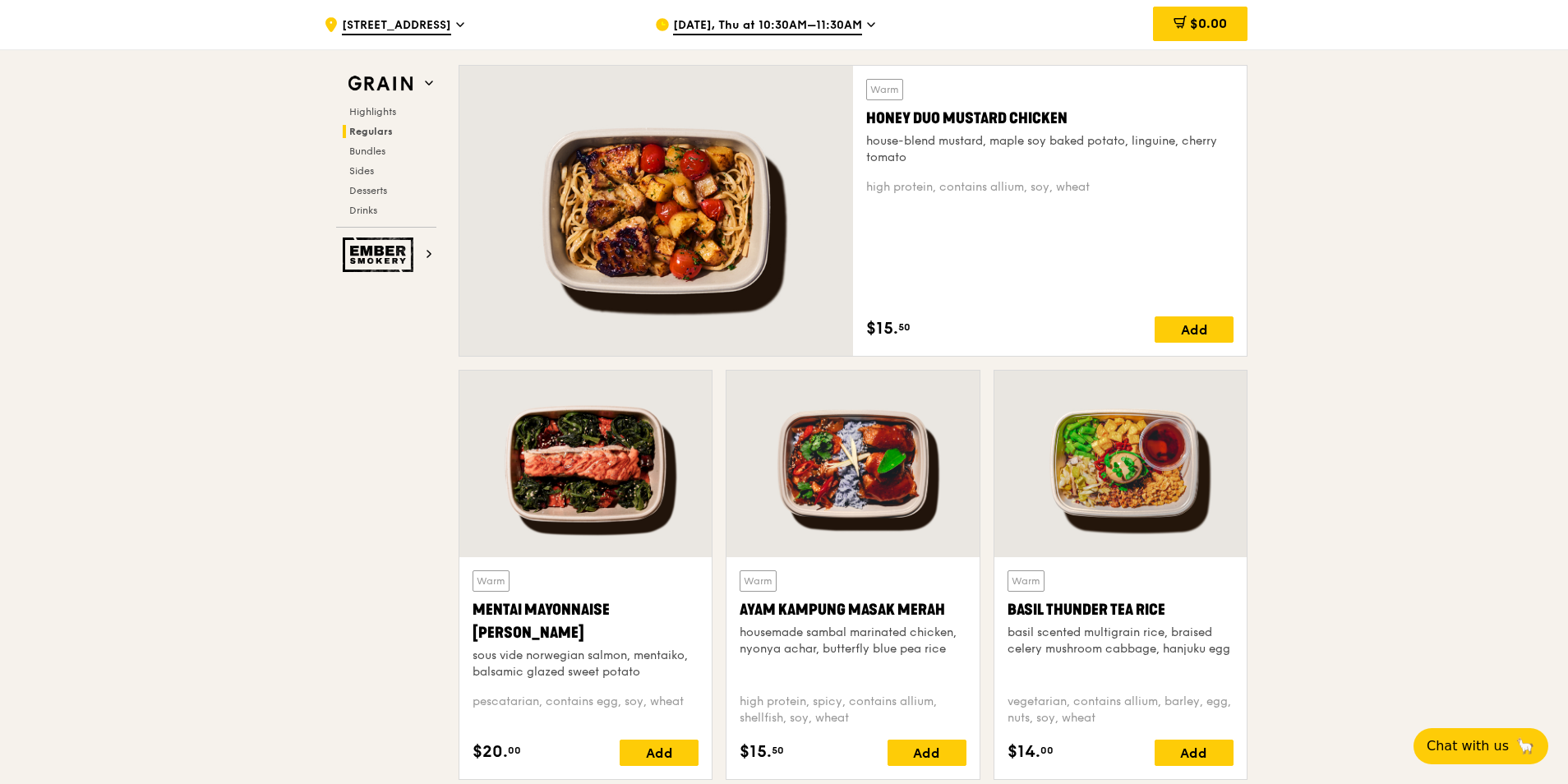
click at [1150, 483] on div at bounding box center [1120, 463] width 252 height 186
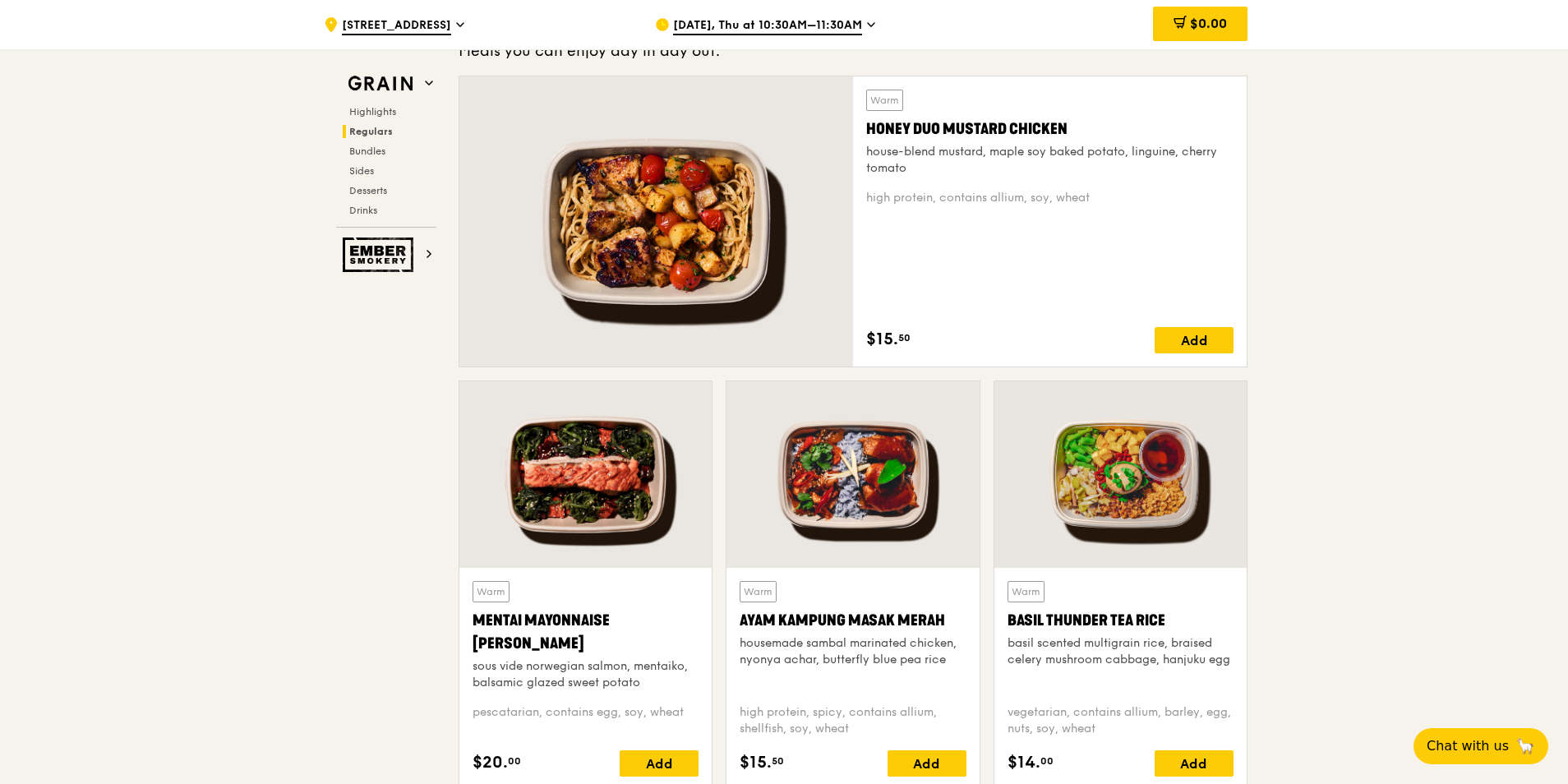
scroll to position [1052, 0]
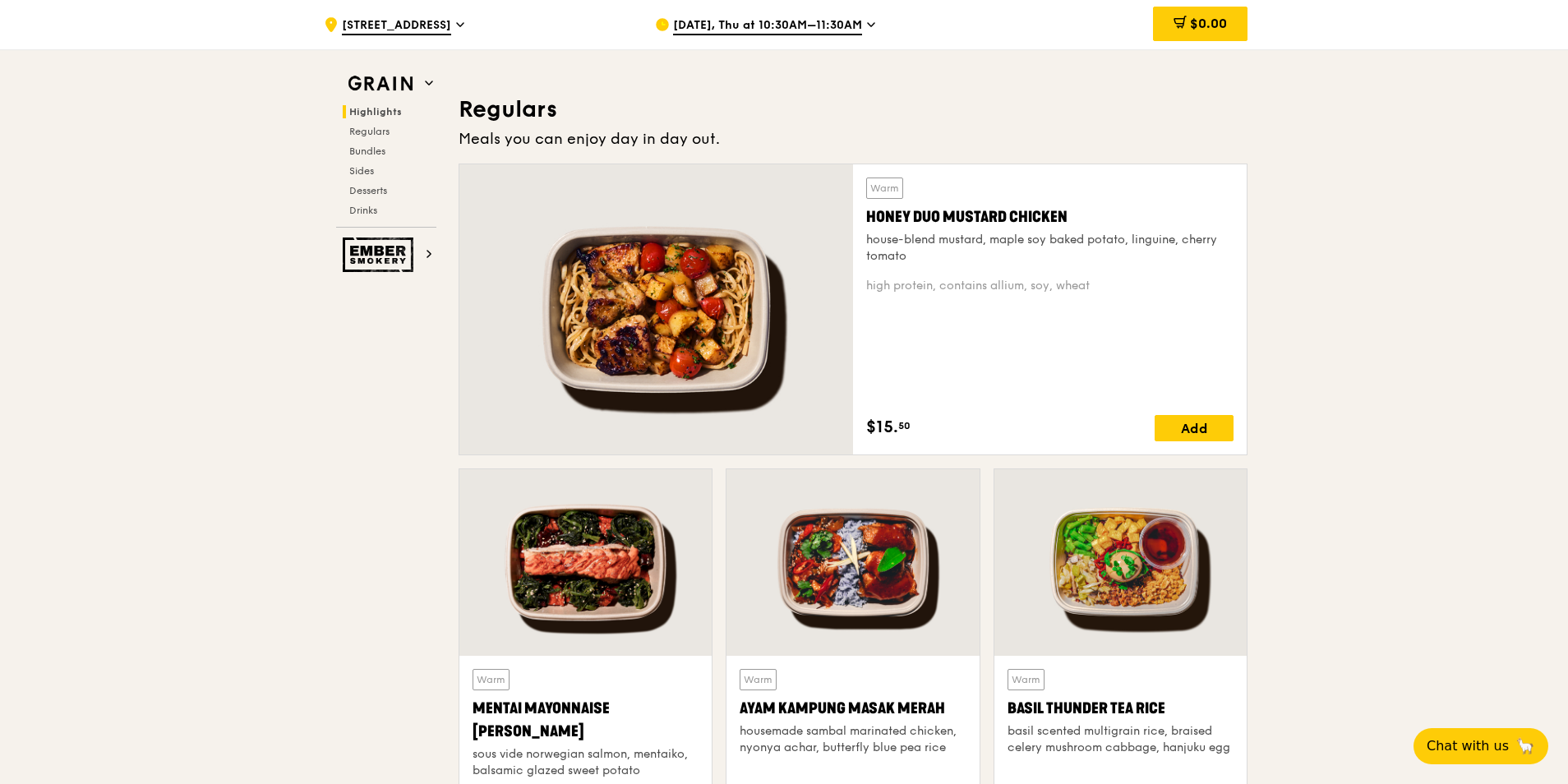
click at [1078, 238] on div "house-blend mustard, maple soy baked potato, linguine, cherry tomato" at bounding box center [1049, 247] width 367 height 33
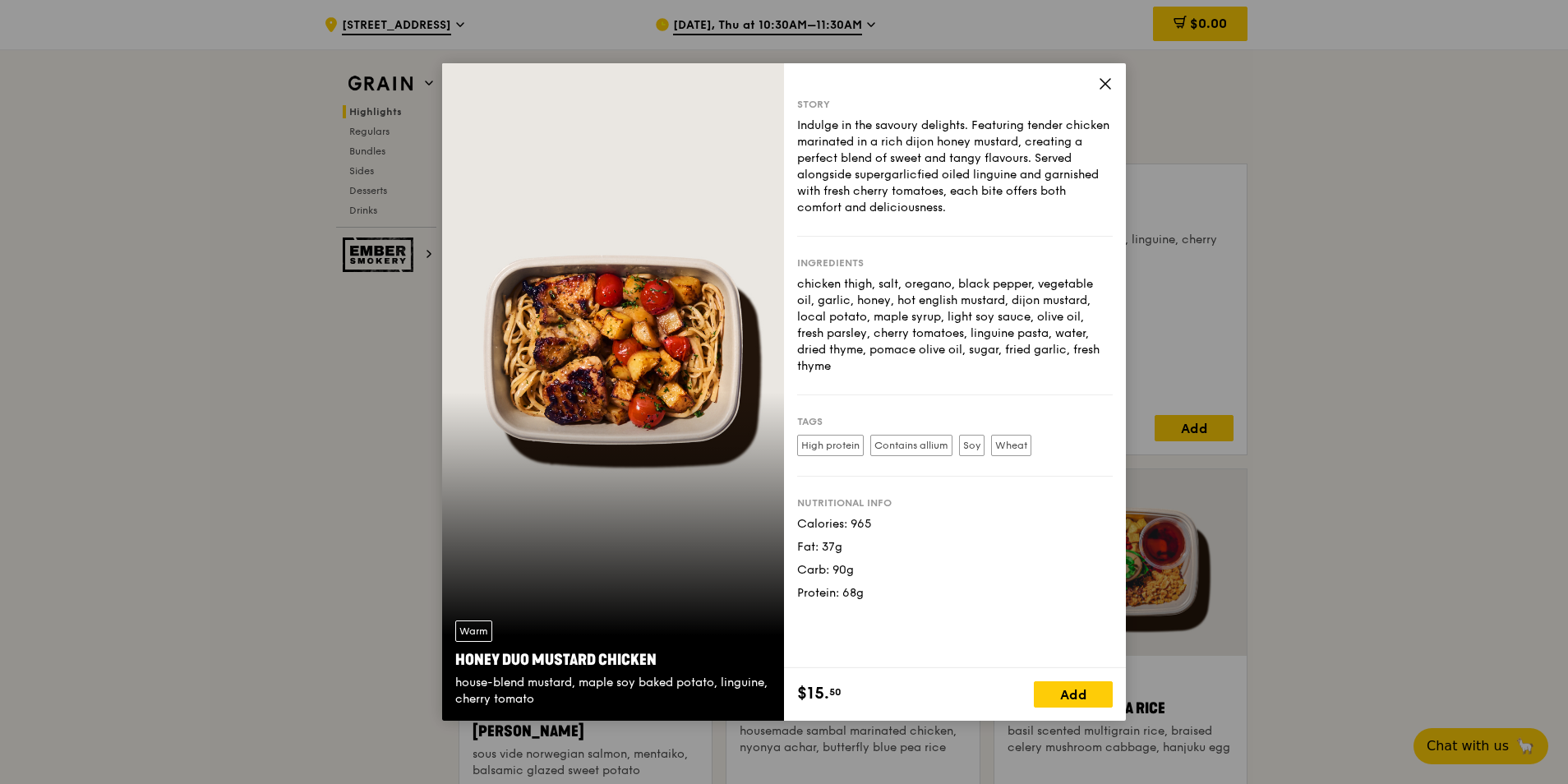
click at [1109, 80] on icon at bounding box center [1105, 84] width 10 height 10
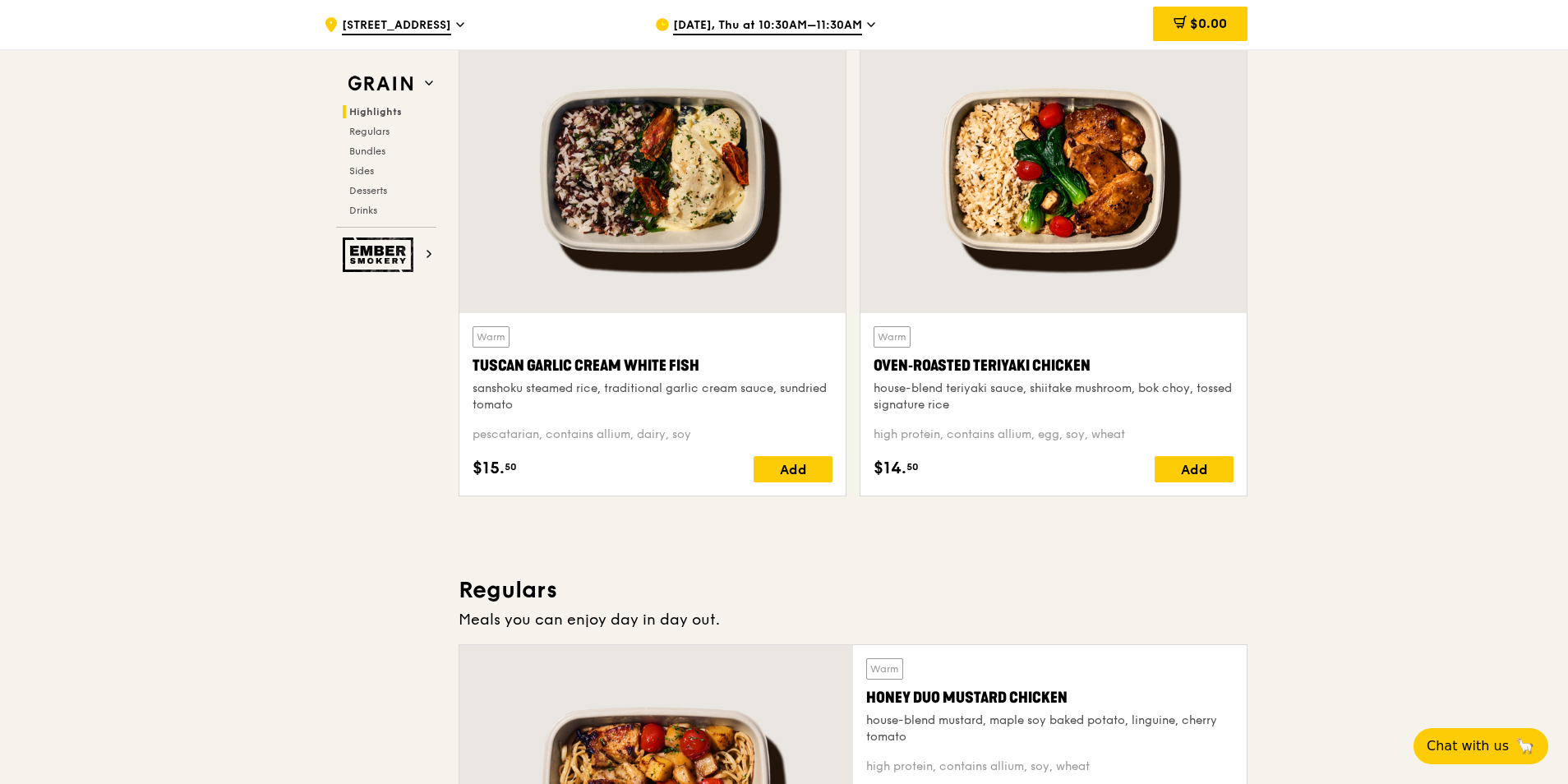
scroll to position [477, 0]
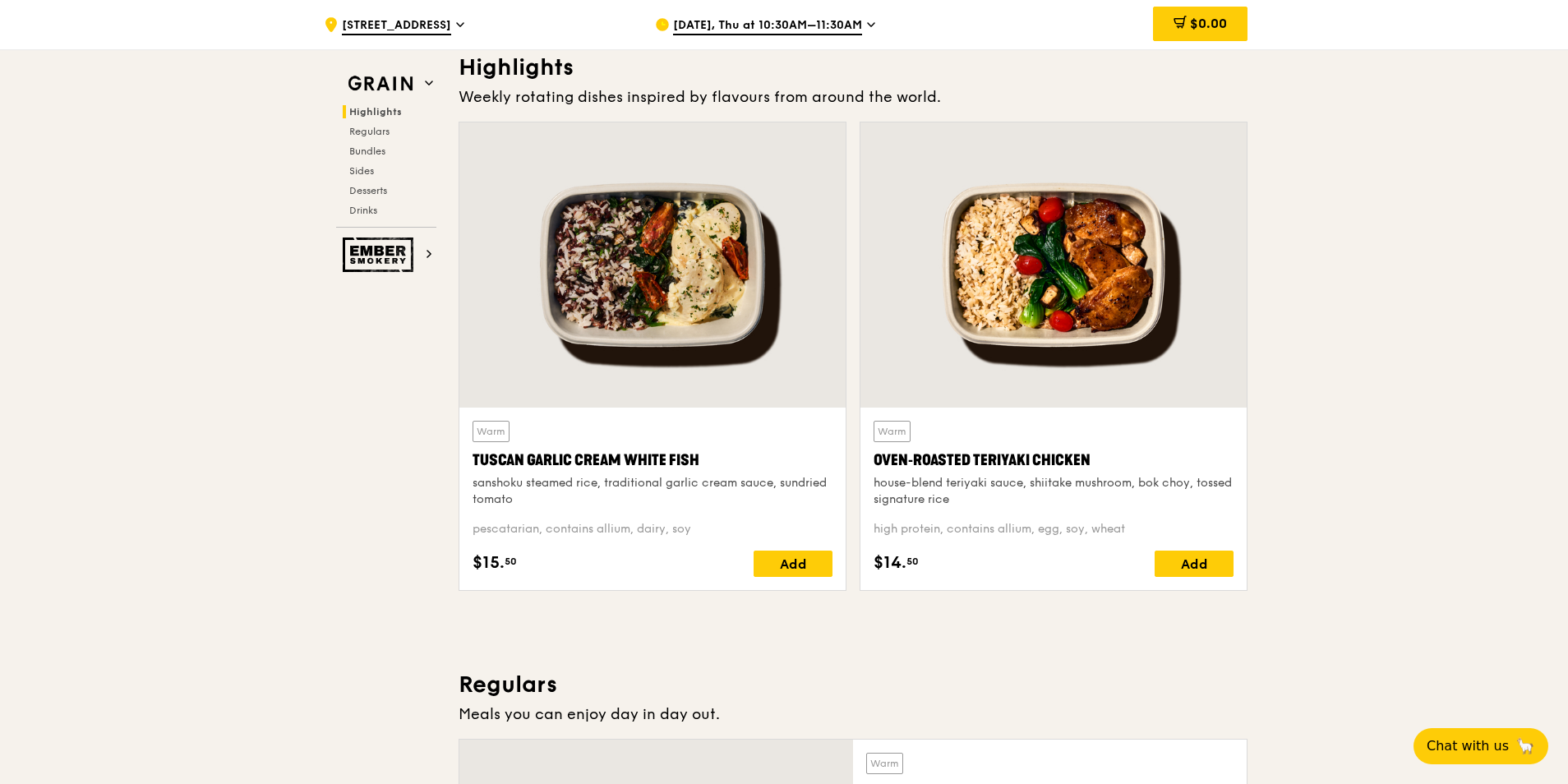
click at [757, 297] on div at bounding box center [652, 264] width 386 height 285
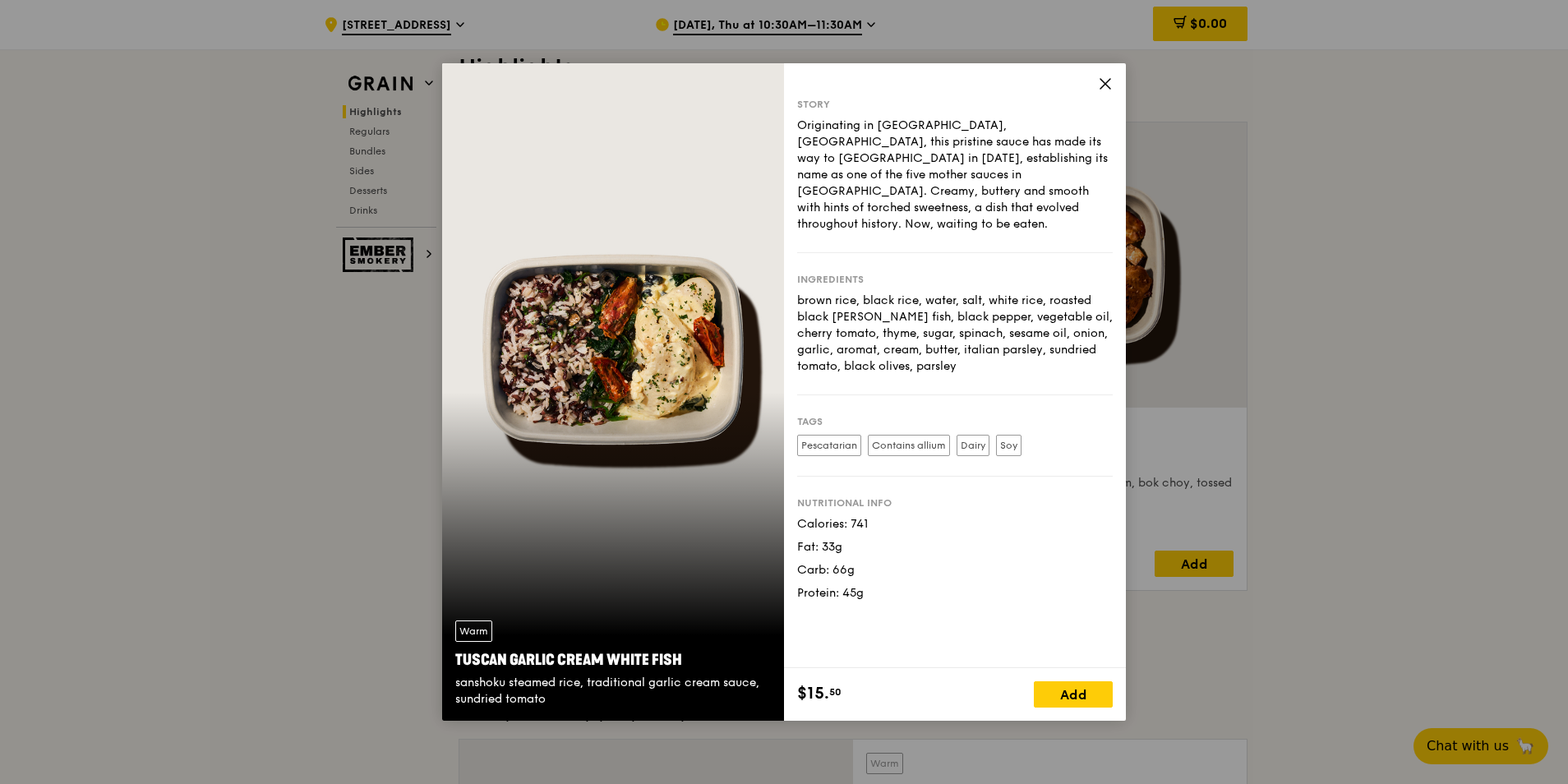
drag, startPoint x: 1106, startPoint y: 82, endPoint x: 1156, endPoint y: 139, distance: 75.8
click at [1106, 82] on icon at bounding box center [1105, 84] width 15 height 15
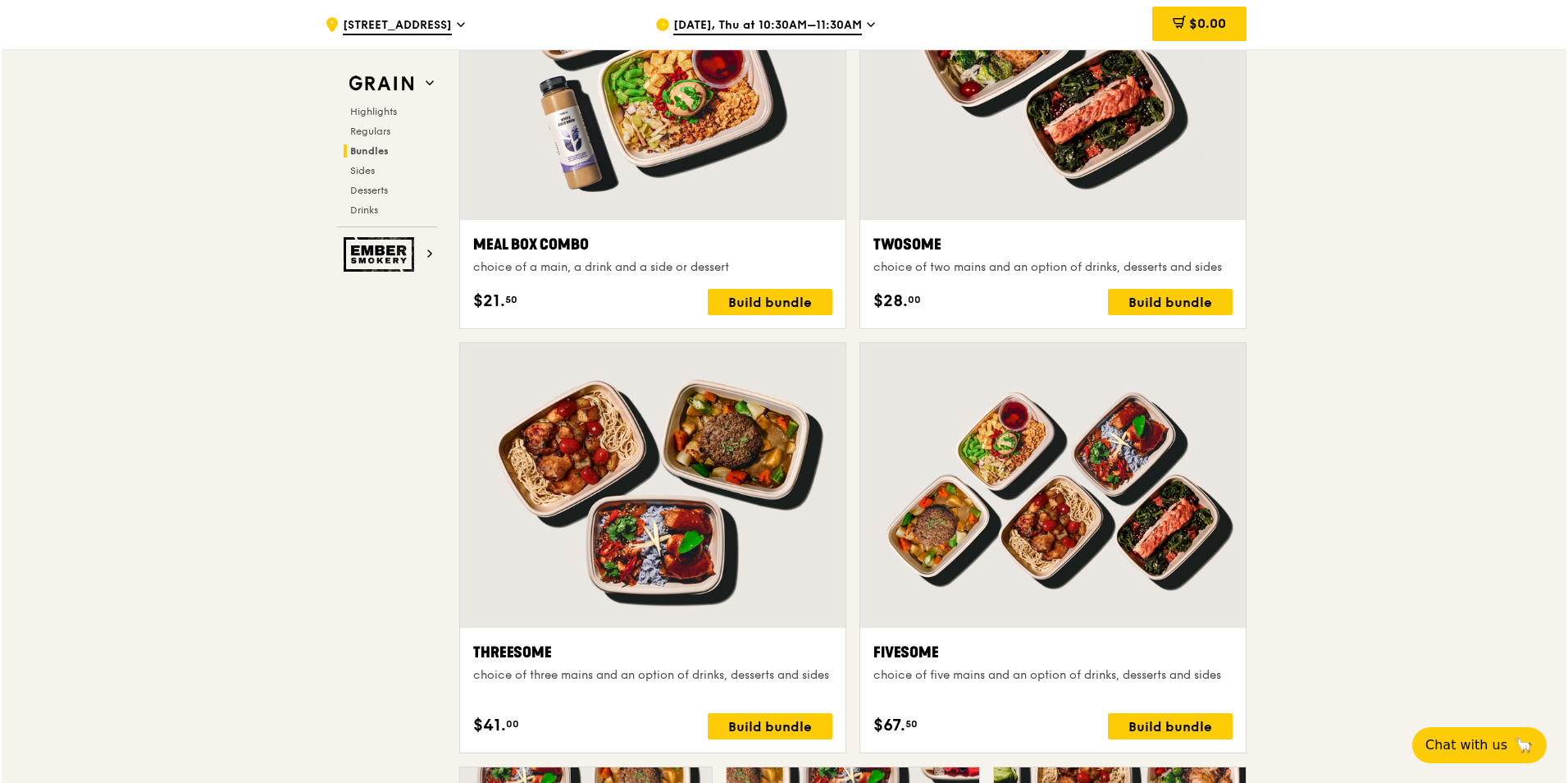
scroll to position [2527, 0]
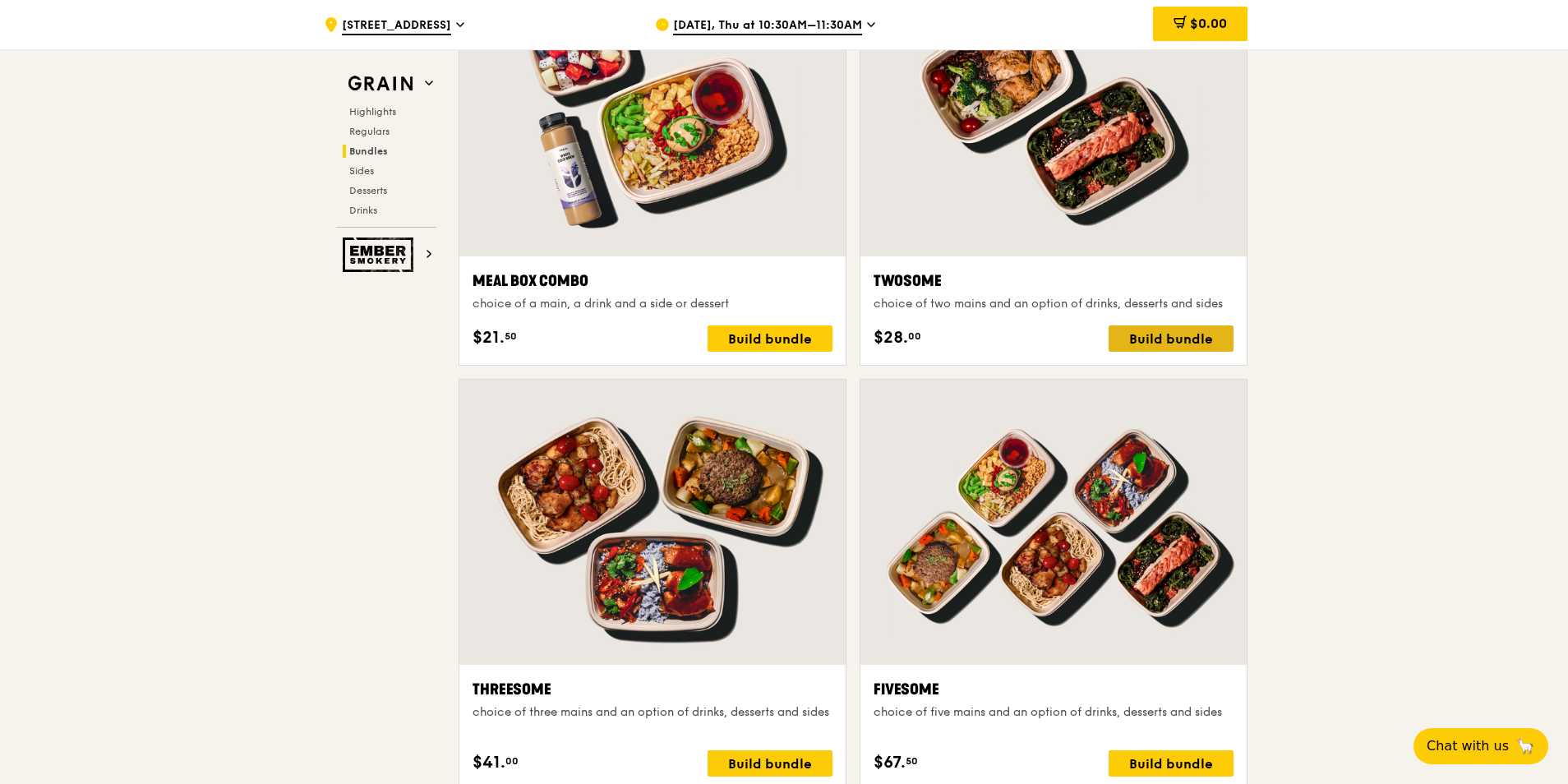
click at [1188, 335] on div "Build bundle" at bounding box center [1170, 338] width 125 height 27
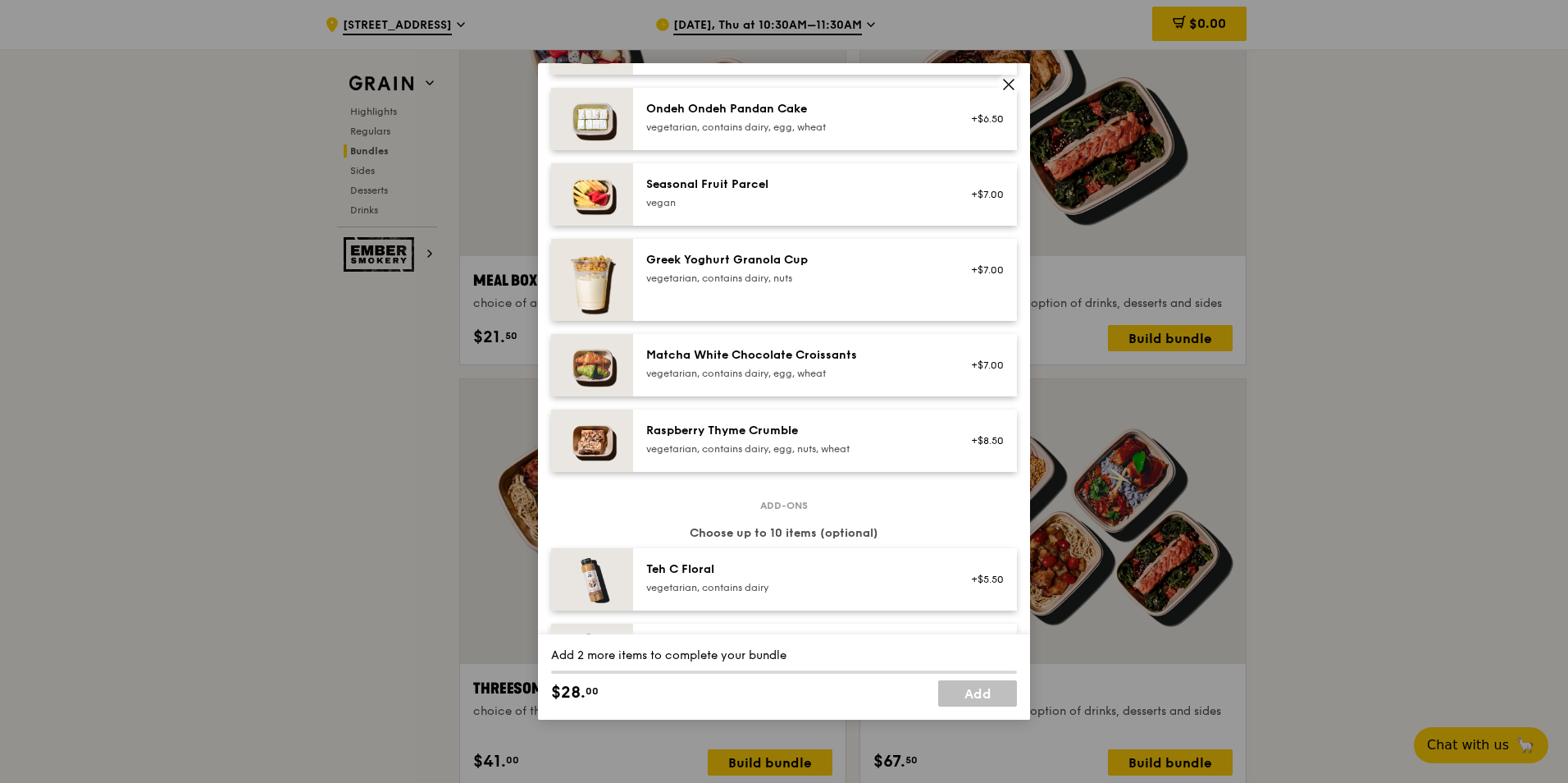
scroll to position [1313, 0]
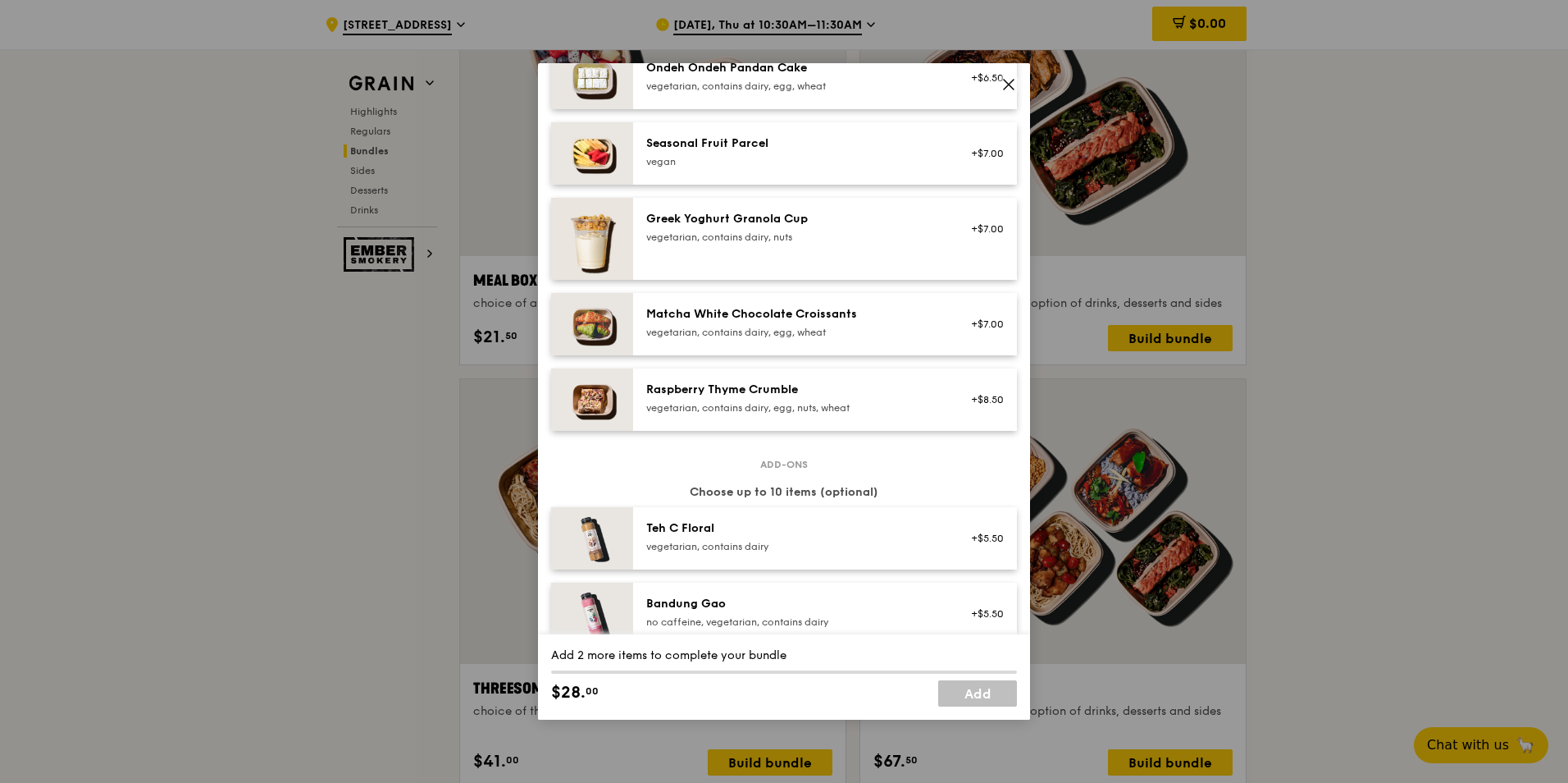
click at [783, 387] on div "Raspberry Thyme Crumble" at bounding box center [792, 390] width 294 height 17
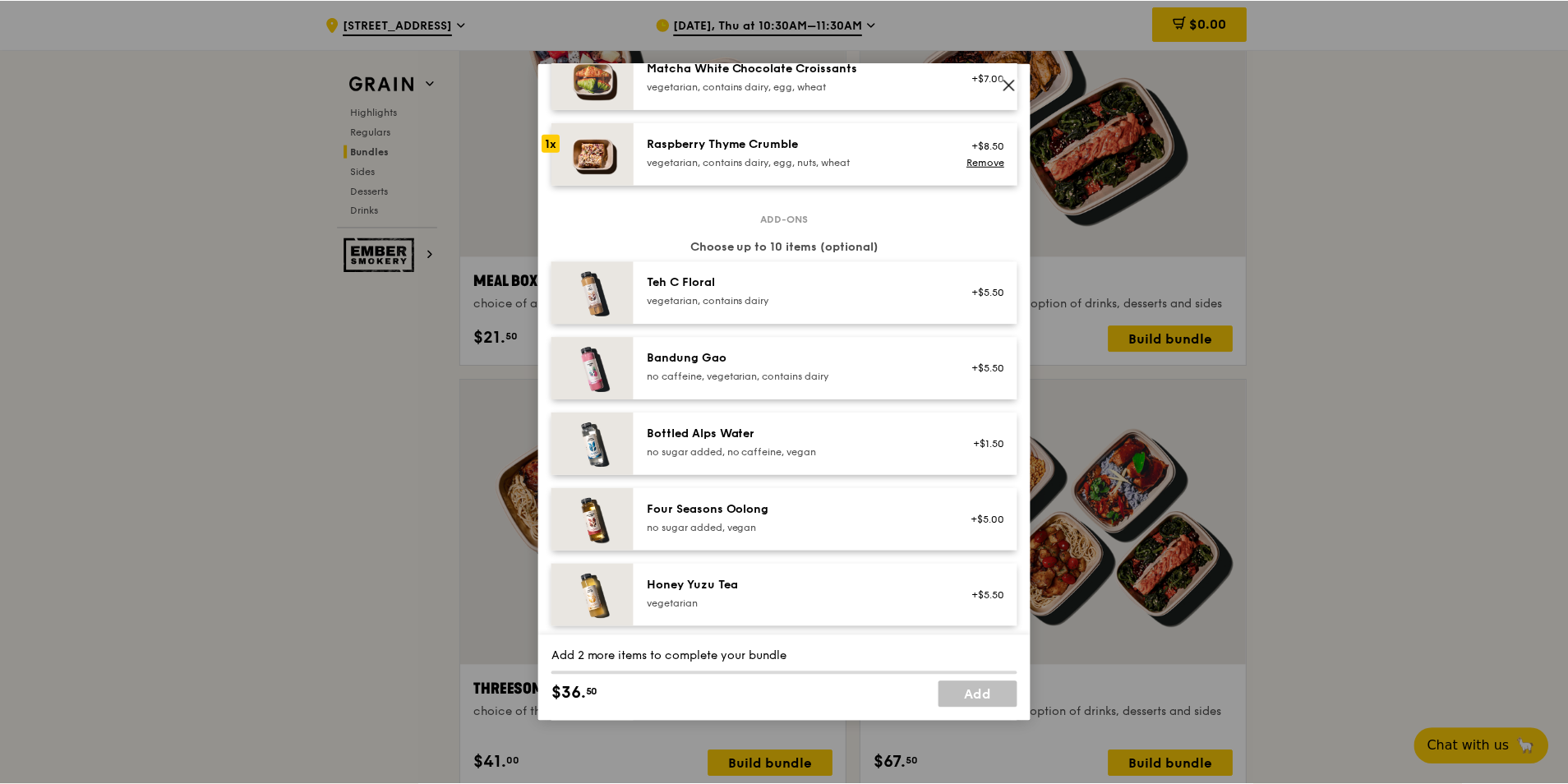
scroll to position [1867, 0]
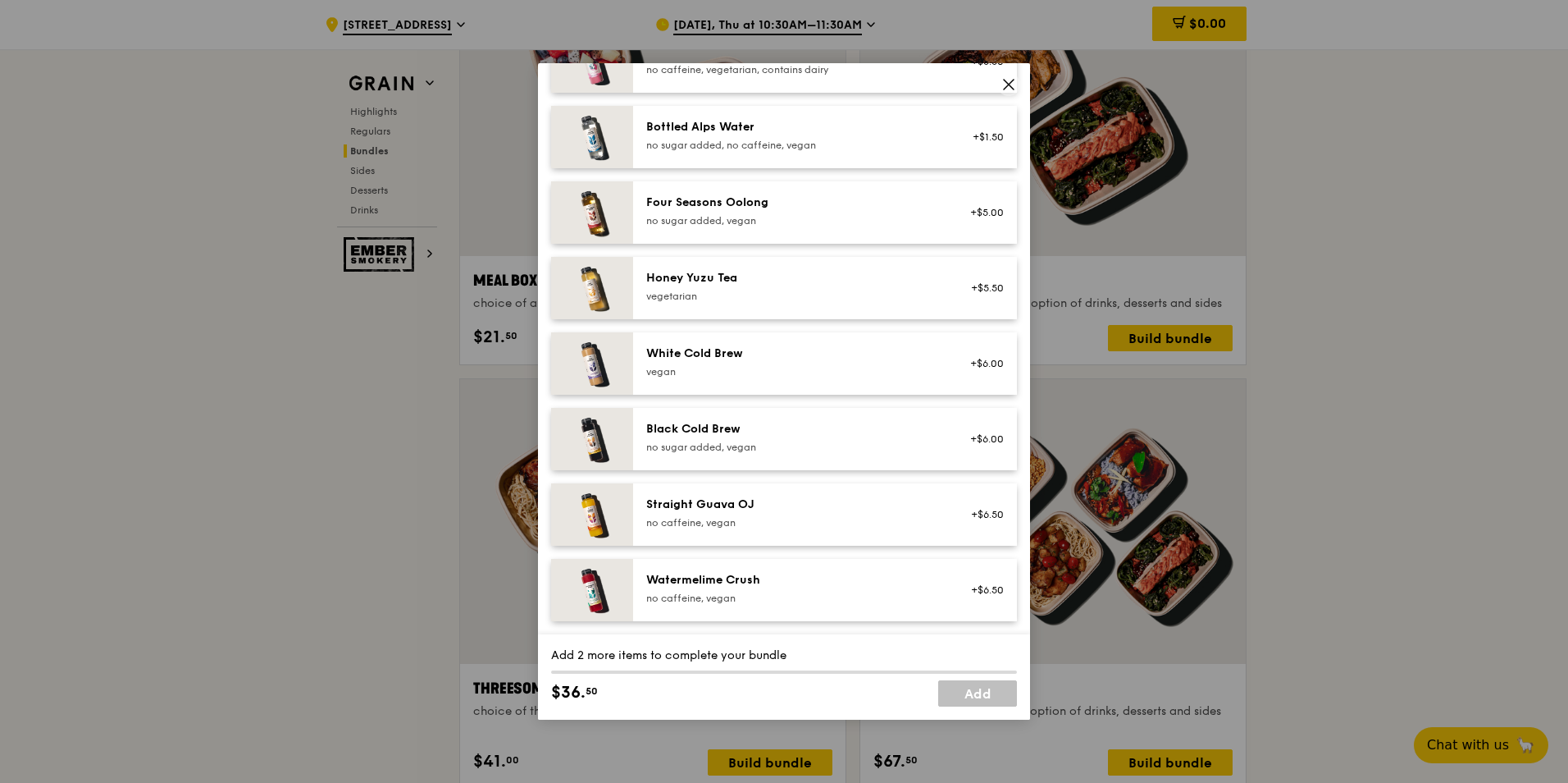
drag, startPoint x: 1013, startPoint y: 82, endPoint x: 1023, endPoint y: 85, distance: 10.4
click at [1012, 82] on icon at bounding box center [1009, 85] width 10 height 10
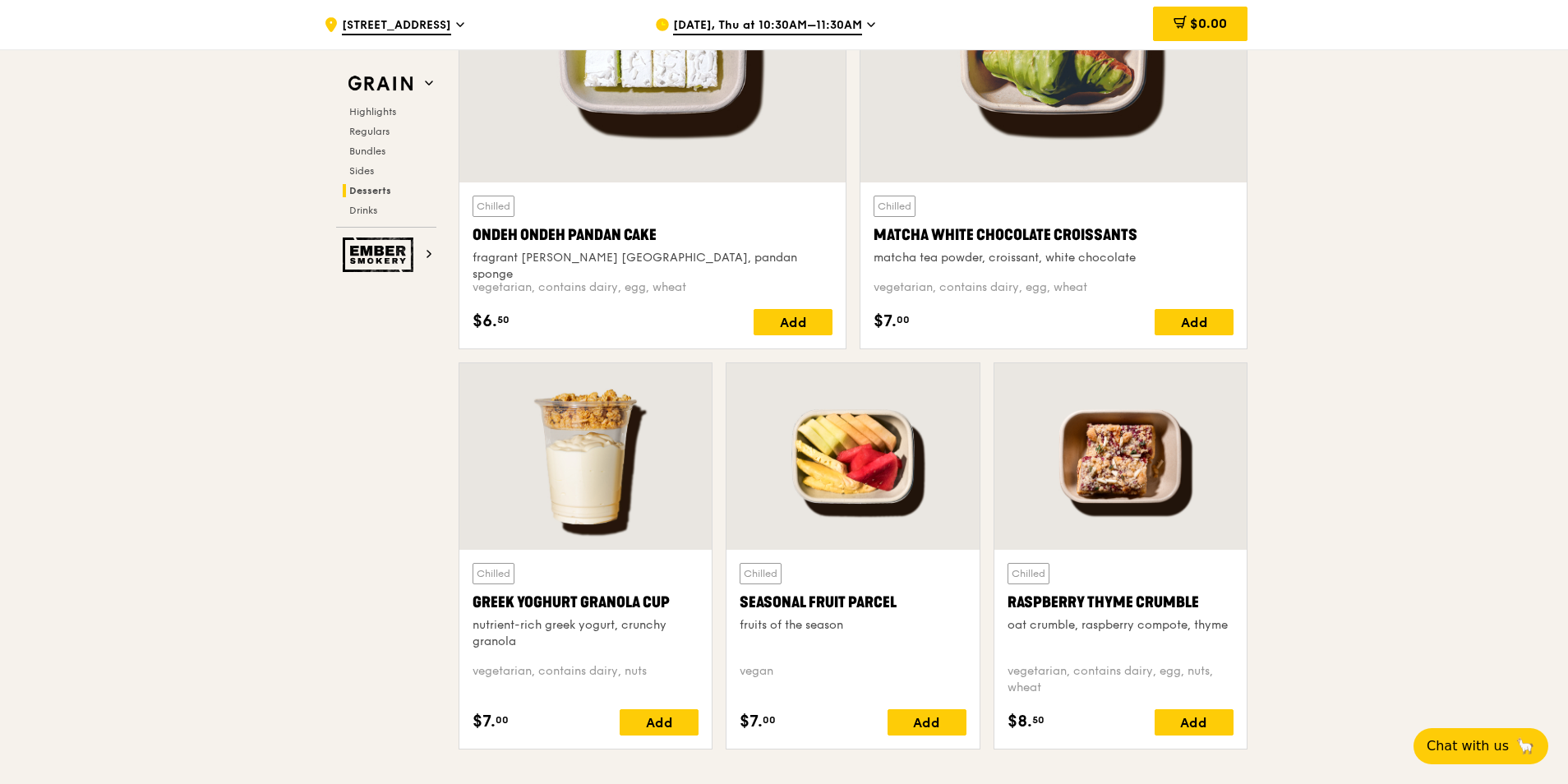
scroll to position [4749, 0]
